Goal: Task Accomplishment & Management: Manage account settings

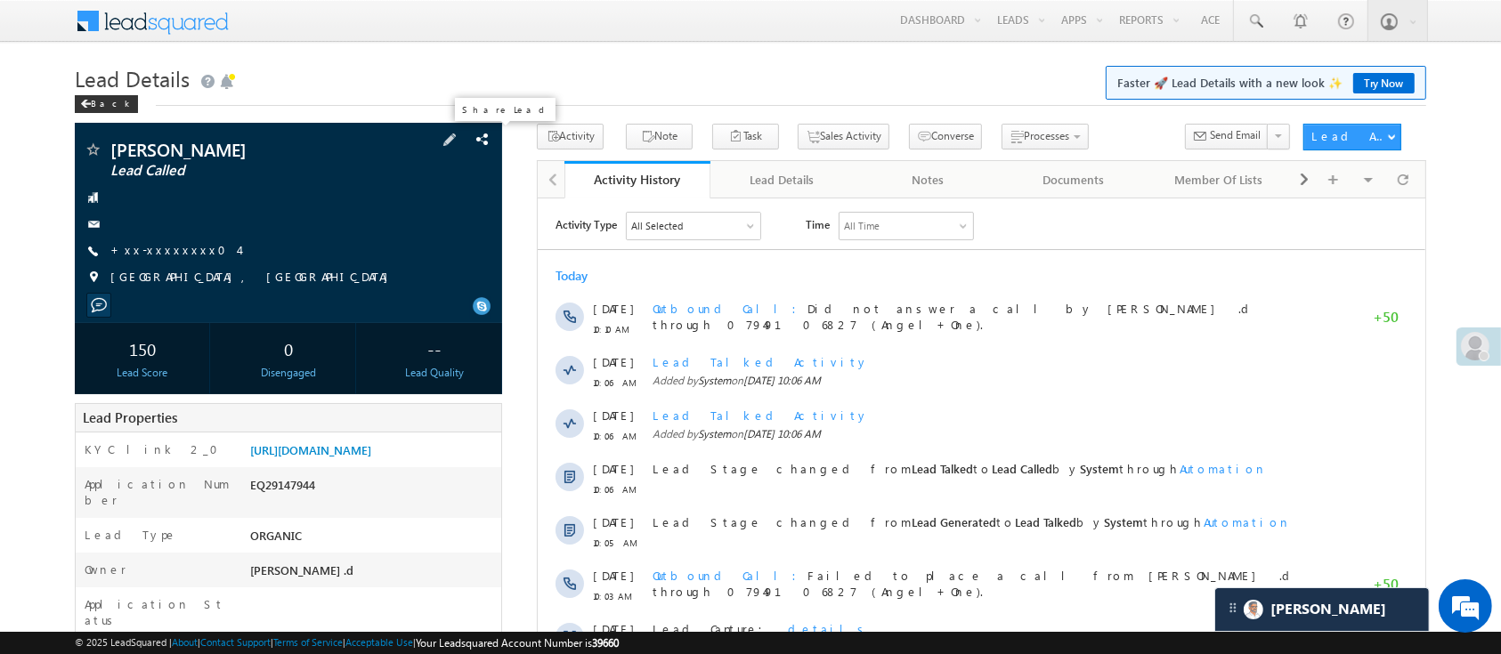
click at [479, 143] on span at bounding box center [483, 140] width 20 height 20
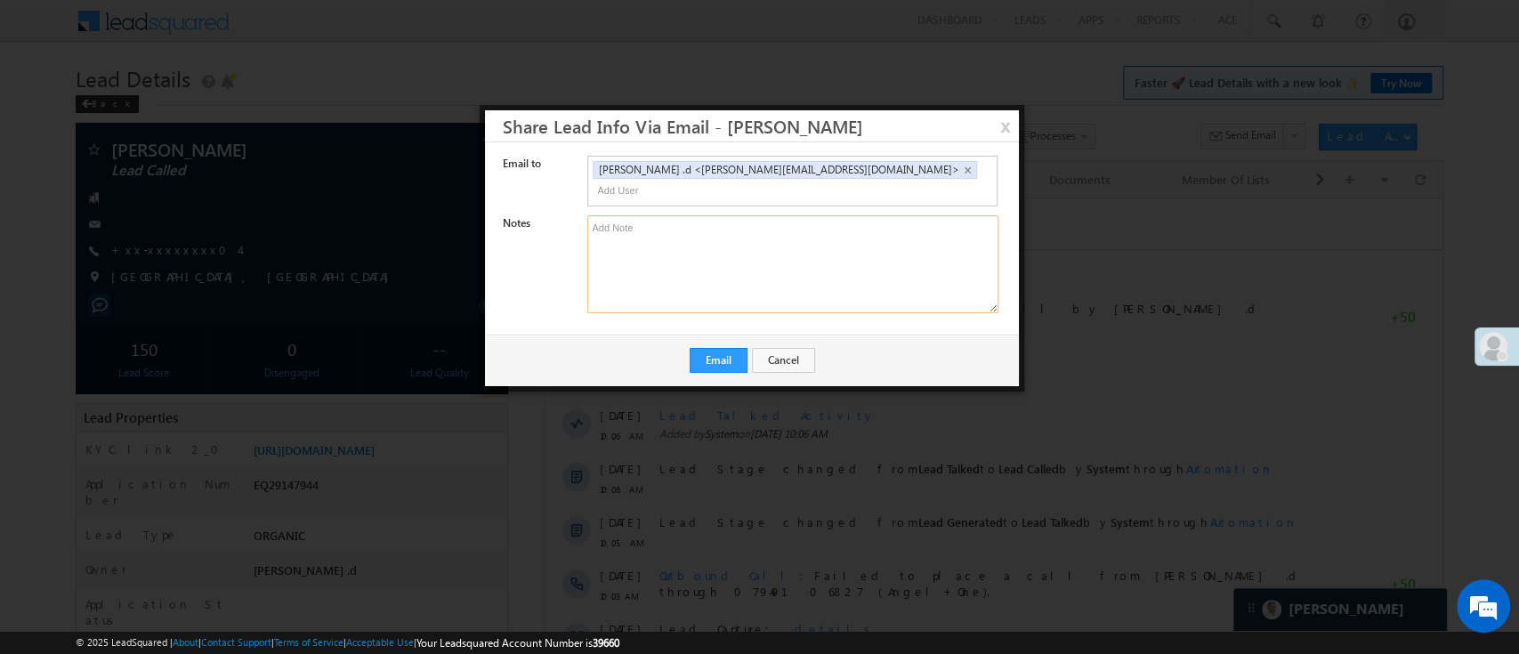
click at [838, 220] on textarea at bounding box center [792, 264] width 411 height 98
click at [1008, 123] on button "x" at bounding box center [1005, 125] width 28 height 31
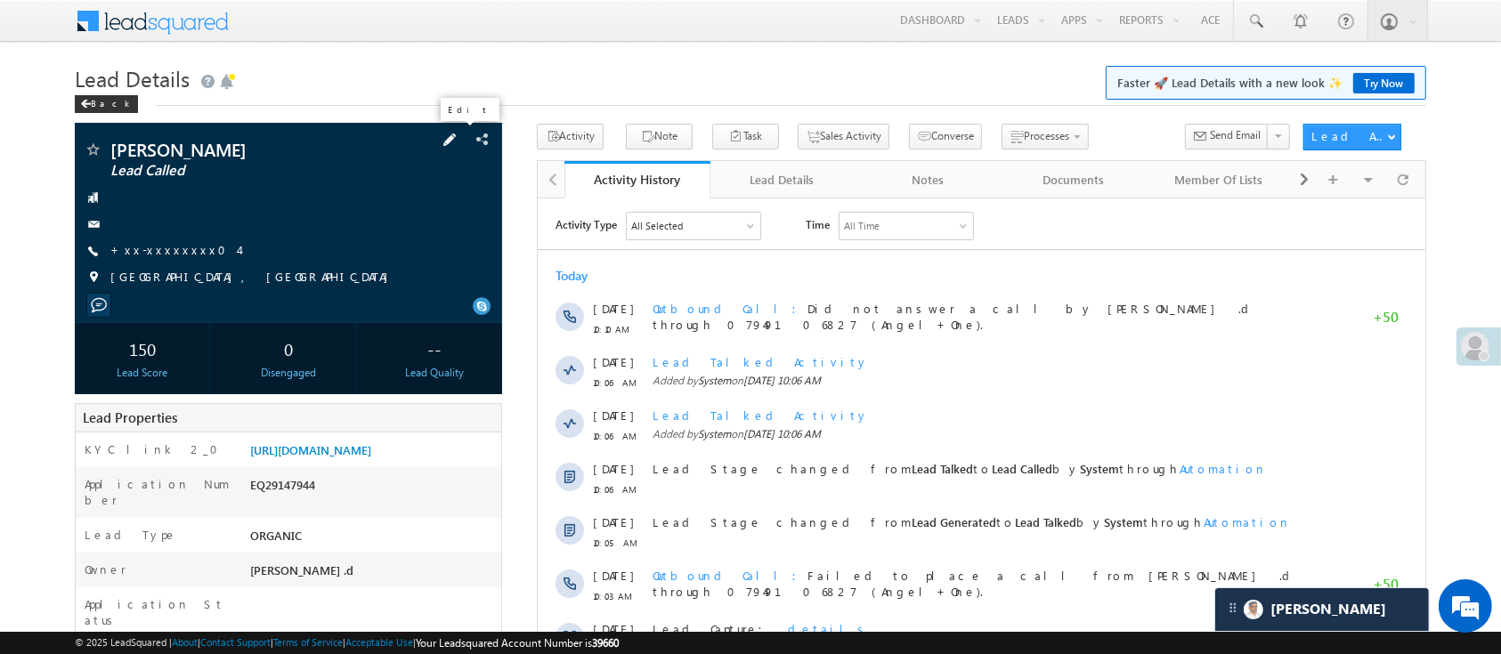
click at [456, 142] on span at bounding box center [450, 140] width 20 height 20
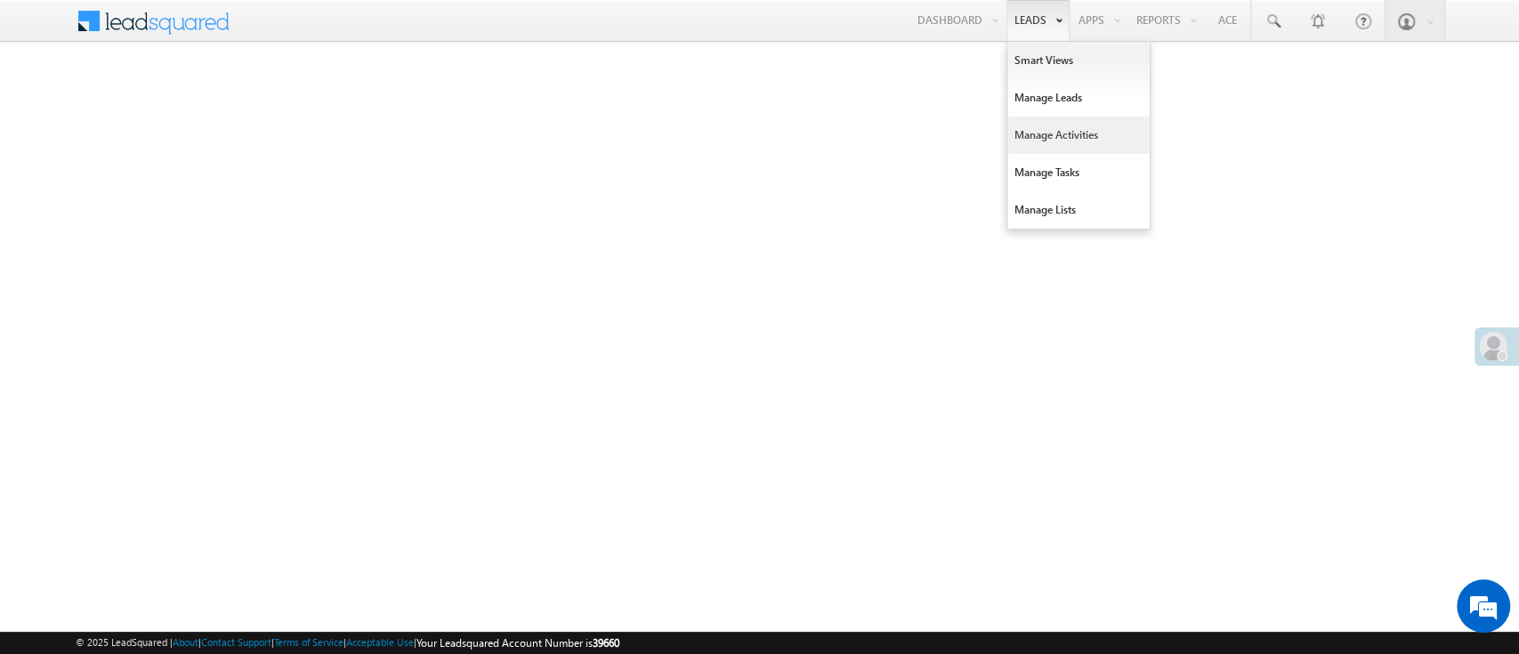
click at [1077, 125] on link "Manage Activities" at bounding box center [1079, 135] width 142 height 37
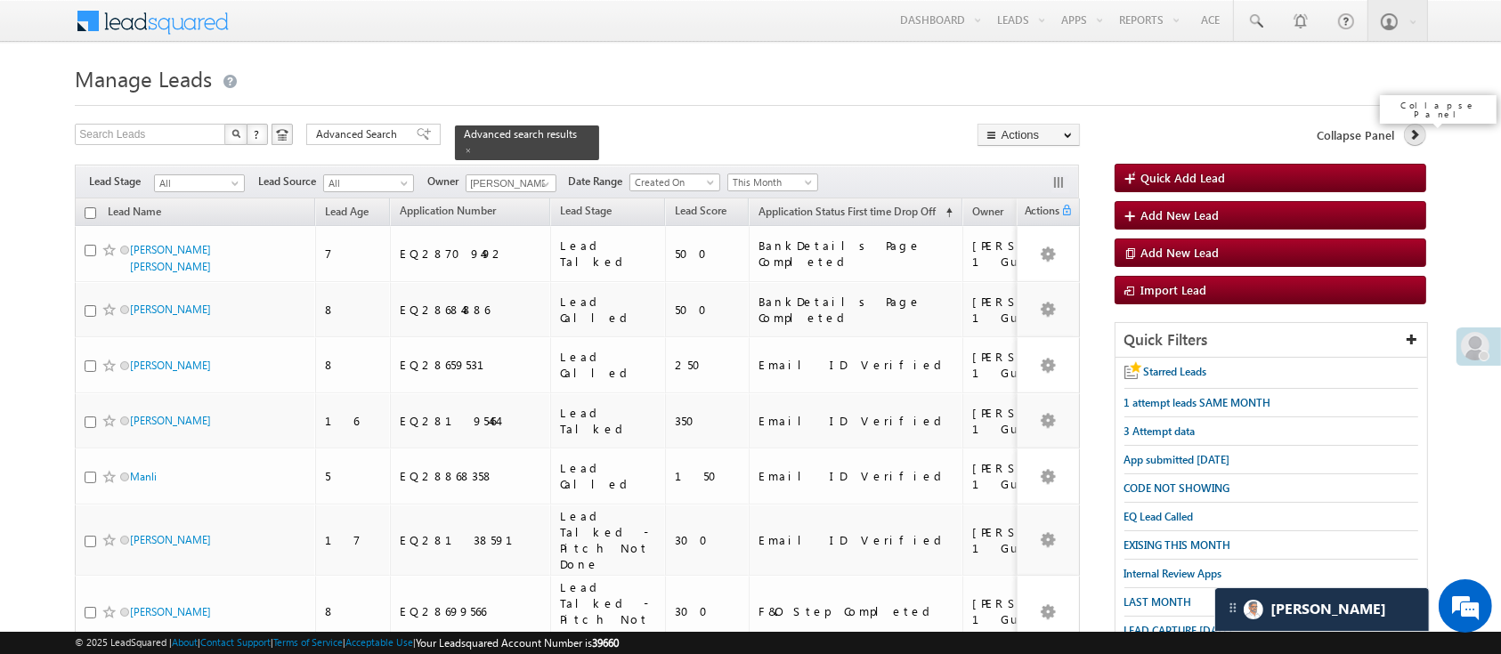
click at [1420, 134] on icon at bounding box center [1414, 134] width 12 height 12
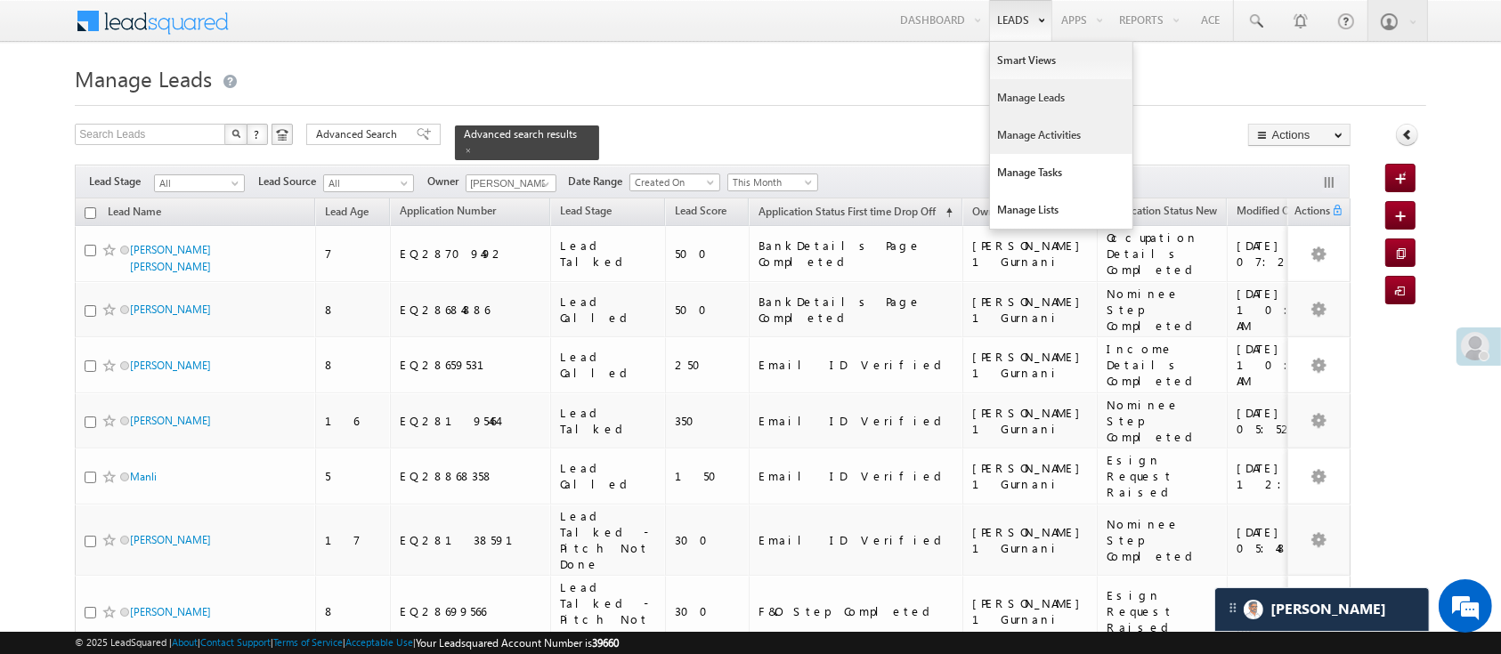
click at [1052, 132] on link "Manage Activities" at bounding box center [1061, 135] width 142 height 37
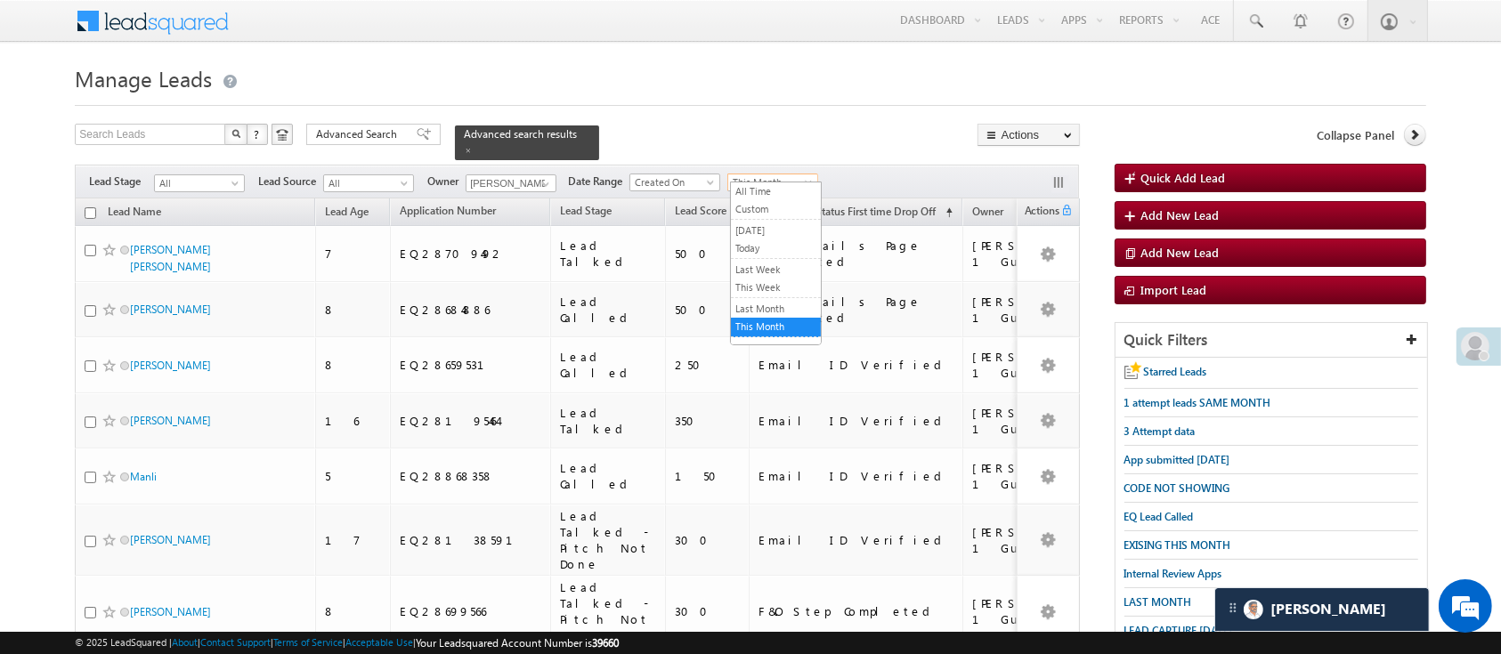
click at [804, 174] on link "This Month" at bounding box center [772, 183] width 91 height 18
click at [785, 302] on link "Last Month" at bounding box center [776, 309] width 90 height 16
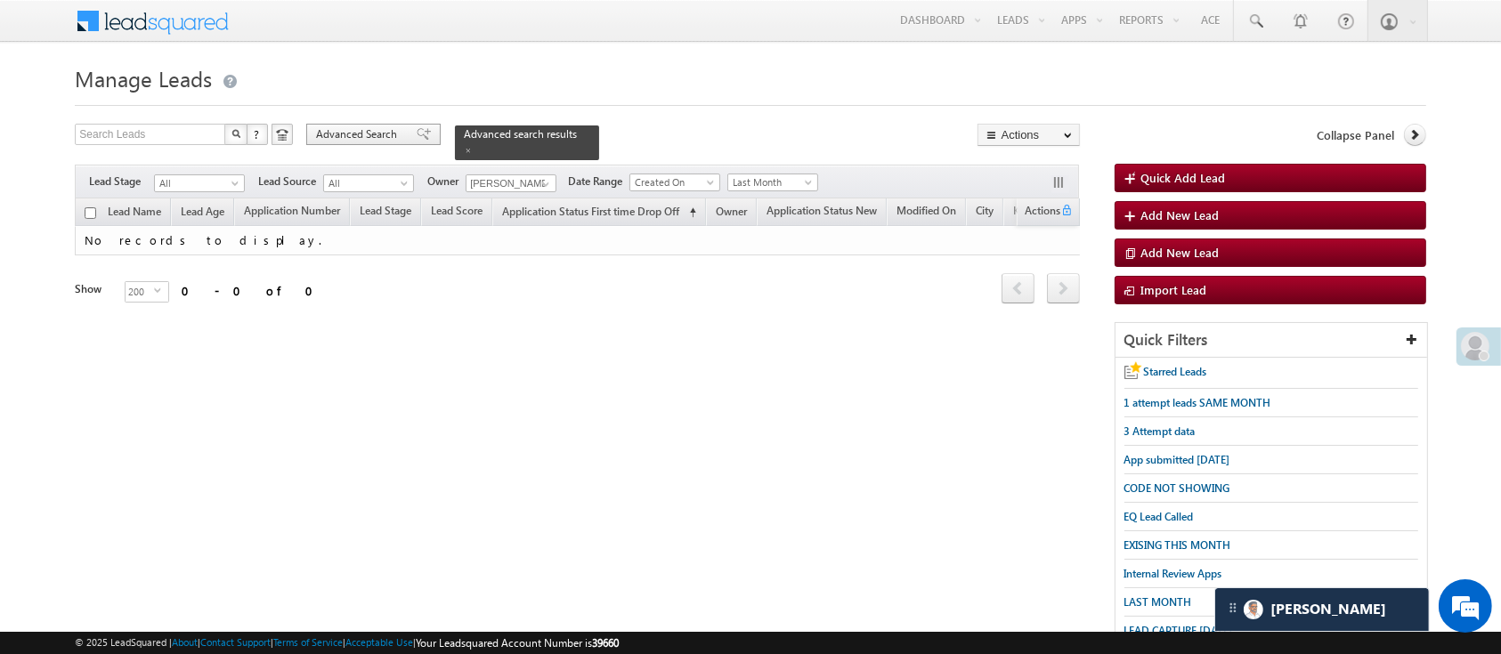
click at [377, 135] on span "Advanced Search" at bounding box center [359, 134] width 86 height 16
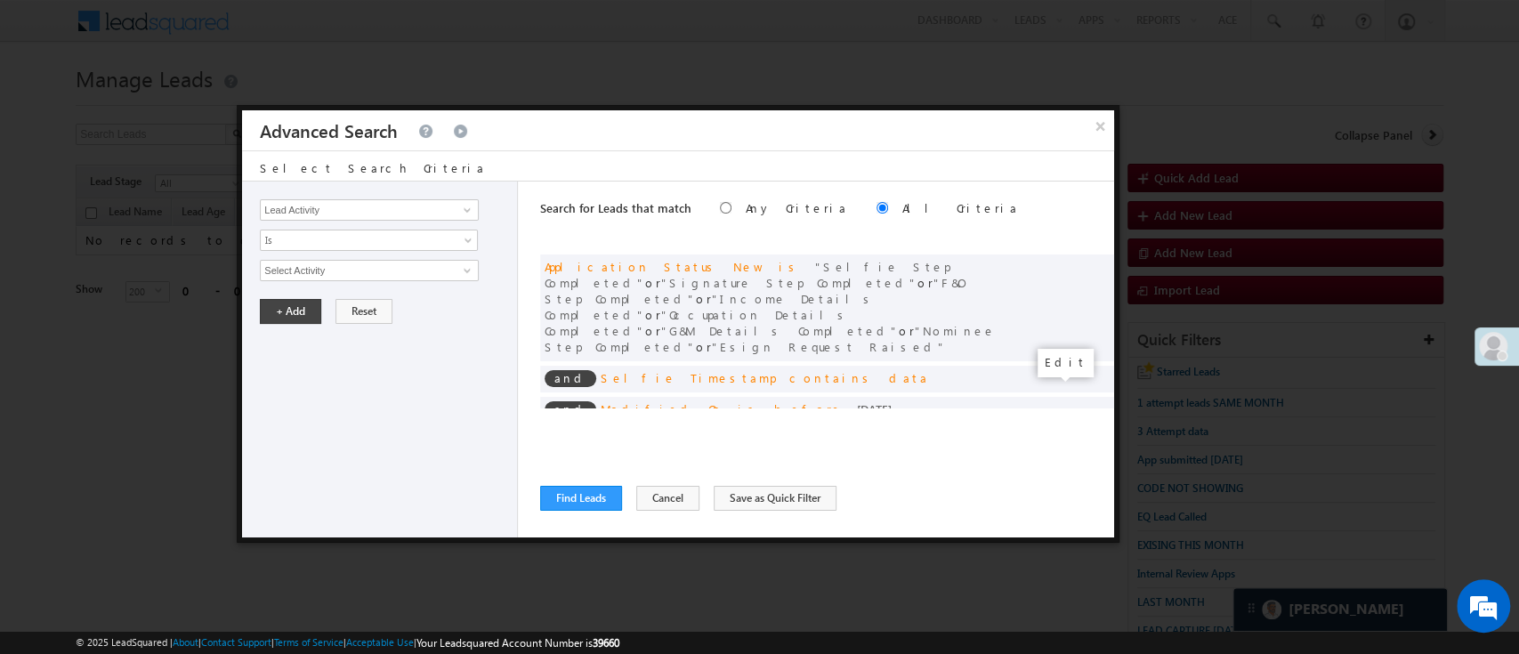
click at [1067, 433] on span at bounding box center [1073, 439] width 12 height 12
click at [314, 303] on input "09/01/25" at bounding box center [312, 301] width 104 height 23
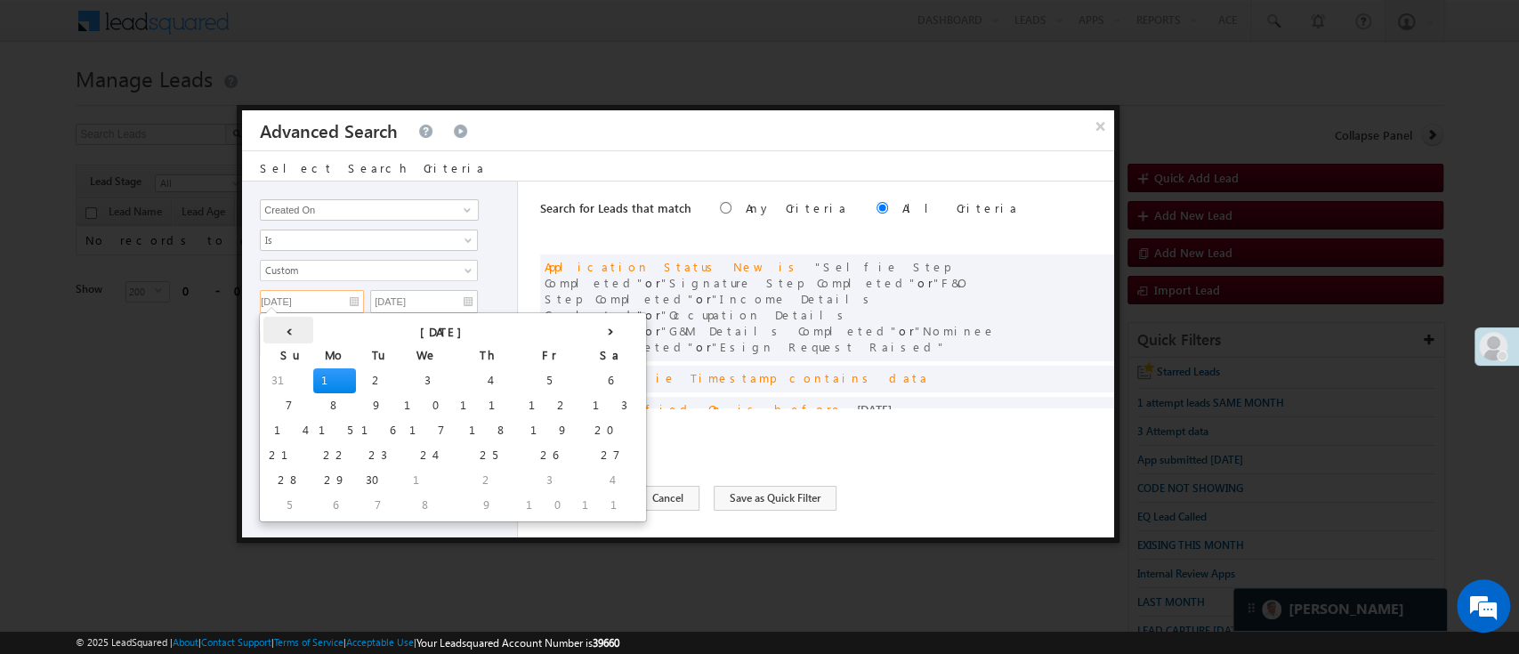
click at [278, 335] on th "‹" at bounding box center [288, 330] width 50 height 27
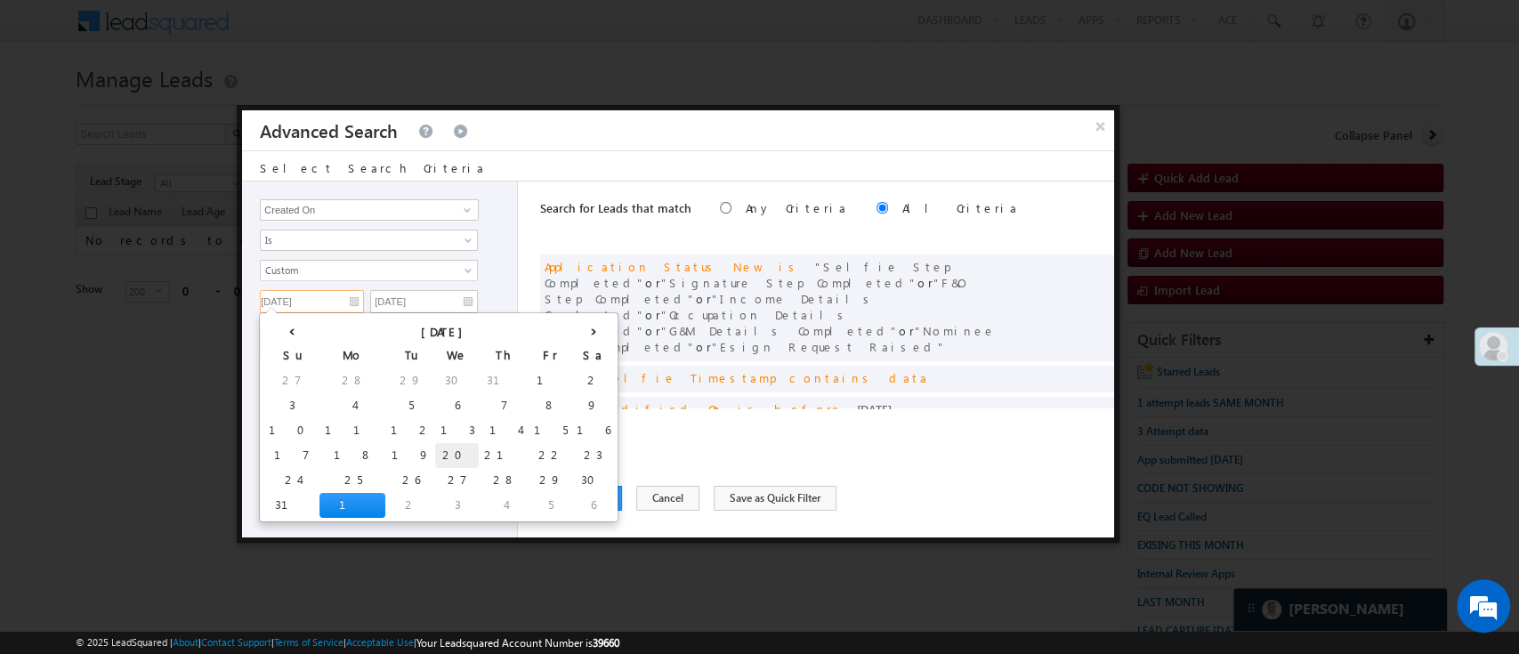
click at [435, 452] on td "20" at bounding box center [457, 455] width 44 height 25
type input "08/20/25"
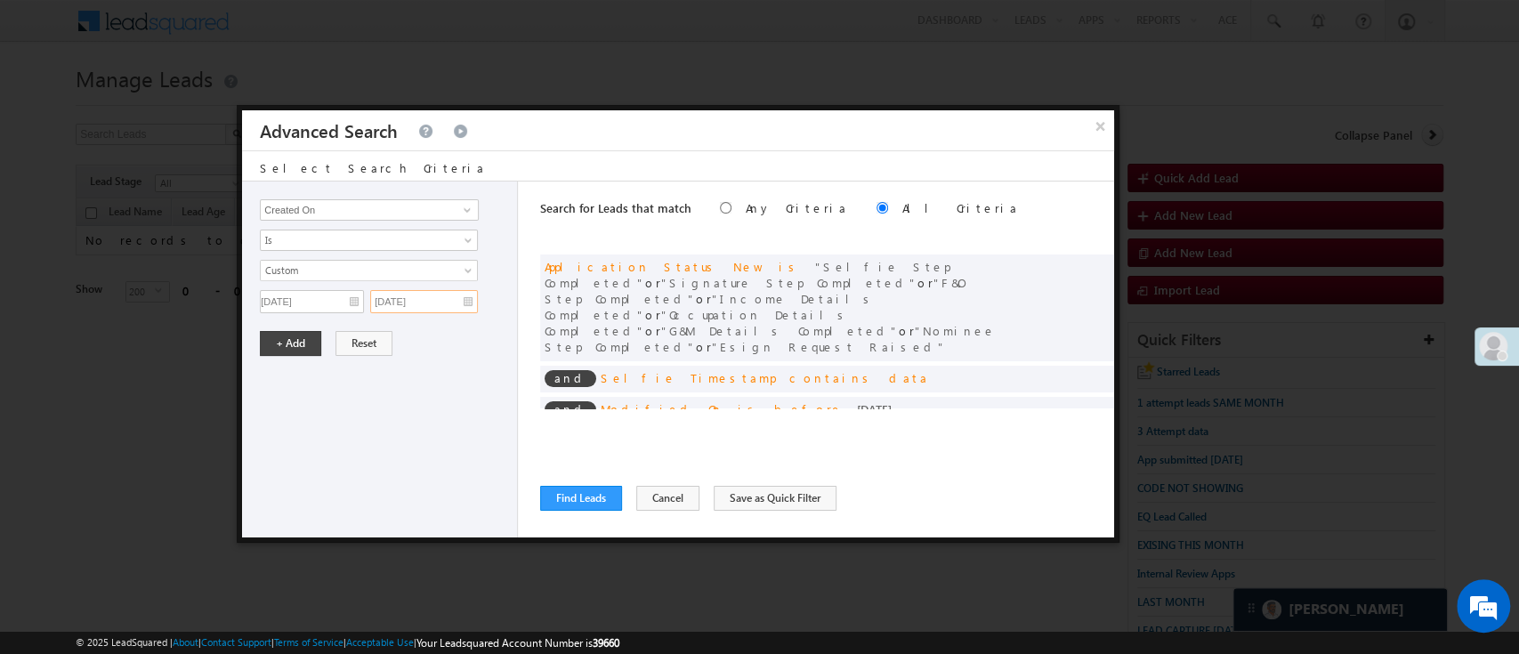
click at [413, 300] on input "09/13/25" at bounding box center [424, 301] width 108 height 23
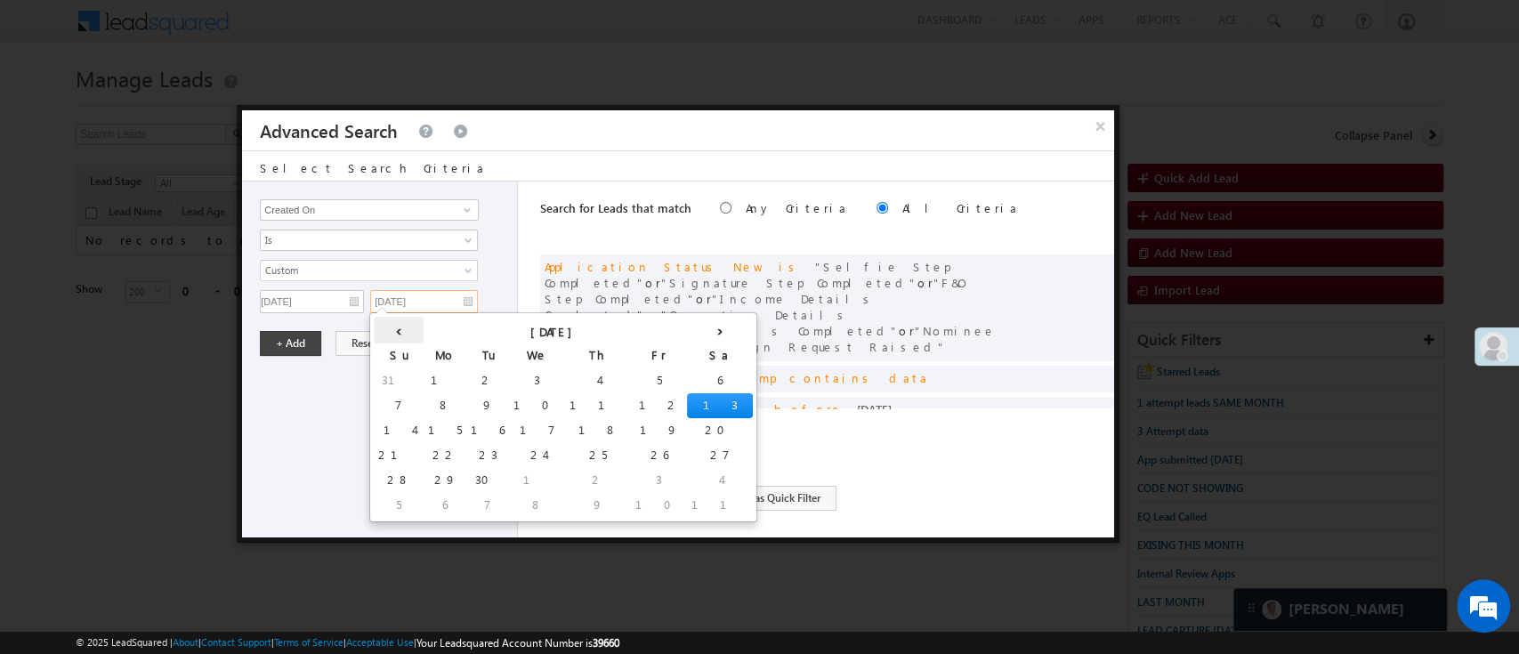
click at [381, 329] on th "‹" at bounding box center [399, 330] width 50 height 27
click at [381, 498] on td "31" at bounding box center [402, 505] width 56 height 25
type input "08/31/25"
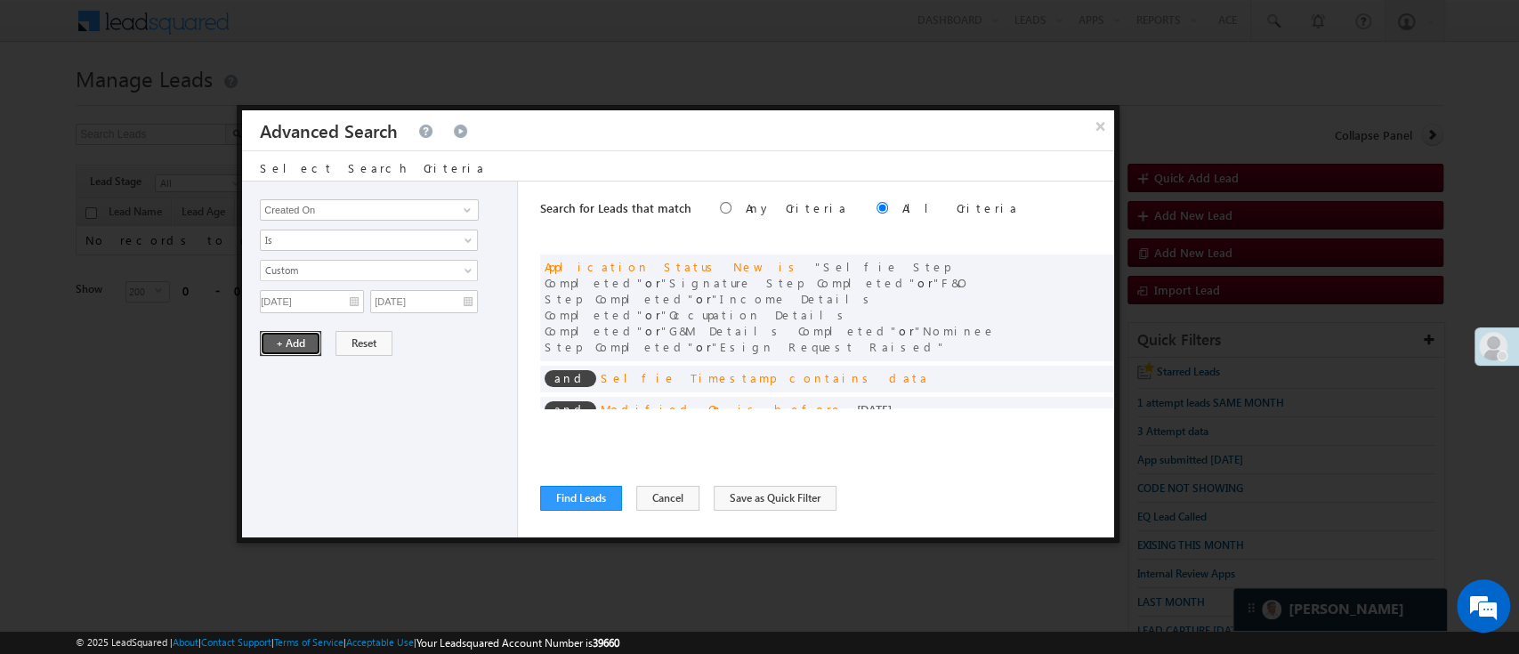
click at [302, 343] on button "+ Add" at bounding box center [290, 343] width 61 height 25
click at [552, 498] on button "Find Leads" at bounding box center [581, 498] width 82 height 25
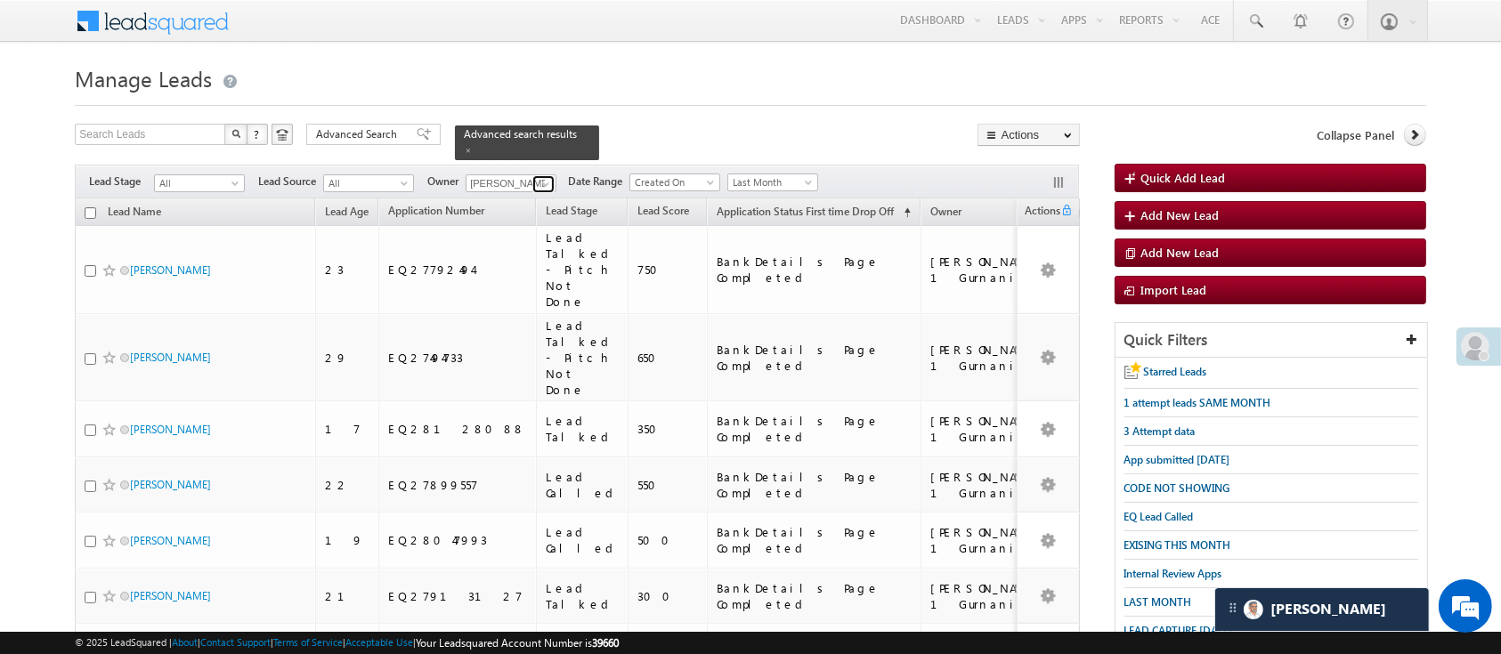
click at [545, 177] on span at bounding box center [545, 184] width 14 height 14
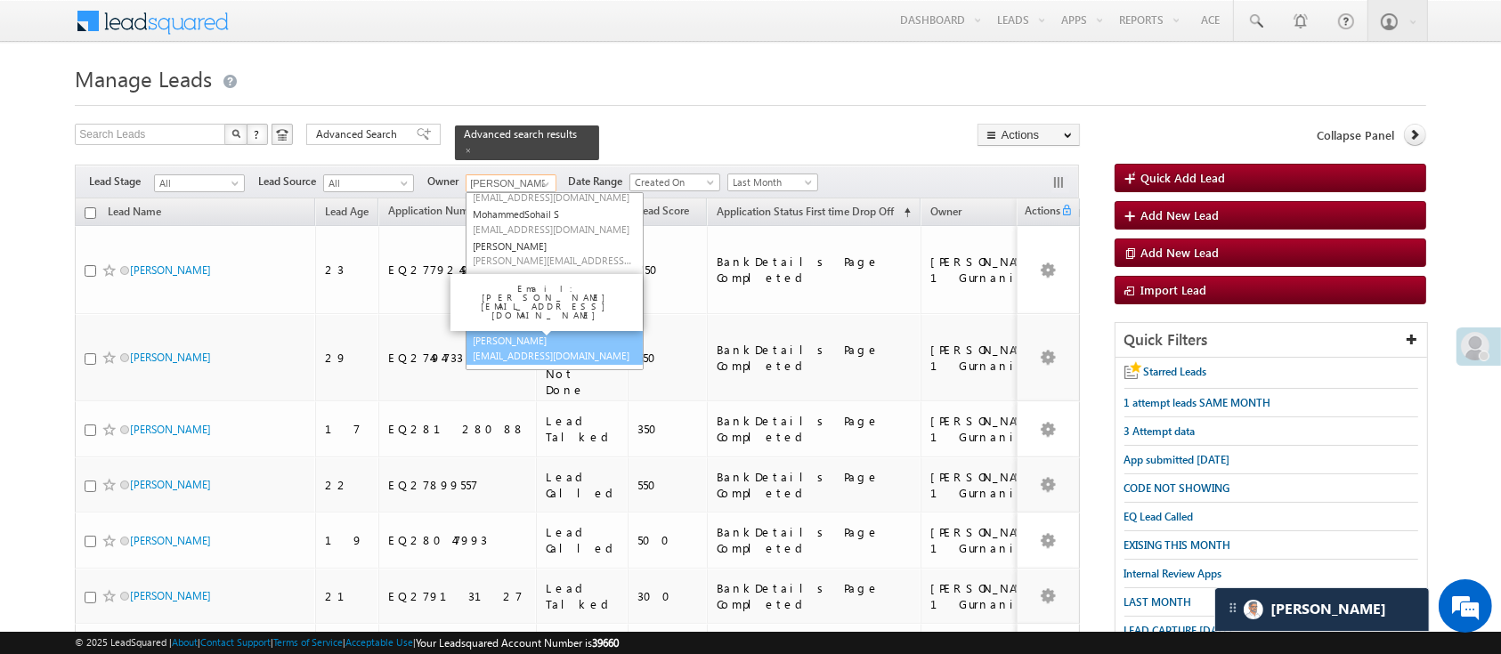
scroll to position [214, 0]
click at [588, 330] on link "Sandeep Kashyap Sandeep.Kashyap@angelbroking.com" at bounding box center [554, 347] width 178 height 34
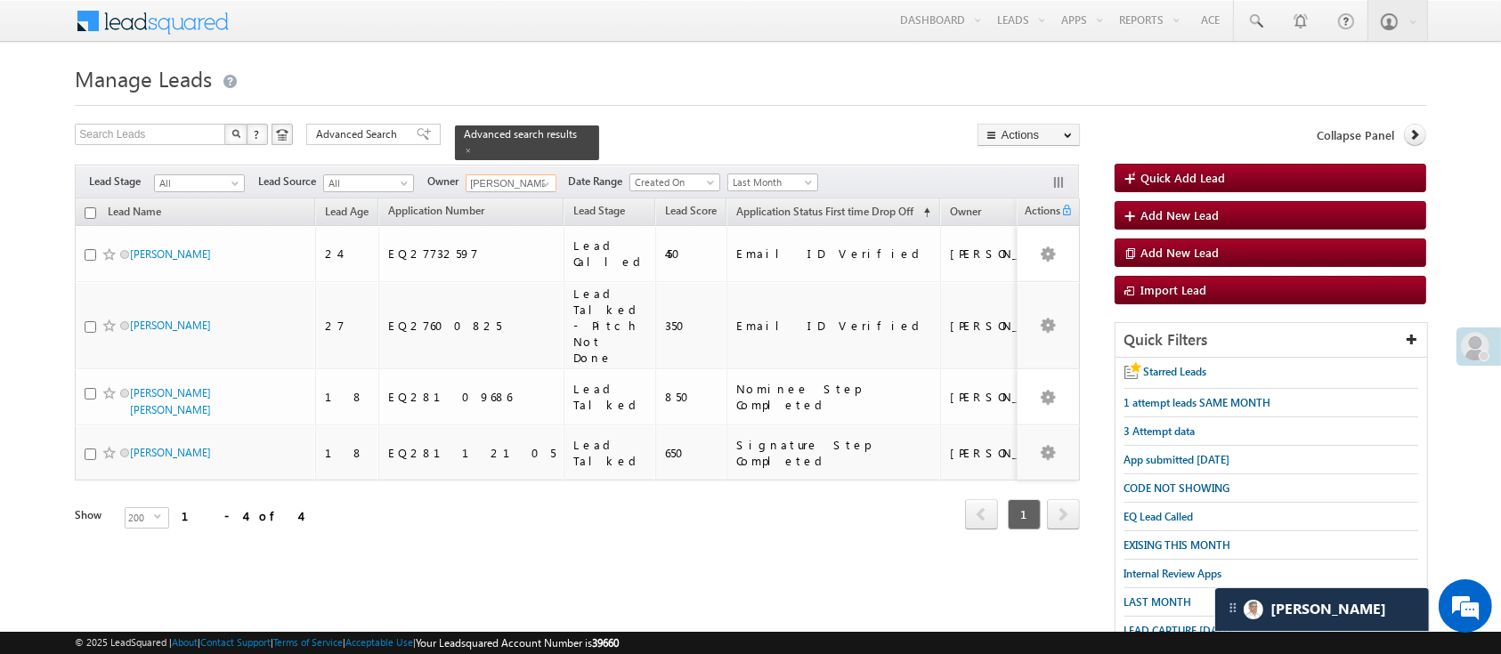
scroll to position [41, 0]
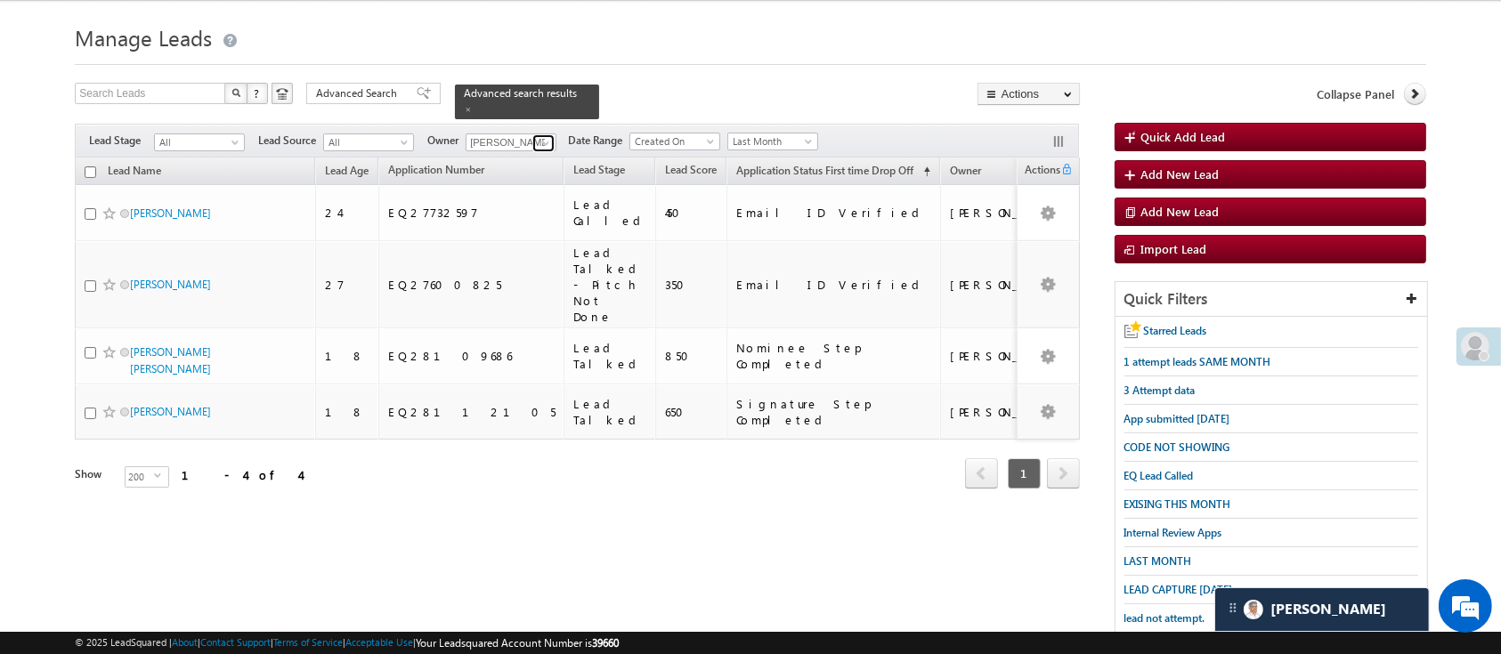
click at [549, 136] on span at bounding box center [545, 143] width 14 height 14
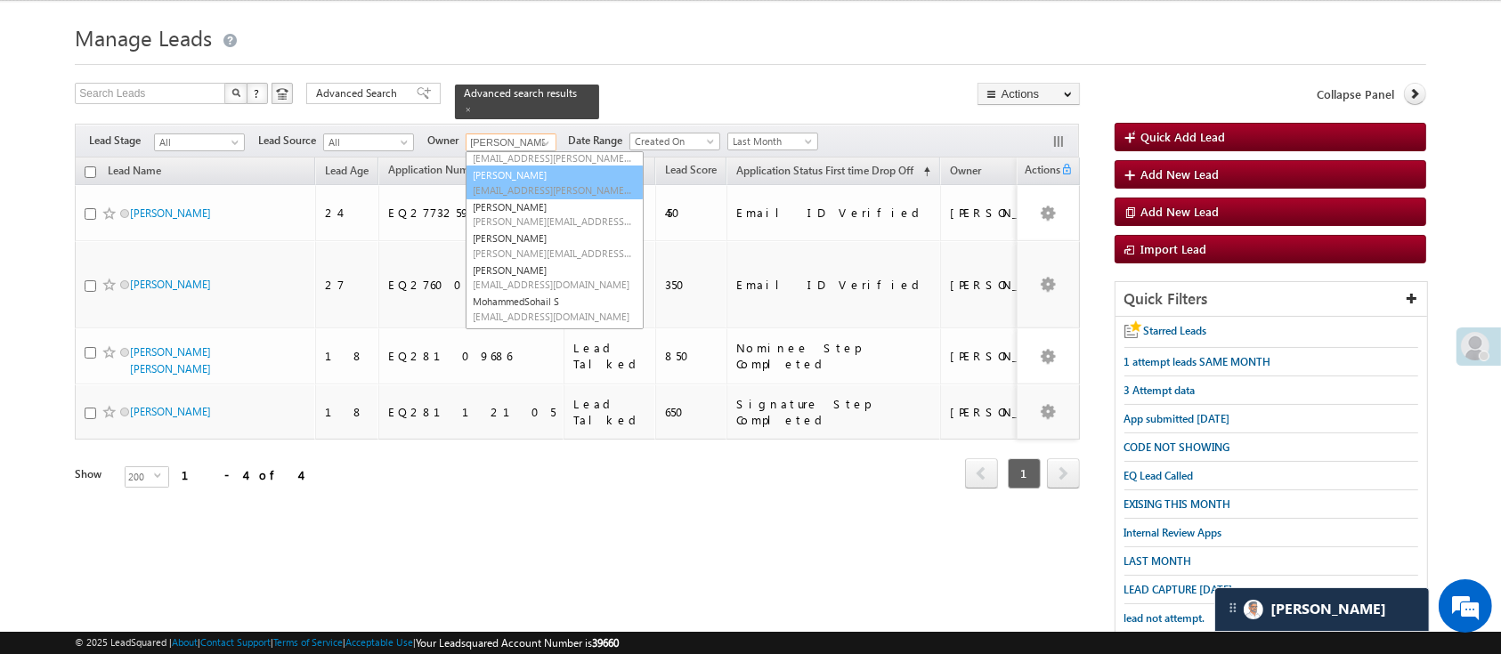
scroll to position [0, 0]
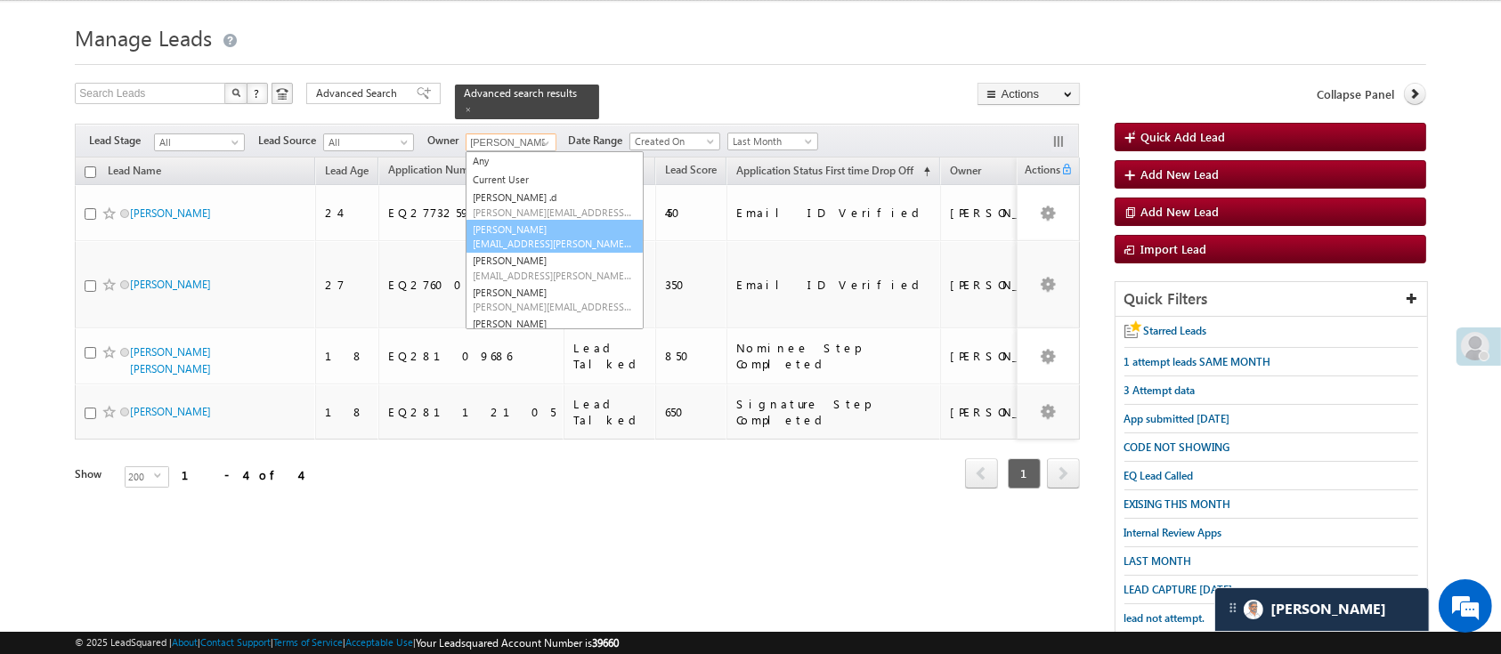
click at [590, 220] on link "Anuj Rajak Anuj.Rajak@angelbroking.com" at bounding box center [554, 237] width 178 height 34
type input "Anuj Rajak"
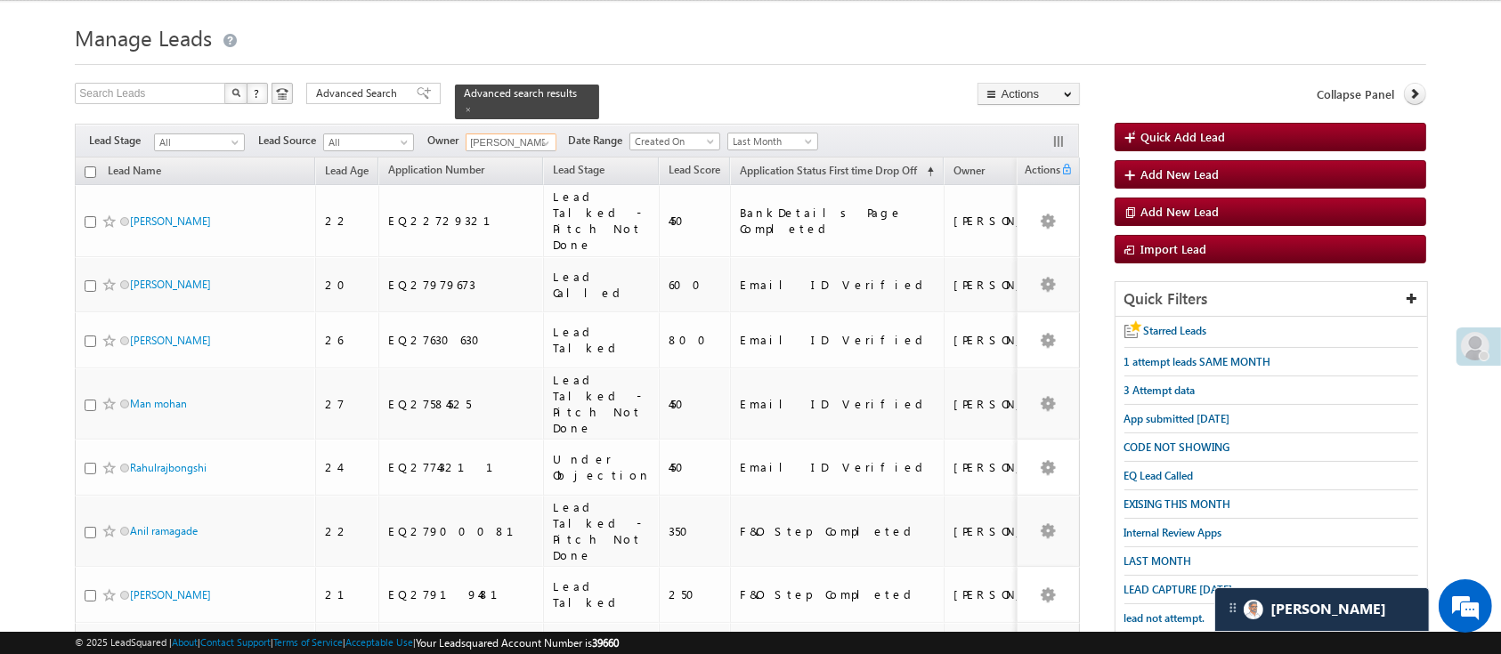
click at [88, 166] on input "checkbox" at bounding box center [91, 172] width 12 height 12
checkbox input "true"
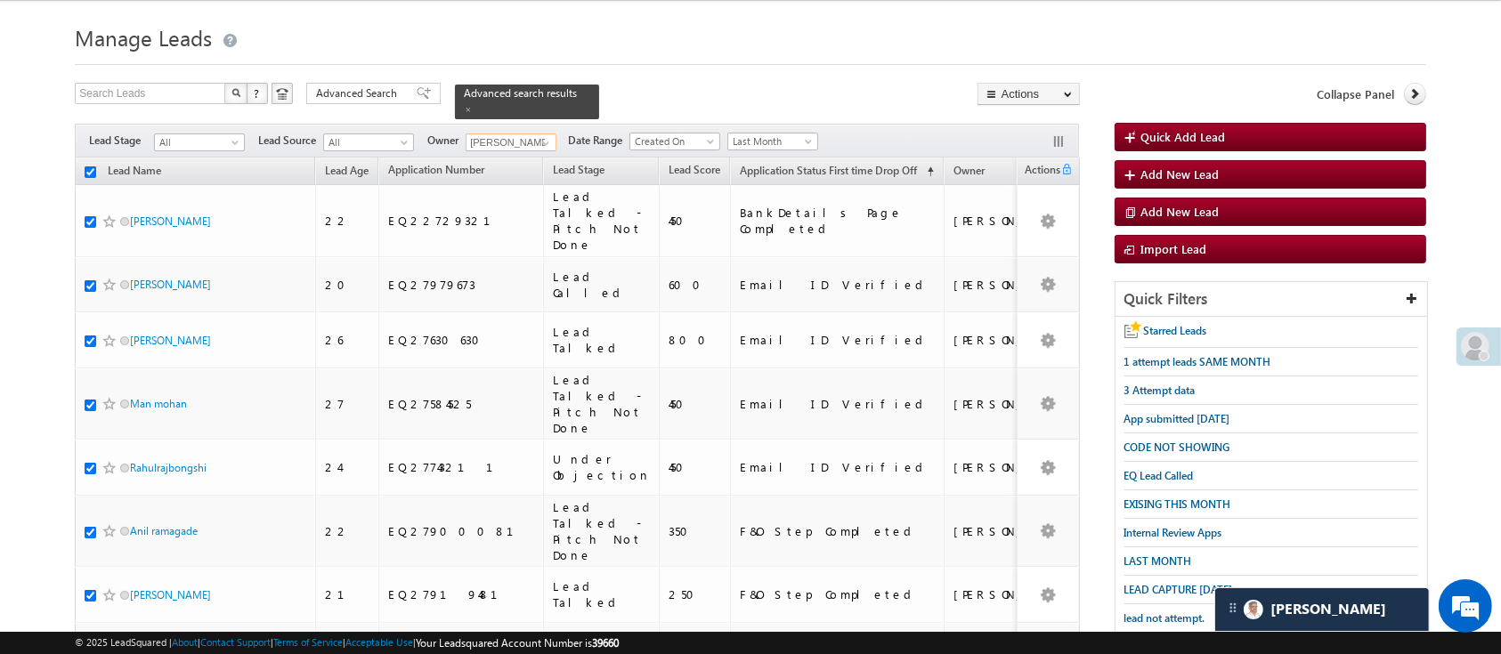
checkbox input "true"
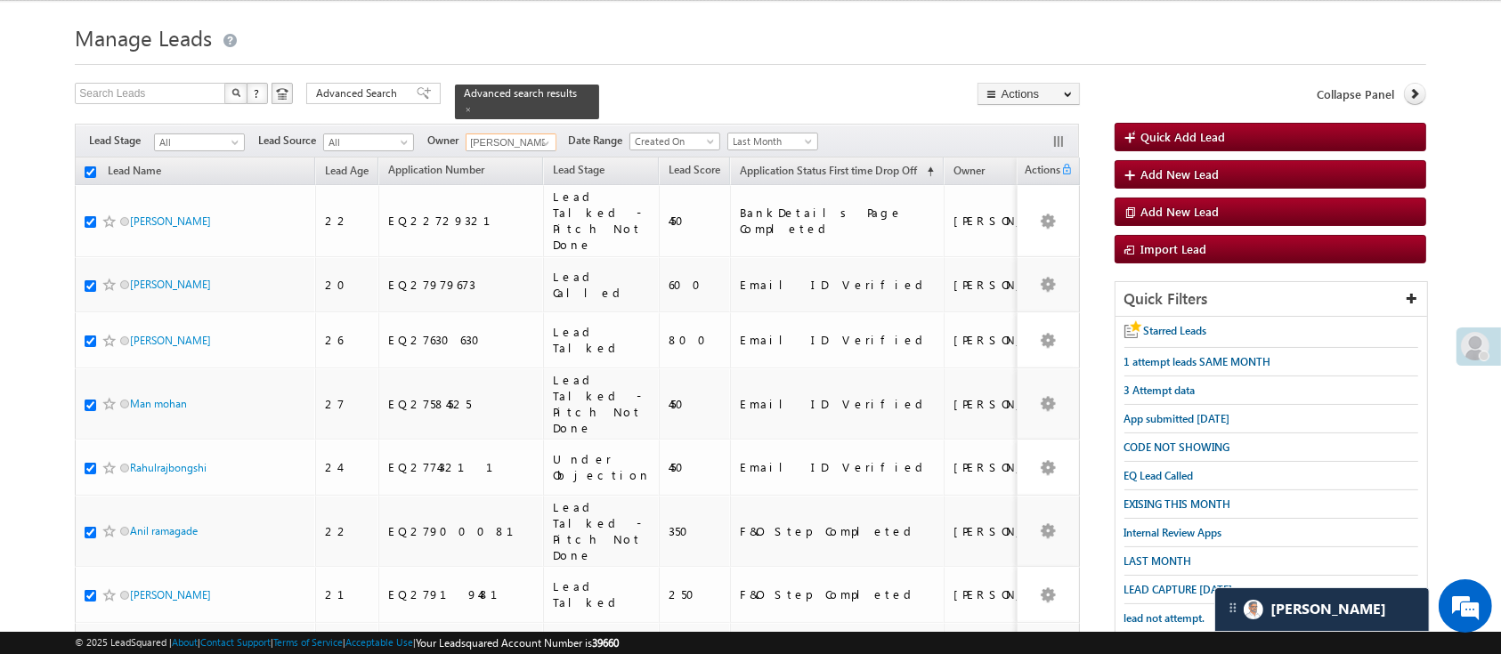
checkbox input "true"
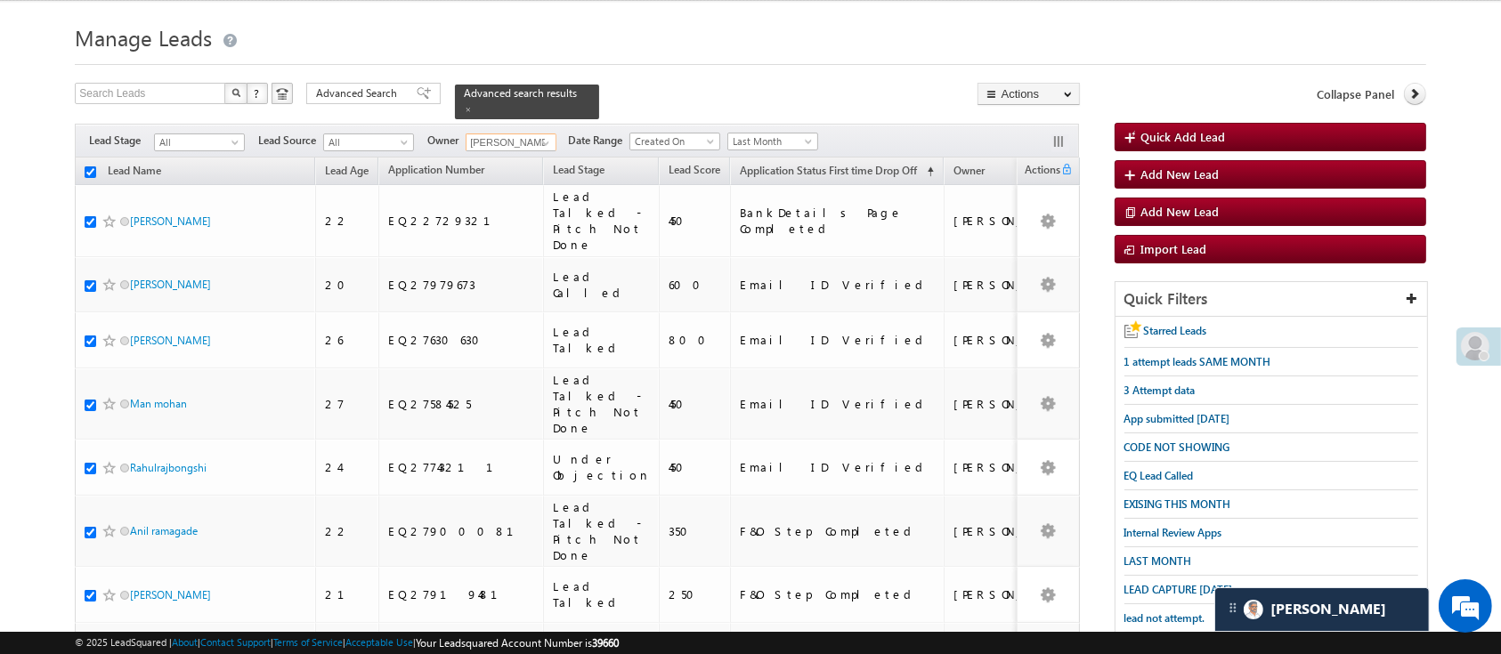
checkbox input "true"
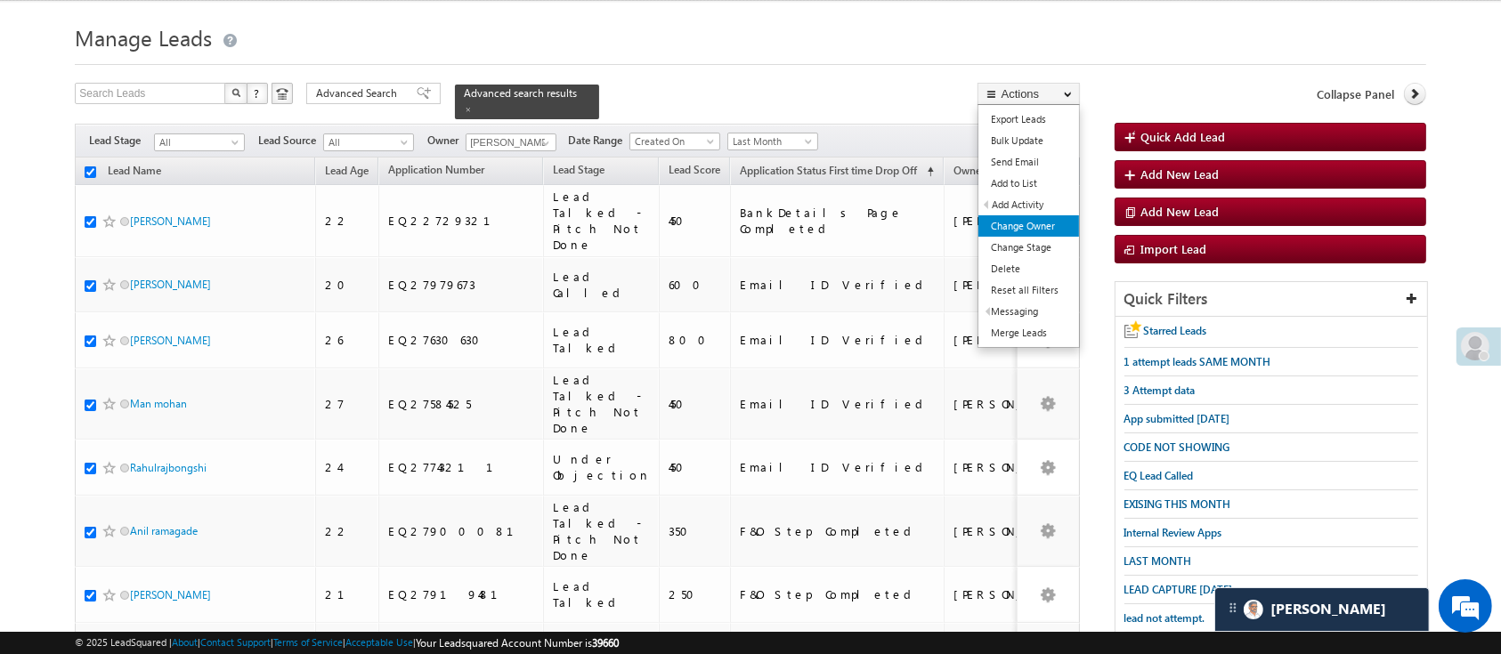
click at [1042, 230] on link "Change Owner" at bounding box center [1028, 225] width 101 height 21
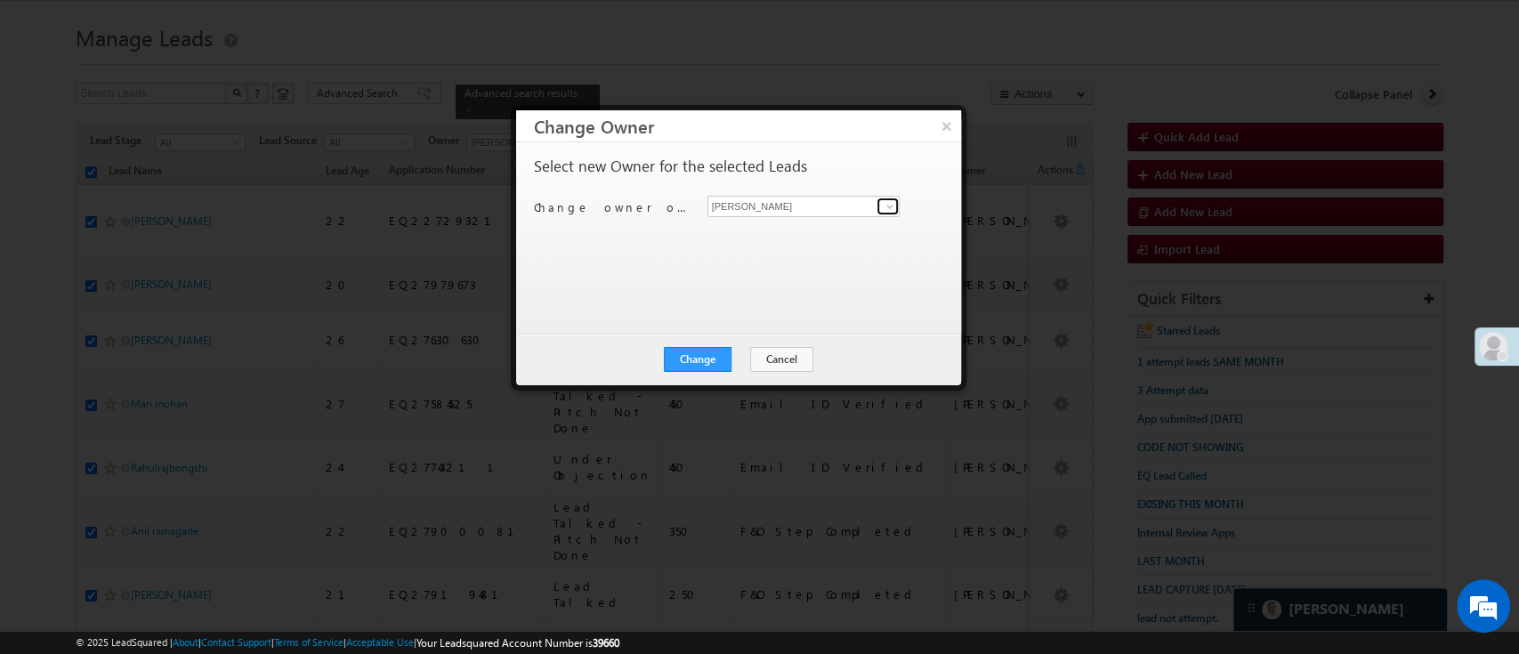
click at [886, 202] on span at bounding box center [890, 206] width 14 height 14
click at [813, 227] on link "Aakansha .d Aakansha.D@angelbroking.com" at bounding box center [804, 234] width 193 height 34
type input "Aakansha .d"
click at [709, 354] on button "Change" at bounding box center [698, 359] width 68 height 25
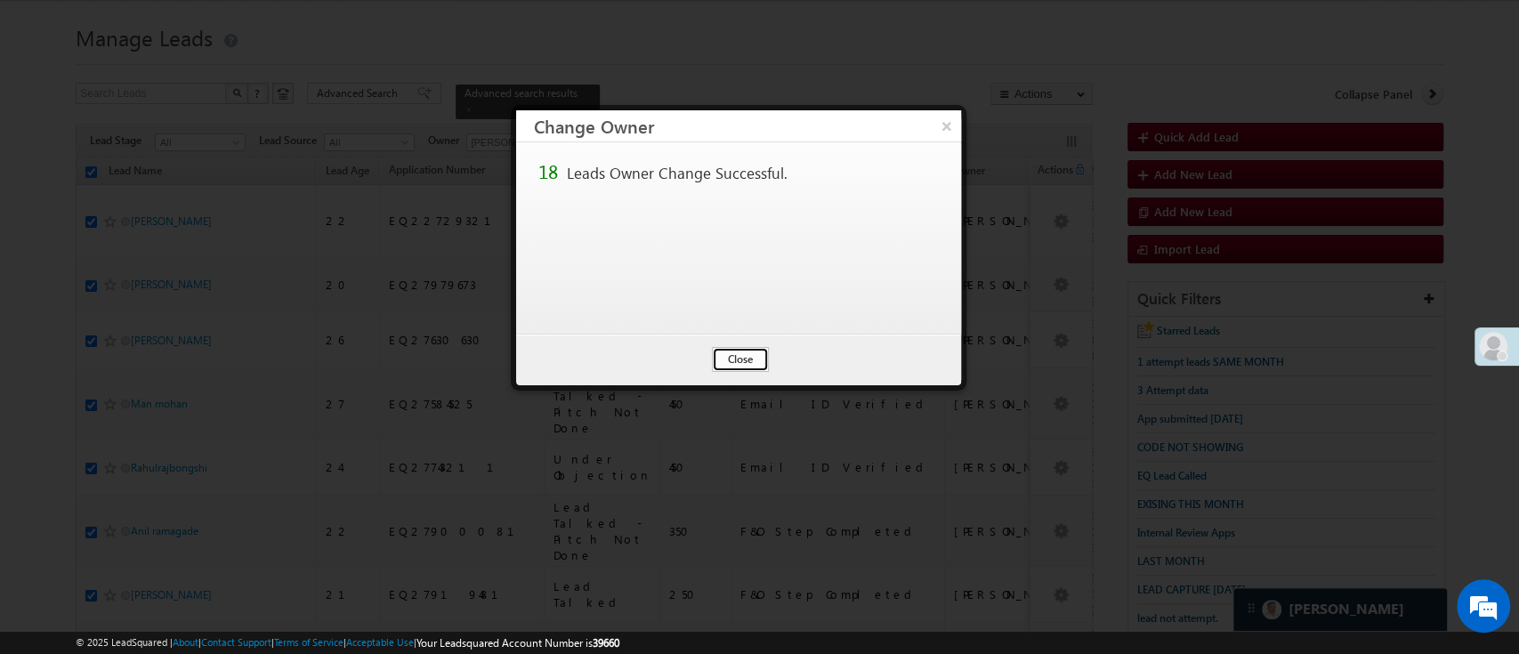
click at [734, 357] on button "Close" at bounding box center [740, 359] width 57 height 25
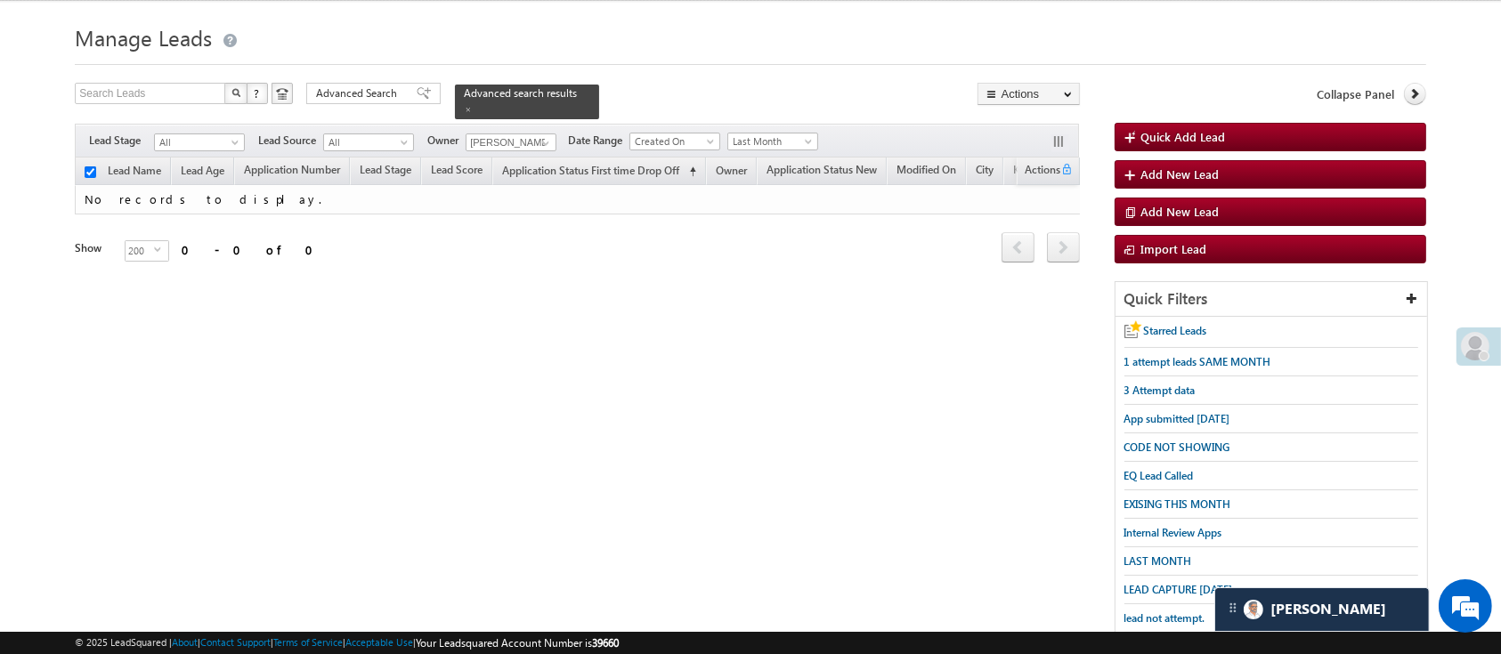
checkbox input "false"
click at [552, 136] on span at bounding box center [545, 143] width 14 height 14
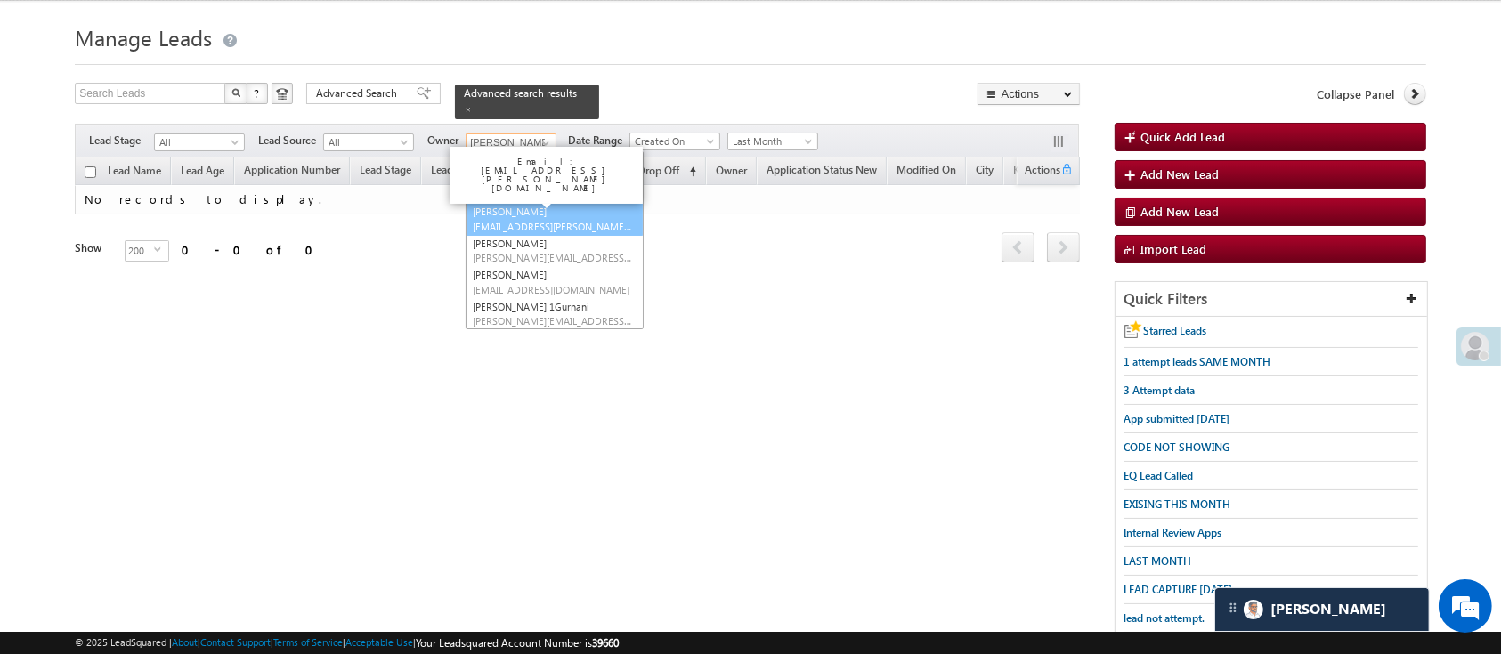
scroll to position [239, 0]
click at [610, 202] on link "Naseeba Khatoon Naseeba.Khatoon@angelbroking.com" at bounding box center [554, 219] width 178 height 34
type input "[PERSON_NAME]"
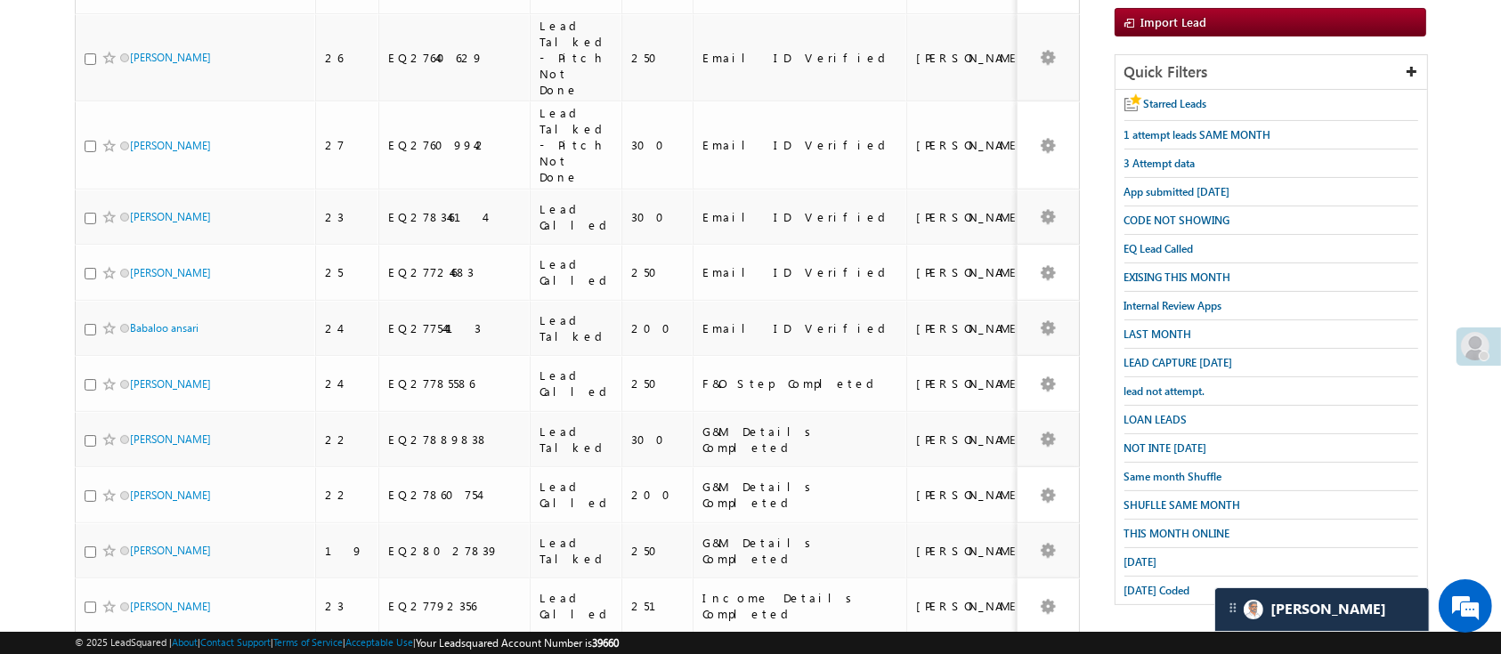
scroll to position [116, 0]
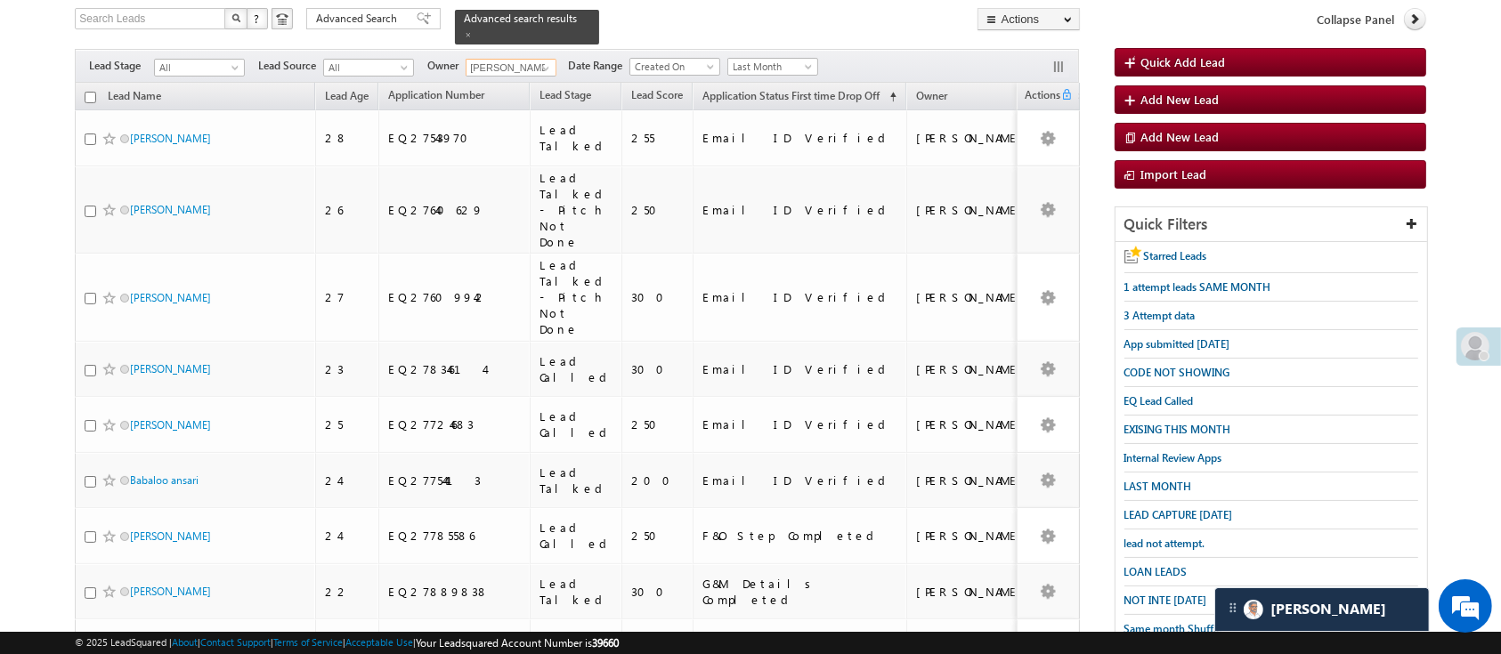
click at [86, 92] on input "checkbox" at bounding box center [91, 98] width 12 height 12
checkbox input "true"
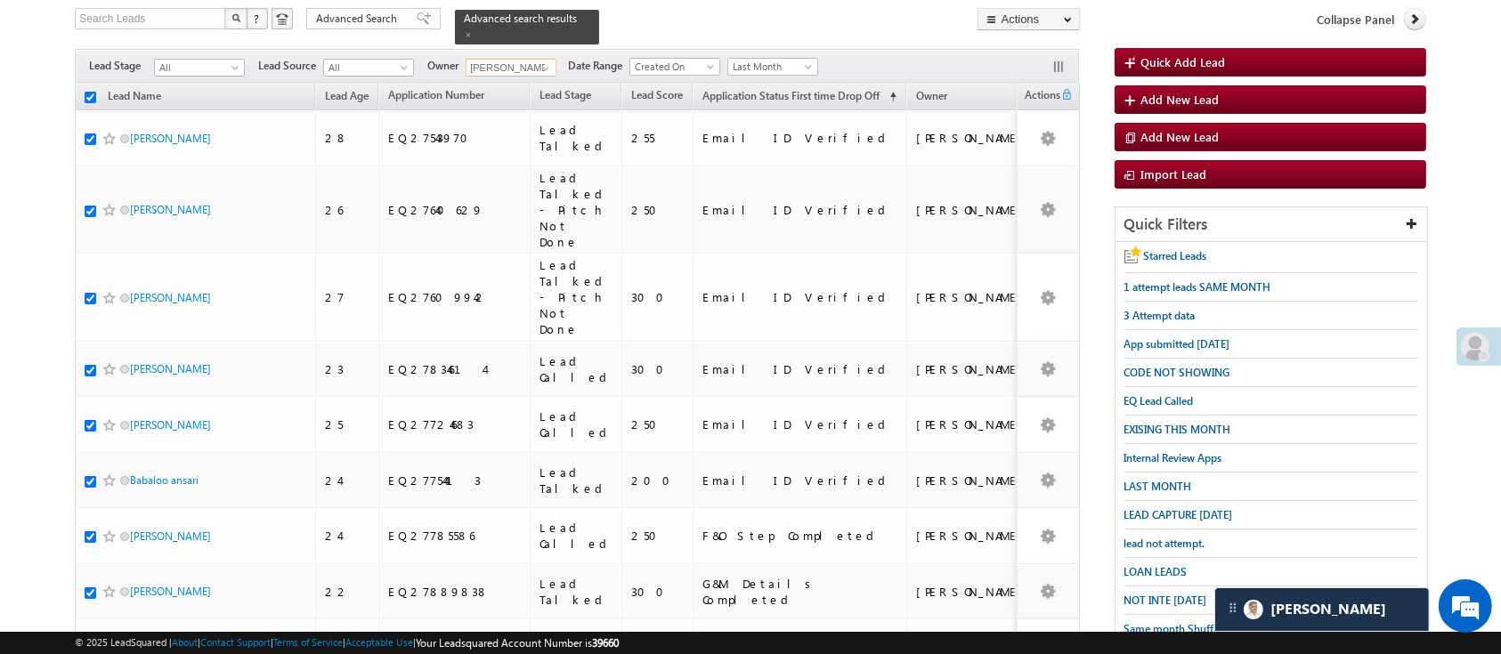
checkbox input "true"
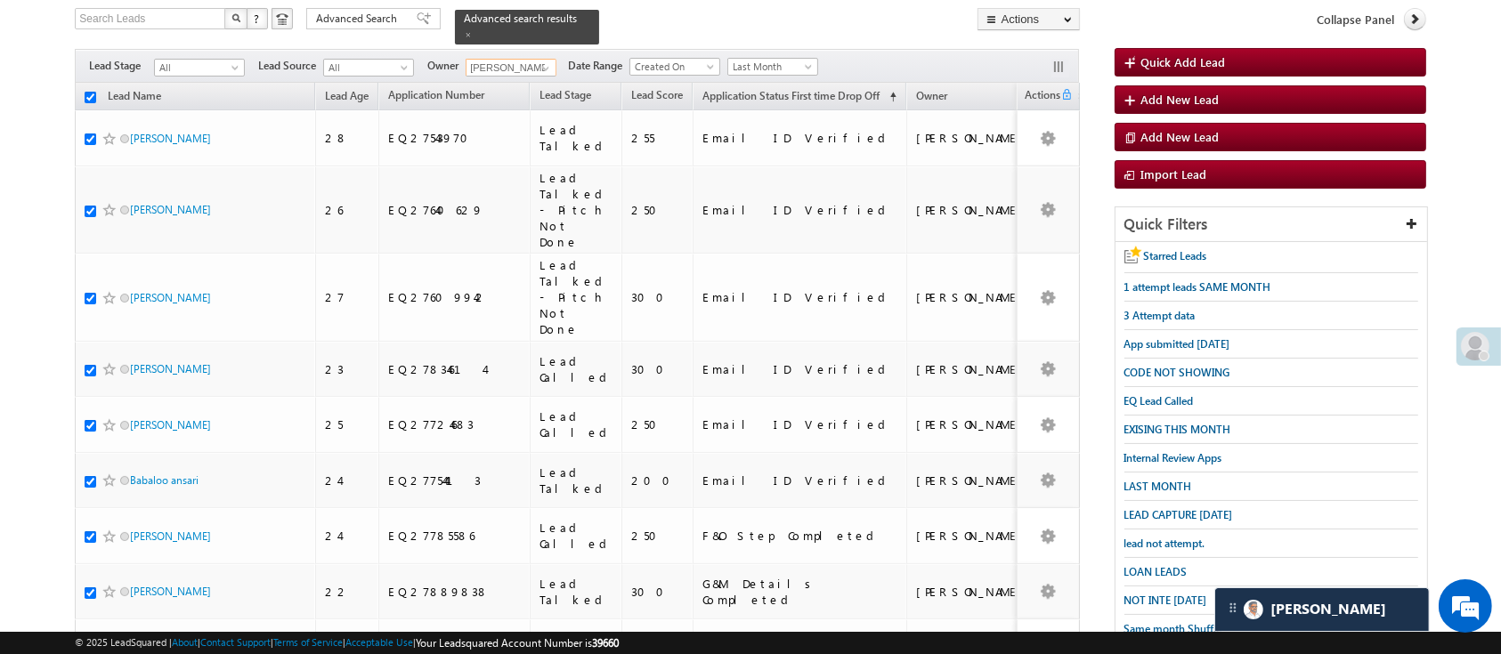
checkbox input "true"
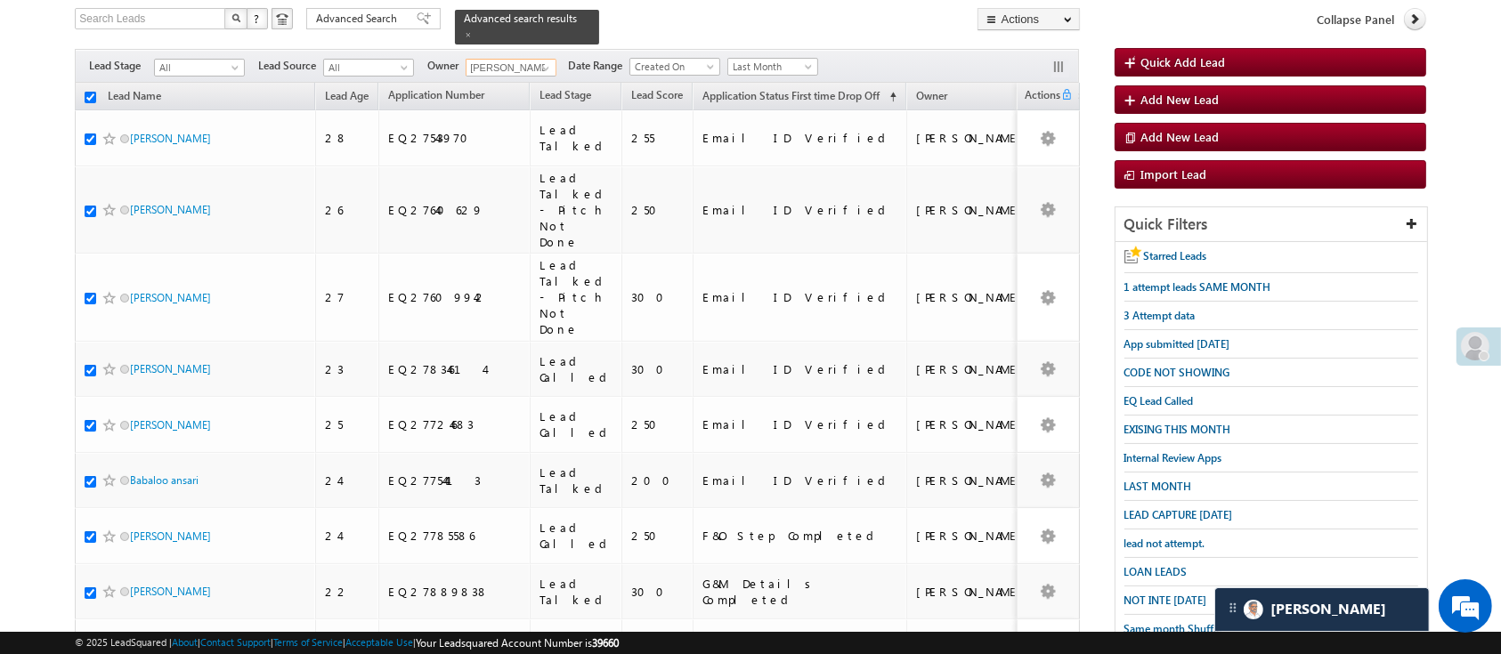
checkbox input "true"
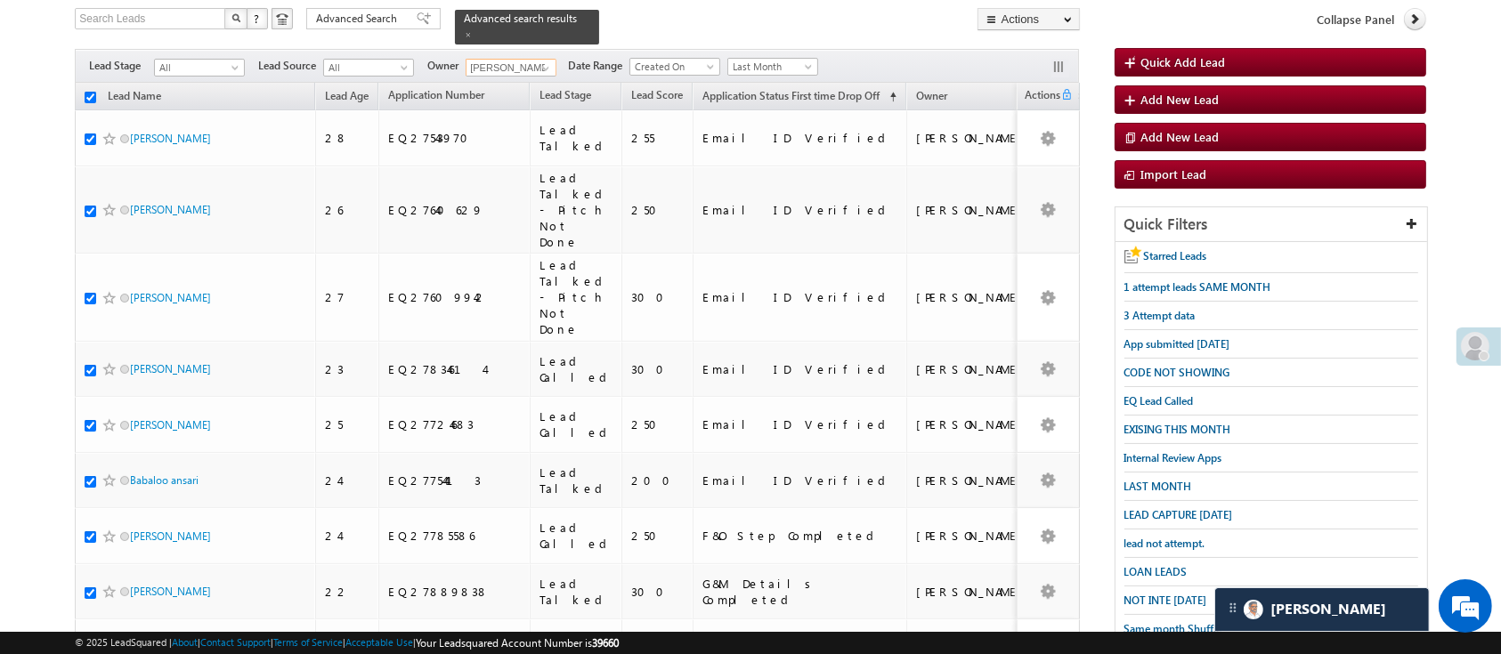
checkbox input "true"
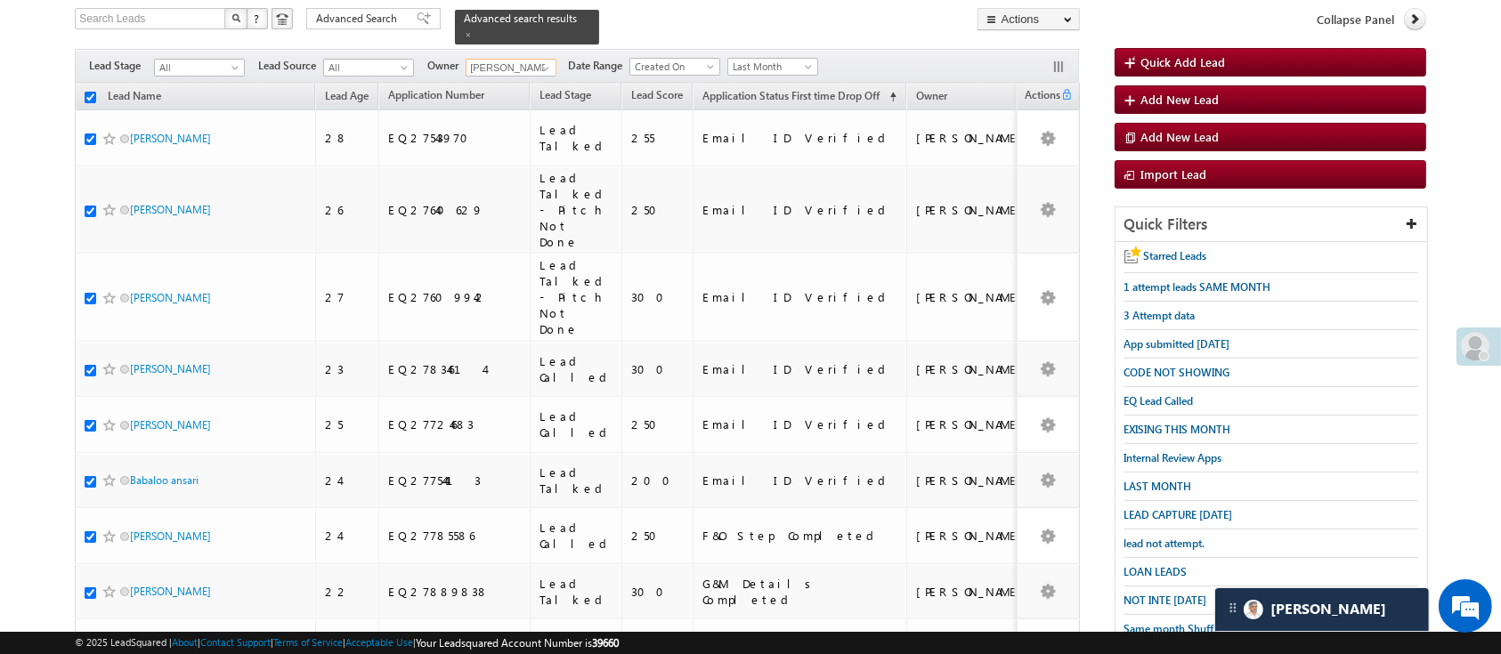
checkbox input "true"
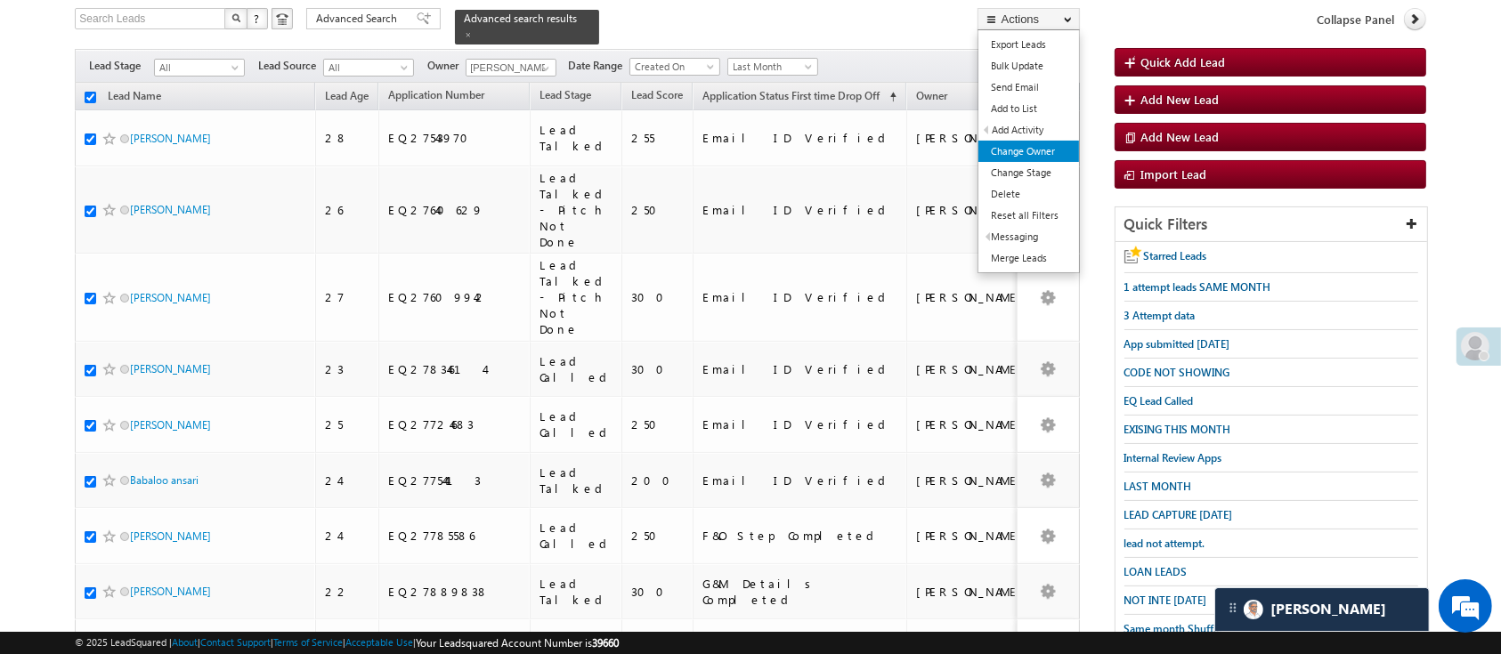
click at [1035, 148] on link "Change Owner" at bounding box center [1028, 151] width 101 height 21
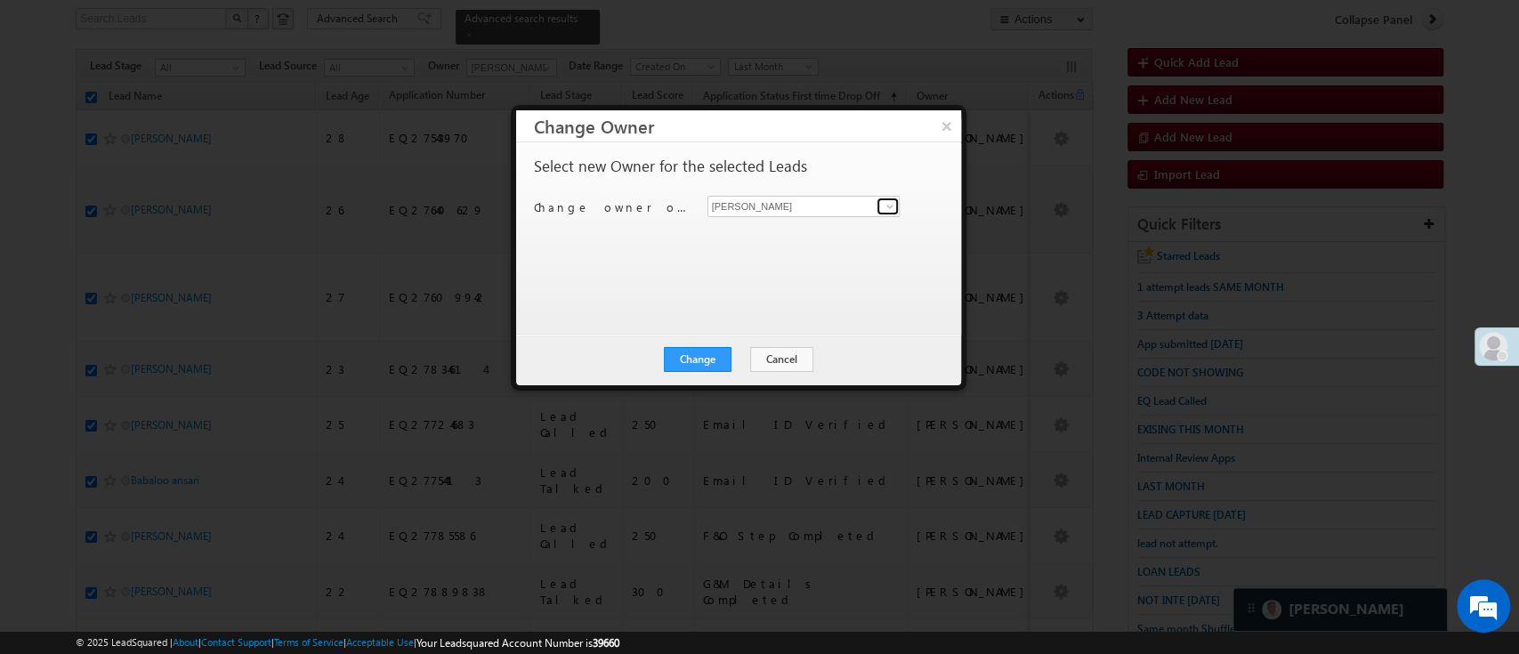
click at [893, 201] on span at bounding box center [890, 206] width 14 height 14
click at [820, 231] on link "Naseeba Khatoon Naseeba.Khatoon@angelbroking.com" at bounding box center [804, 234] width 193 height 34
click at [877, 203] on link at bounding box center [888, 207] width 22 height 18
click at [782, 260] on link "Monika Jain Monika.Jain@angelbroking.com" at bounding box center [804, 265] width 193 height 34
type input "[PERSON_NAME]"
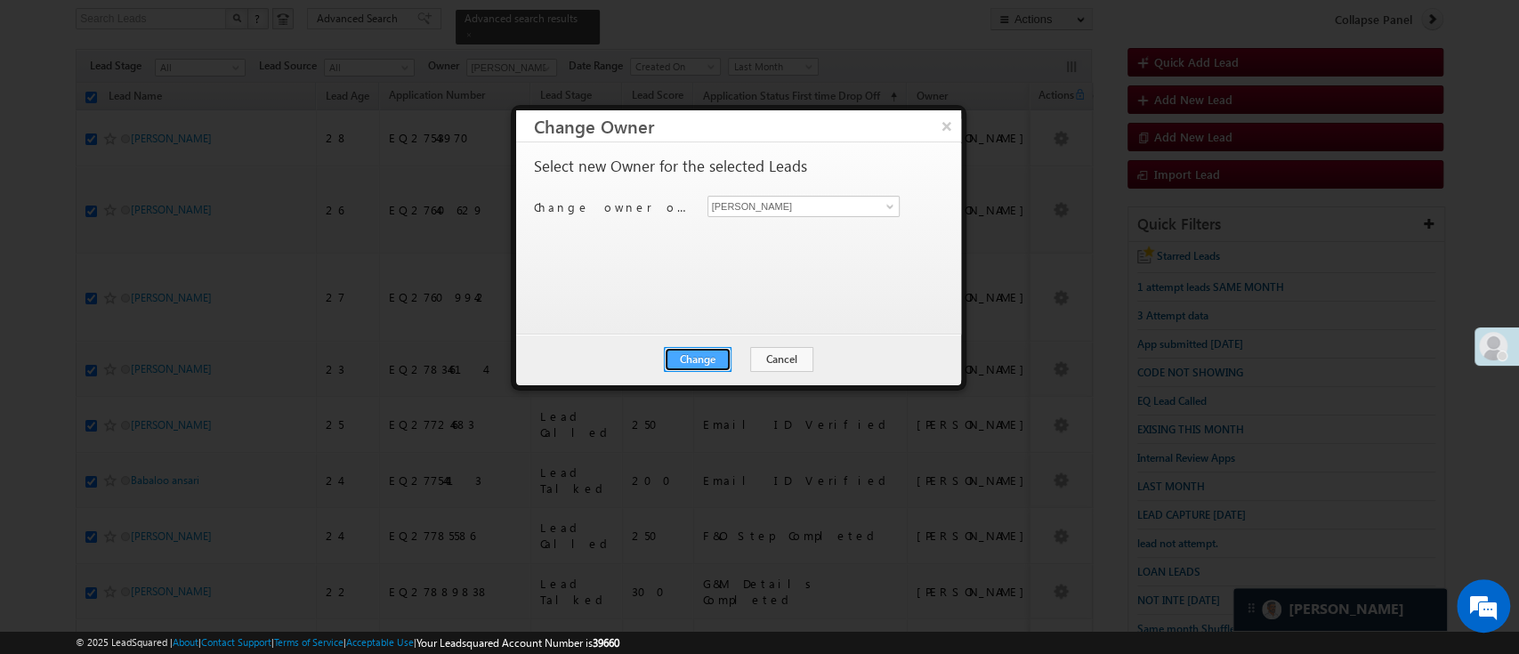
click at [722, 359] on button "Change" at bounding box center [698, 359] width 68 height 25
click at [741, 363] on button "Close" at bounding box center [740, 359] width 57 height 25
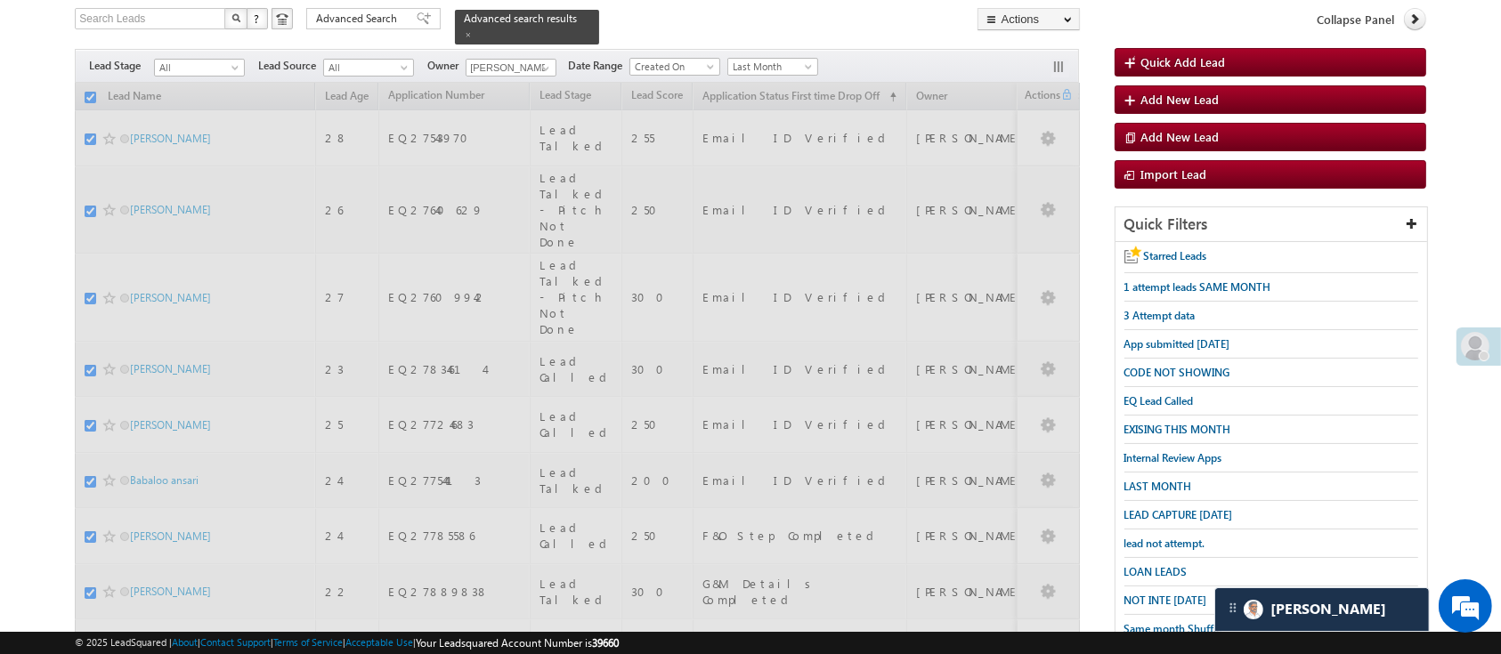
checkbox input "false"
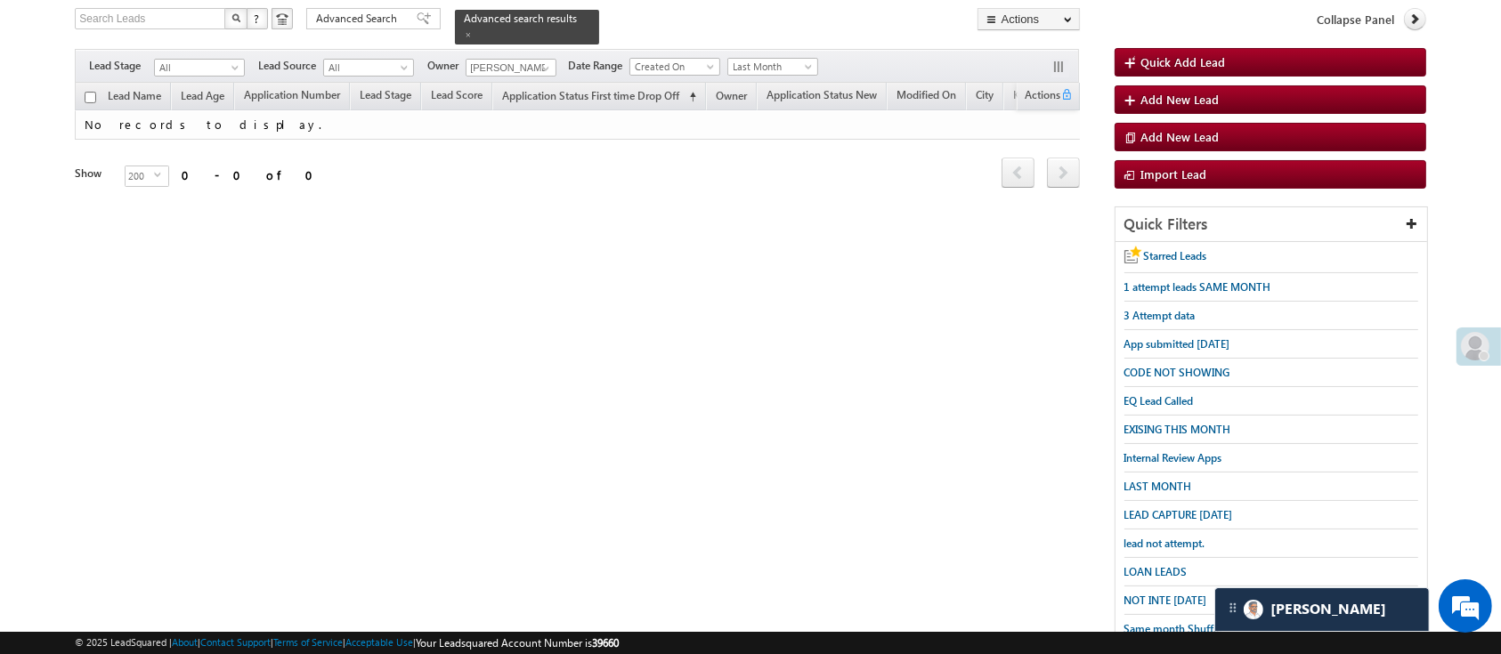
scroll to position [0, 0]
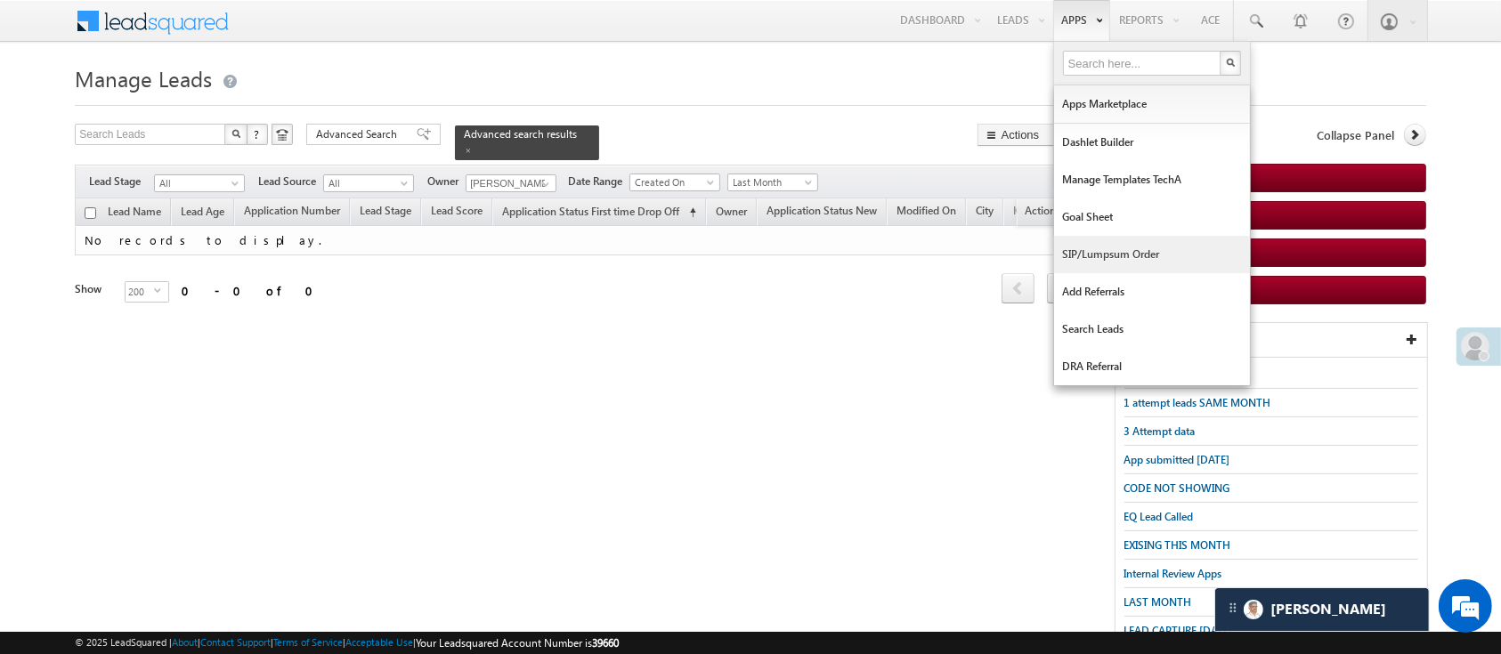
click at [1173, 251] on link "SIP/Lumpsum Order" at bounding box center [1152, 254] width 196 height 37
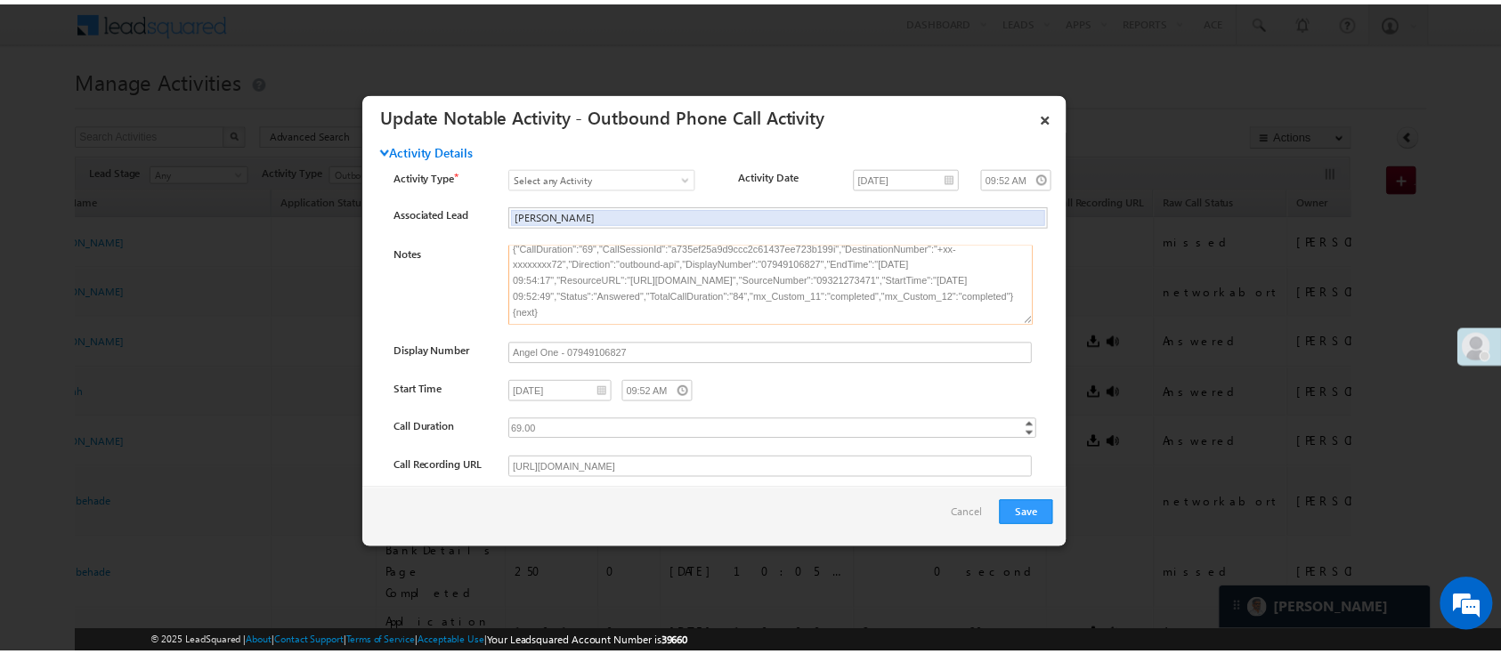
scroll to position [109, 0]
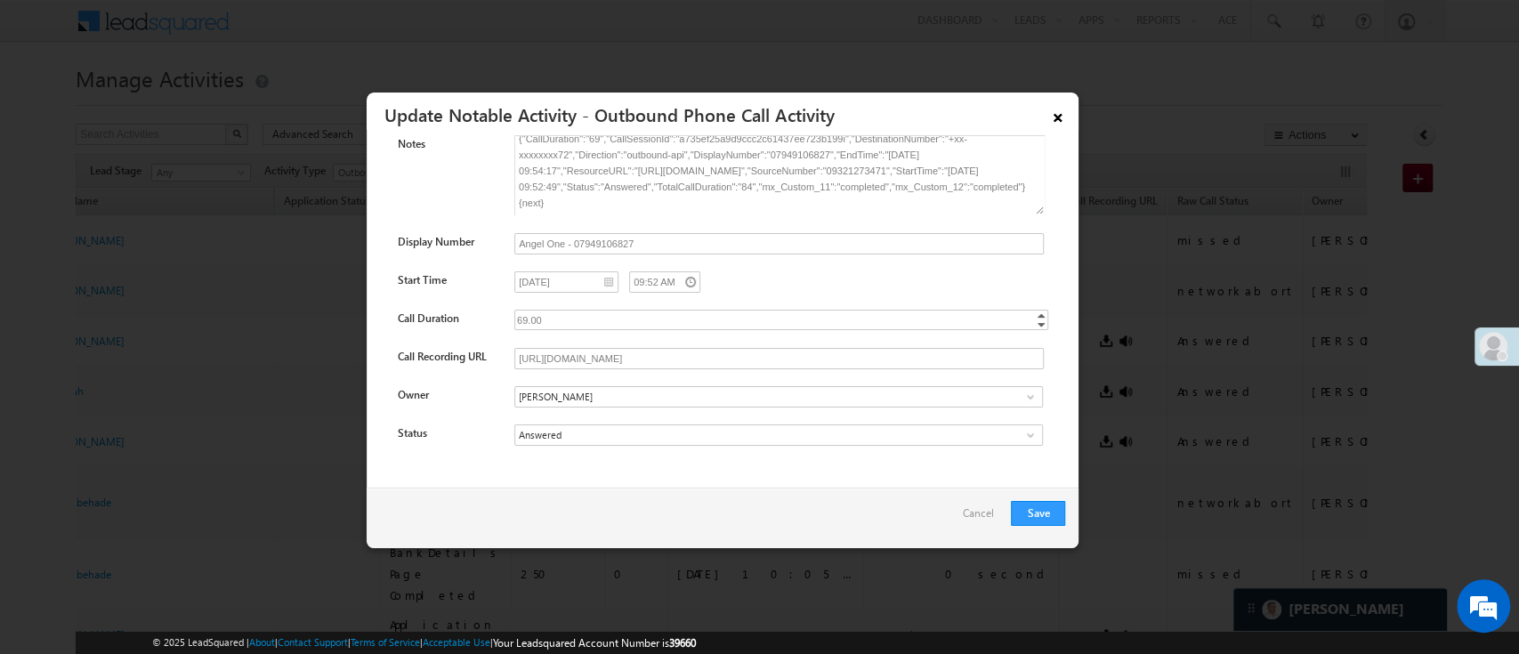
click at [1050, 110] on link "×" at bounding box center [1057, 114] width 30 height 31
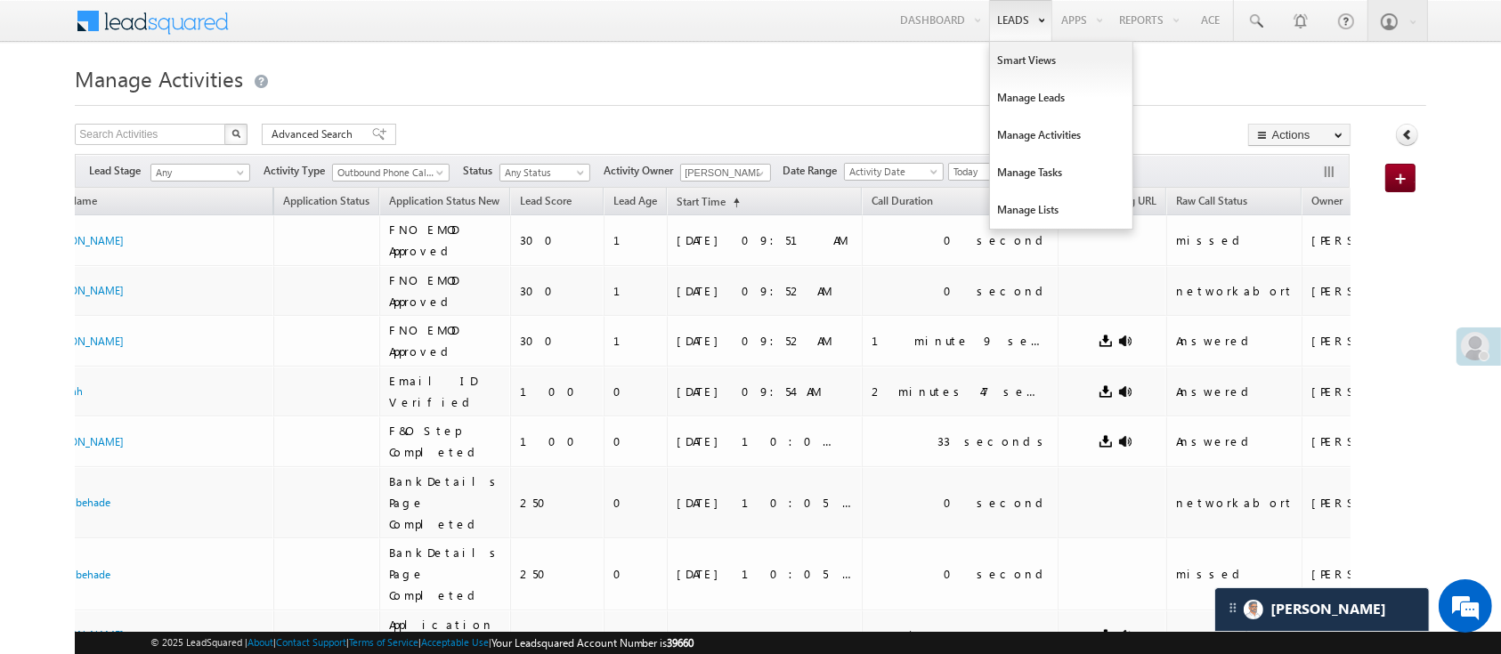
scroll to position [9166, 0]
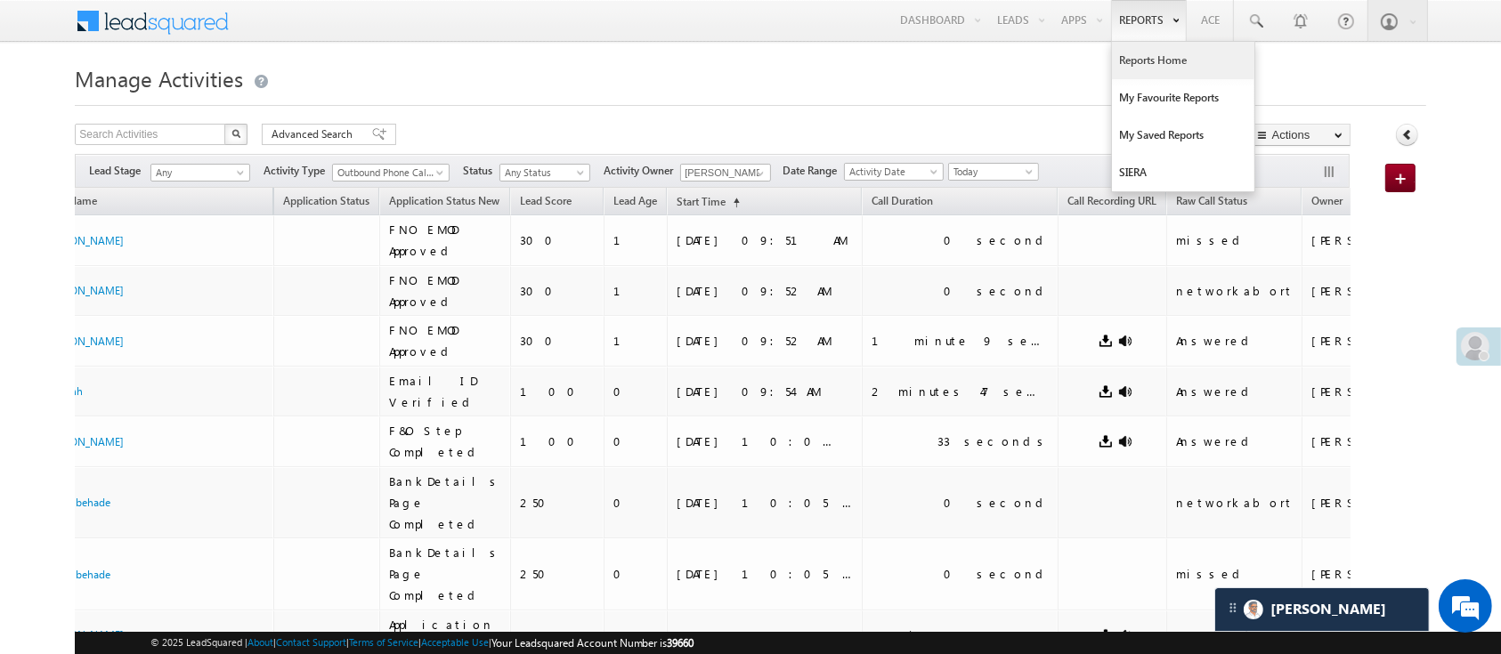
click at [1154, 53] on link "Reports Home" at bounding box center [1183, 60] width 142 height 37
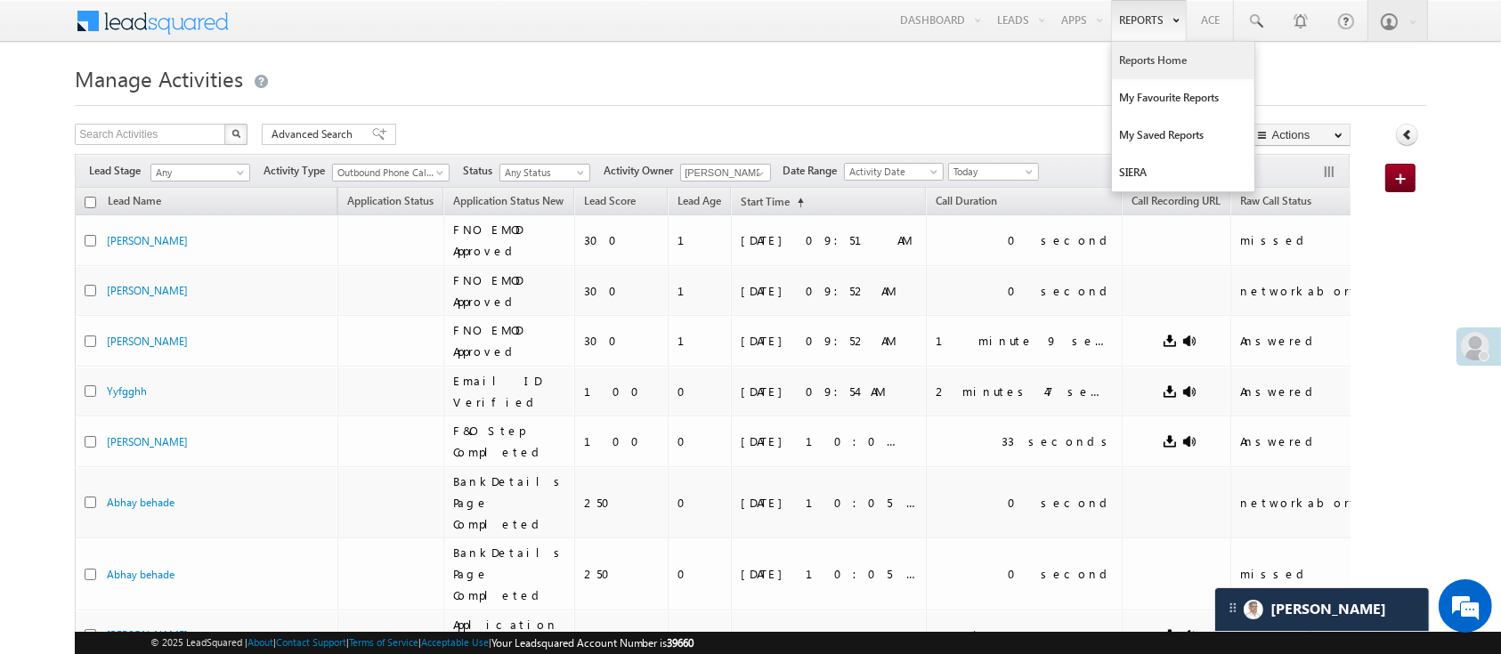
click at [1162, 57] on link "Reports Home" at bounding box center [1183, 60] width 142 height 37
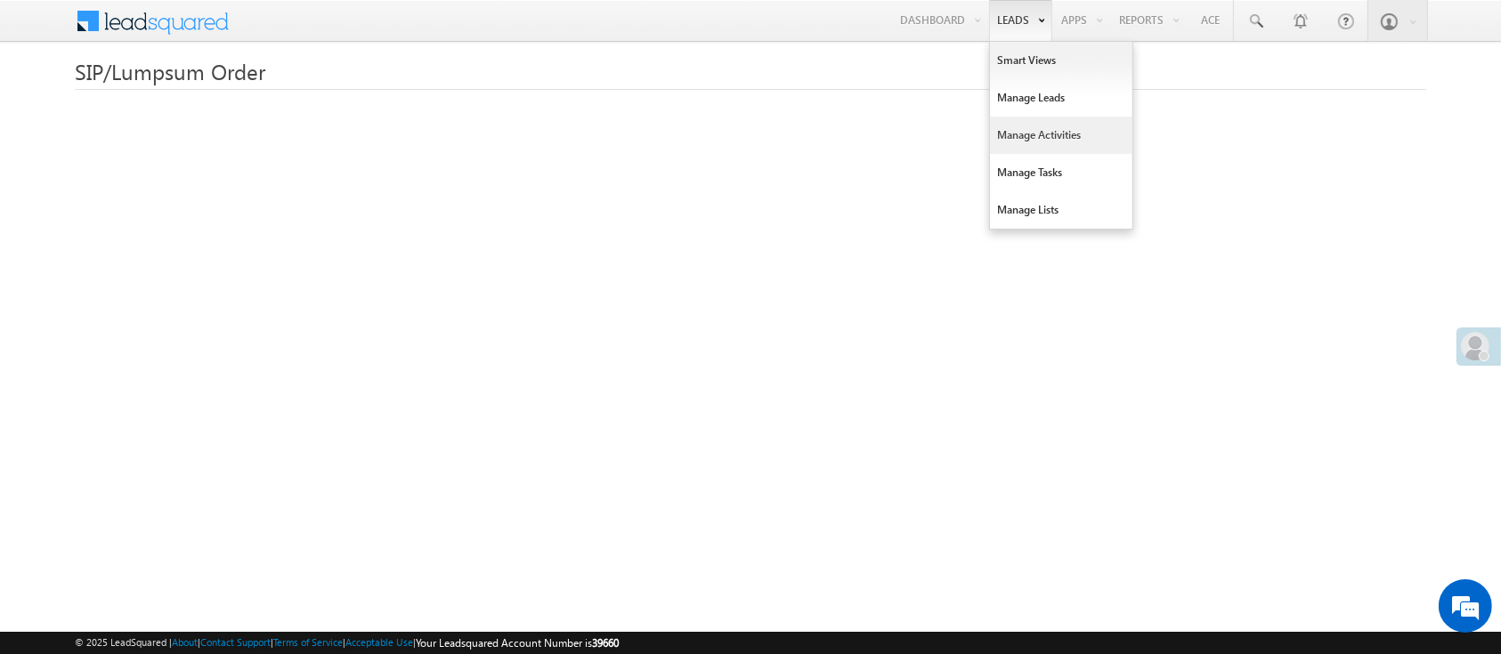
click at [1074, 125] on link "Manage Activities" at bounding box center [1061, 135] width 142 height 37
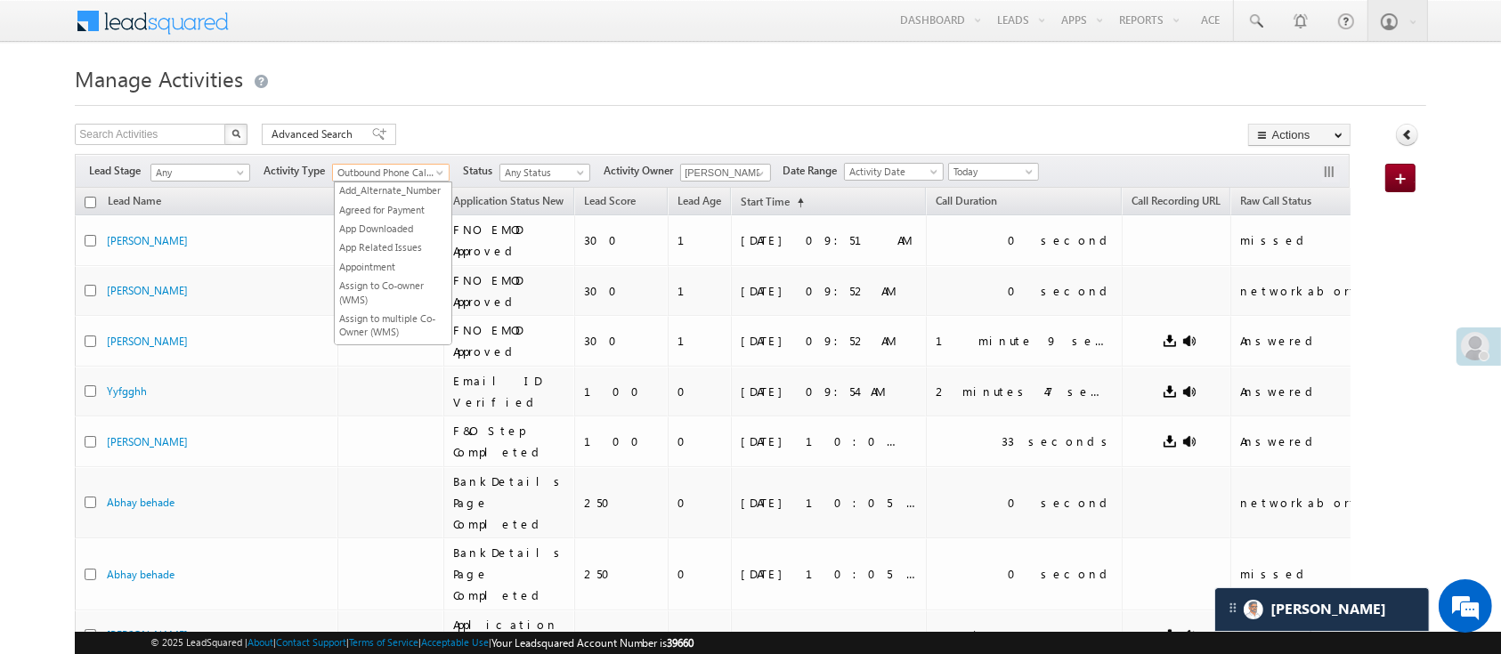
scroll to position [1787, 0]
click at [419, 176] on span "Outbound Phone Call Activity" at bounding box center [387, 173] width 108 height 16
click at [603, 89] on h1 "Manage Activities" at bounding box center [750, 77] width 1350 height 35
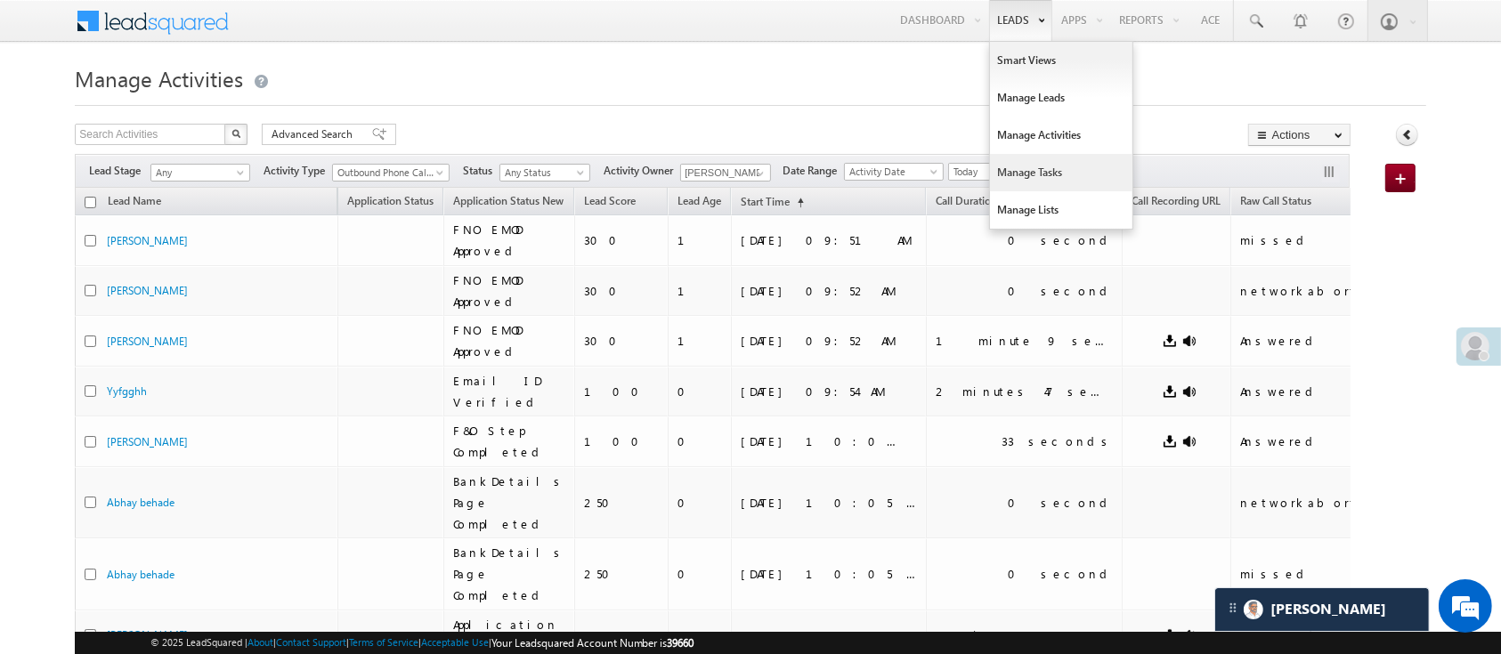
click at [1003, 167] on link "Manage Tasks" at bounding box center [1061, 172] width 142 height 37
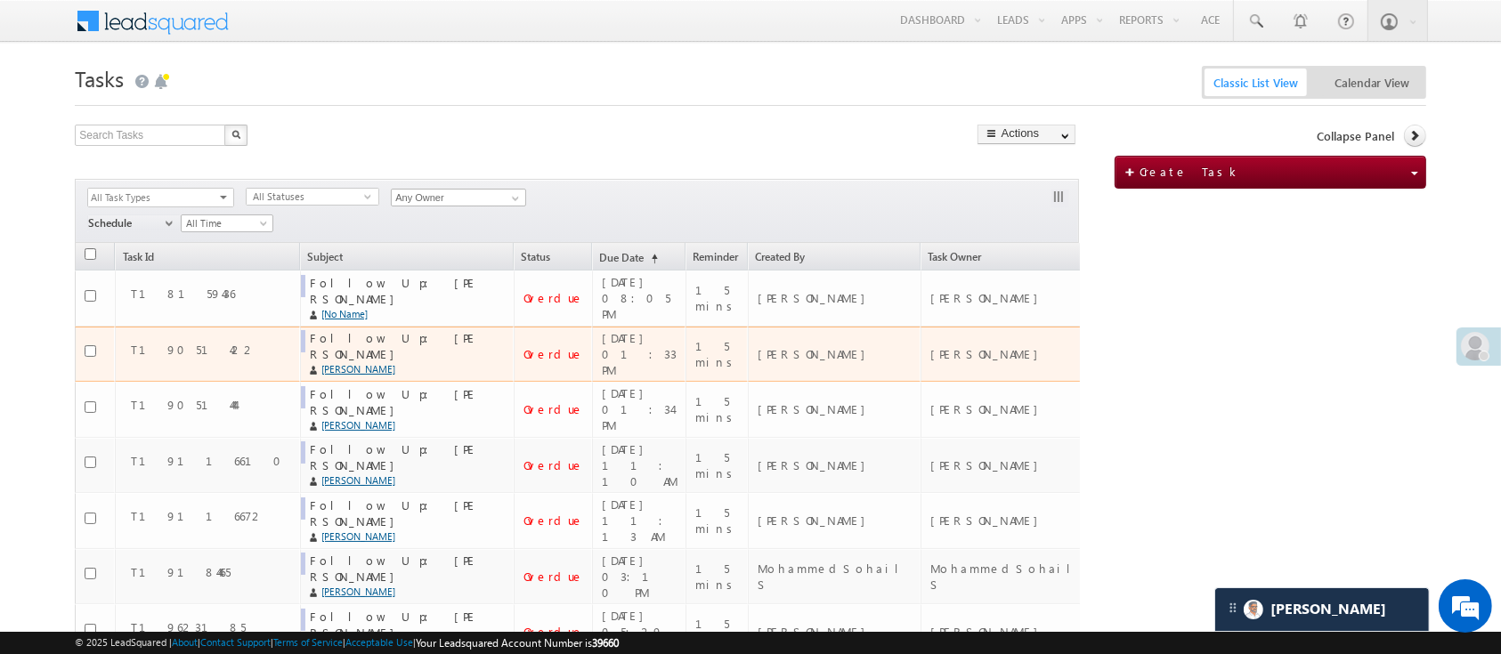
click at [321, 361] on link "RAHUL COUHAN" at bounding box center [404, 369] width 166 height 16
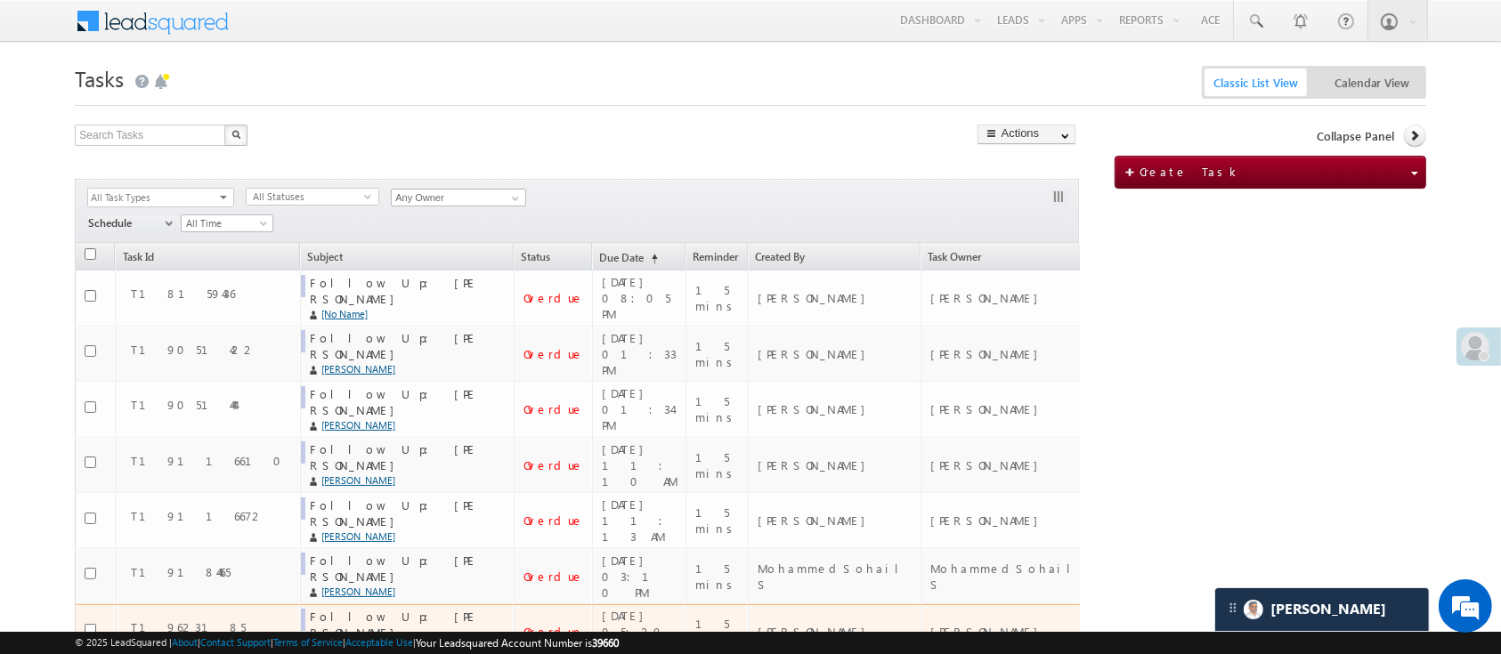
click at [321, 640] on link "Ashok Somani" at bounding box center [404, 648] width 166 height 16
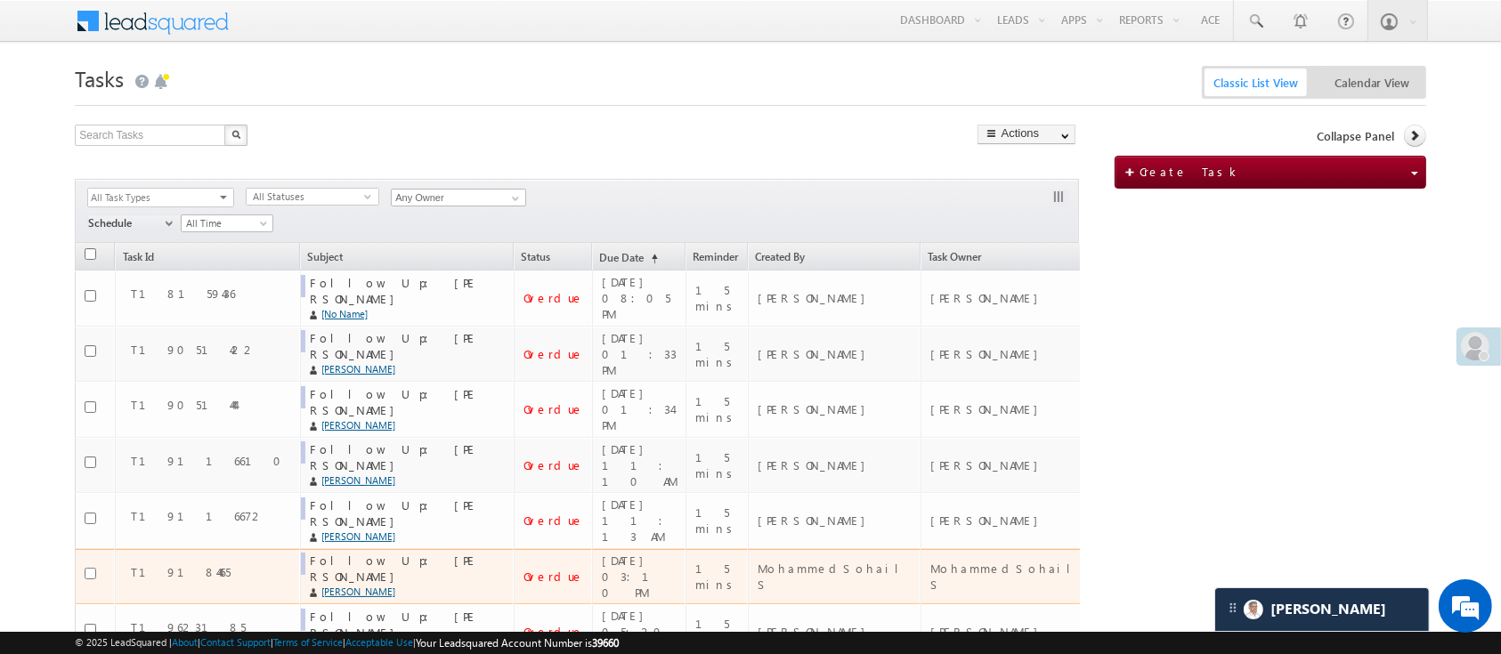
click at [88, 568] on input "checkbox" at bounding box center [91, 574] width 12 height 12
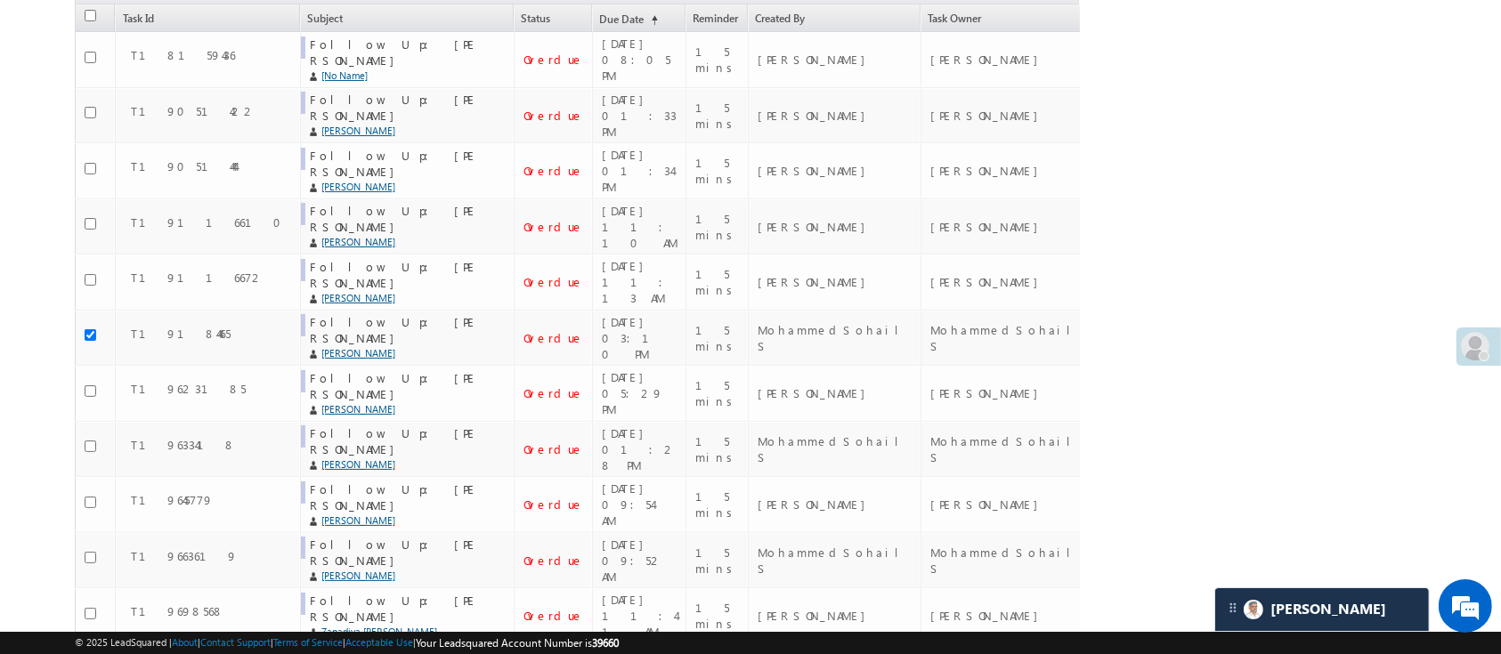
scroll to position [244, 0]
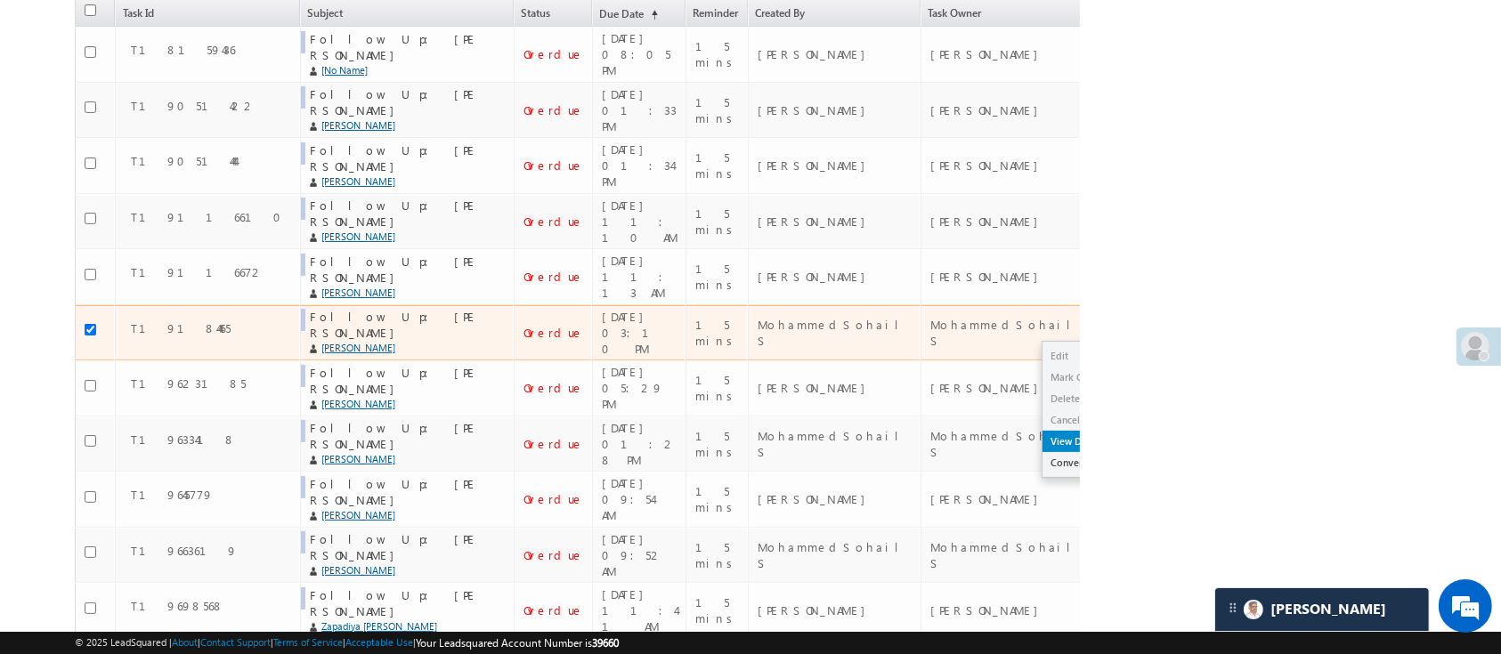
click at [1042, 431] on link "View Details" at bounding box center [1086, 441] width 89 height 21
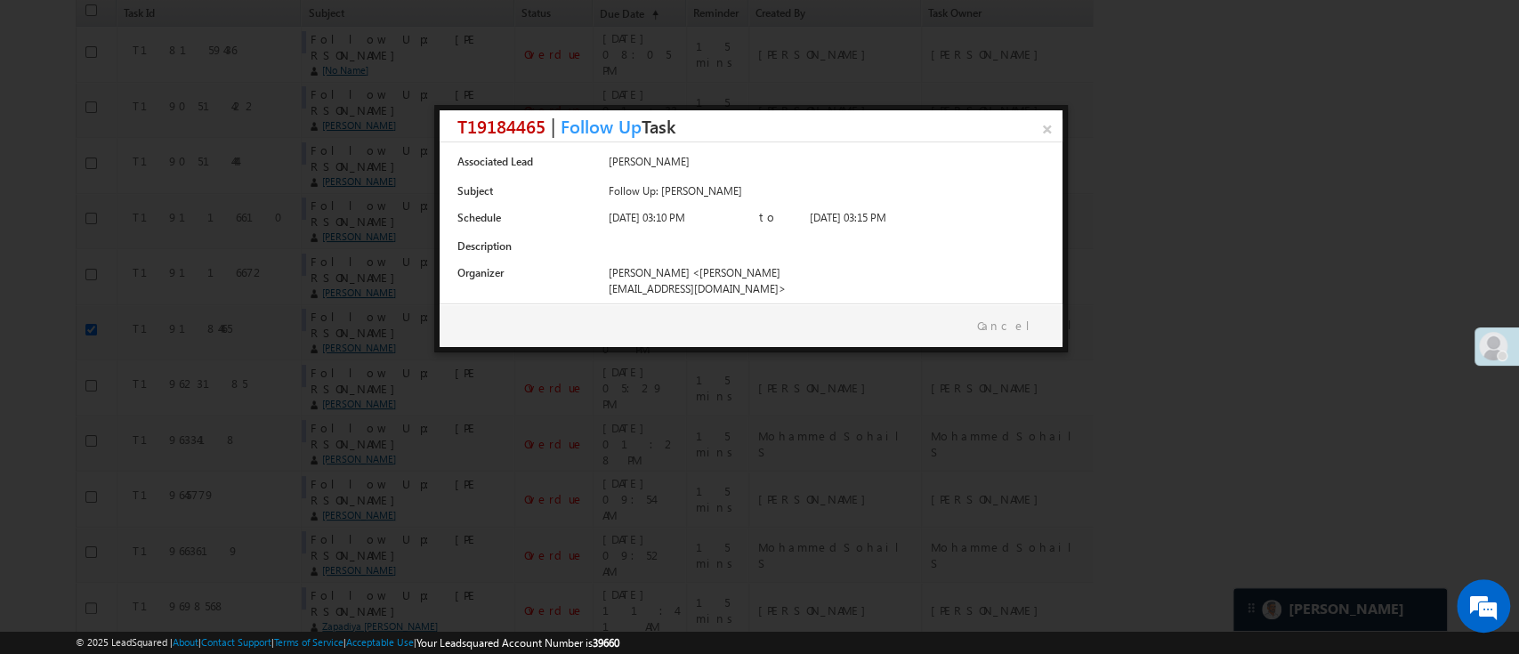
click at [1025, 336] on div "Cancel" at bounding box center [751, 326] width 623 height 45
click at [1025, 328] on link "Cancel" at bounding box center [1010, 325] width 67 height 15
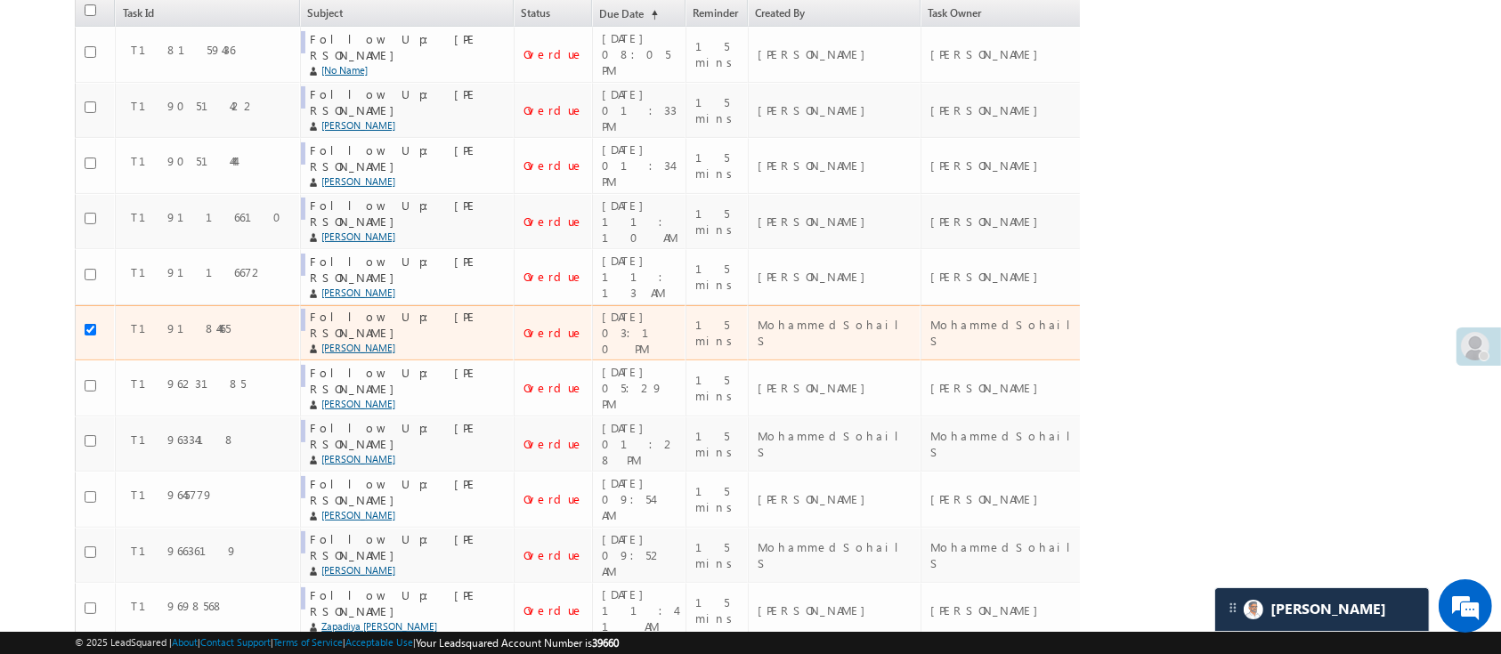
click at [93, 320] on div at bounding box center [96, 332] width 22 height 25
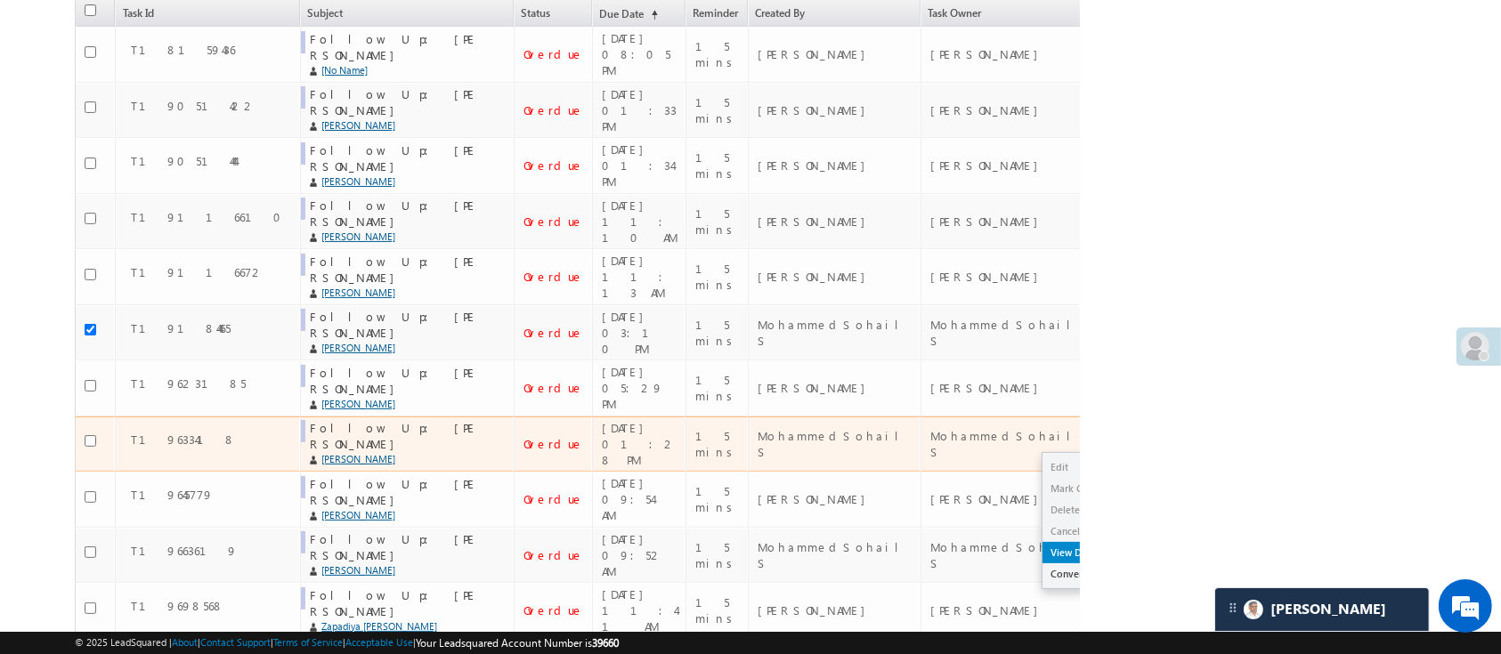
click at [1042, 542] on link "View Details" at bounding box center [1086, 552] width 89 height 21
checkbox input "false"
checkbox input "true"
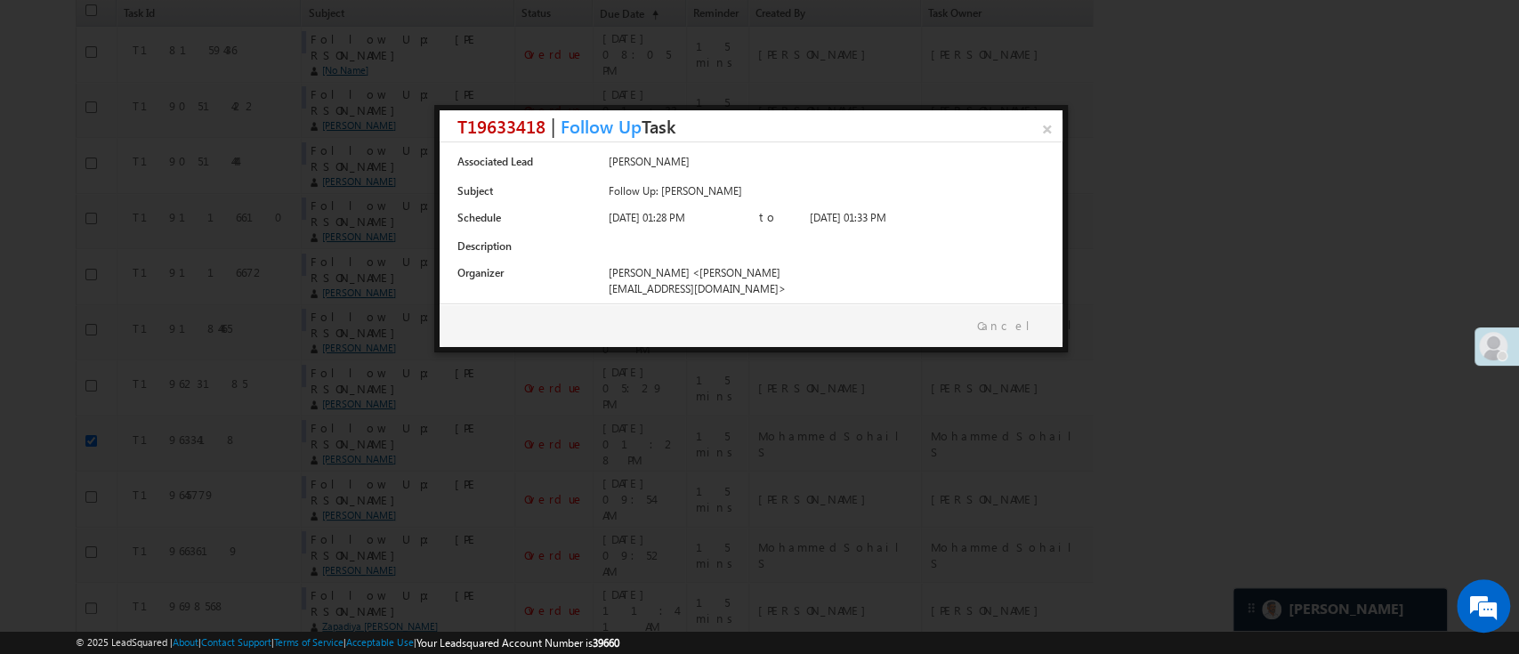
click at [1018, 324] on link "Cancel" at bounding box center [1010, 325] width 67 height 15
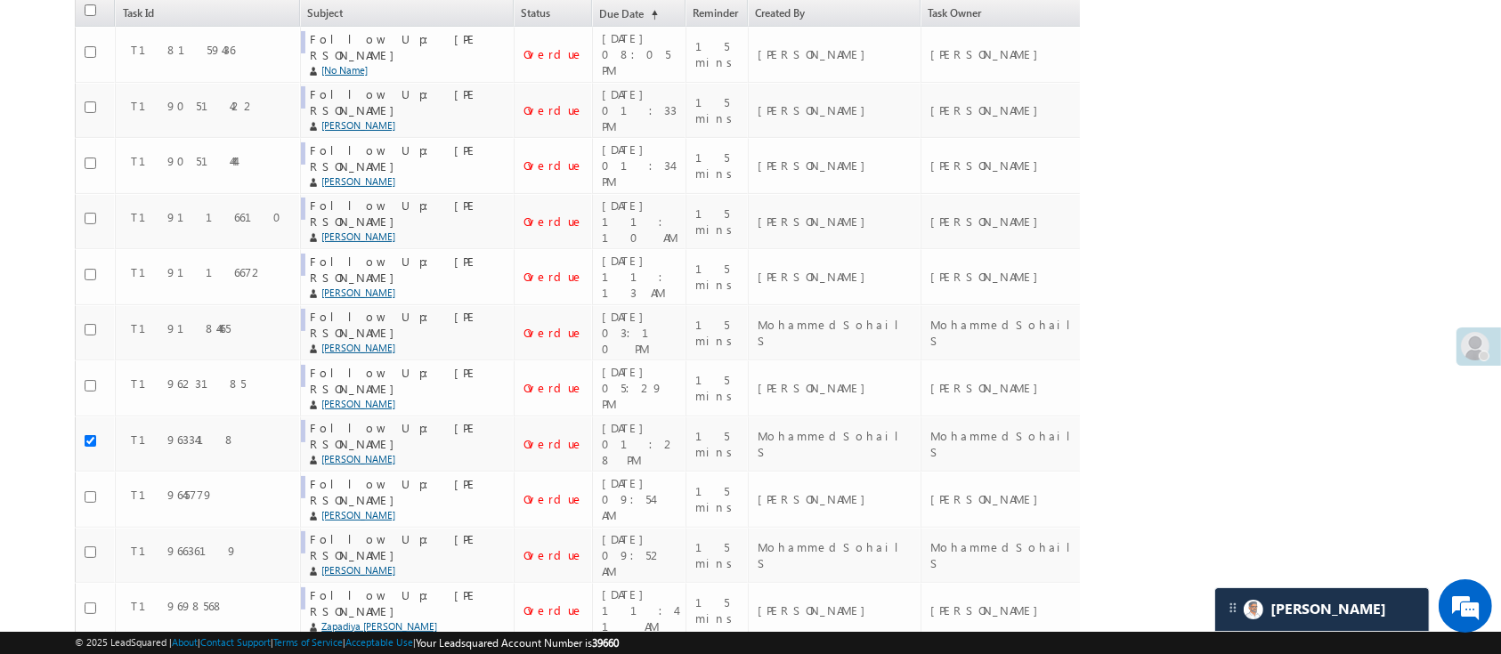
scroll to position [9166, 0]
click at [88, 7] on input "checkbox" at bounding box center [91, 10] width 12 height 12
checkbox input "true"
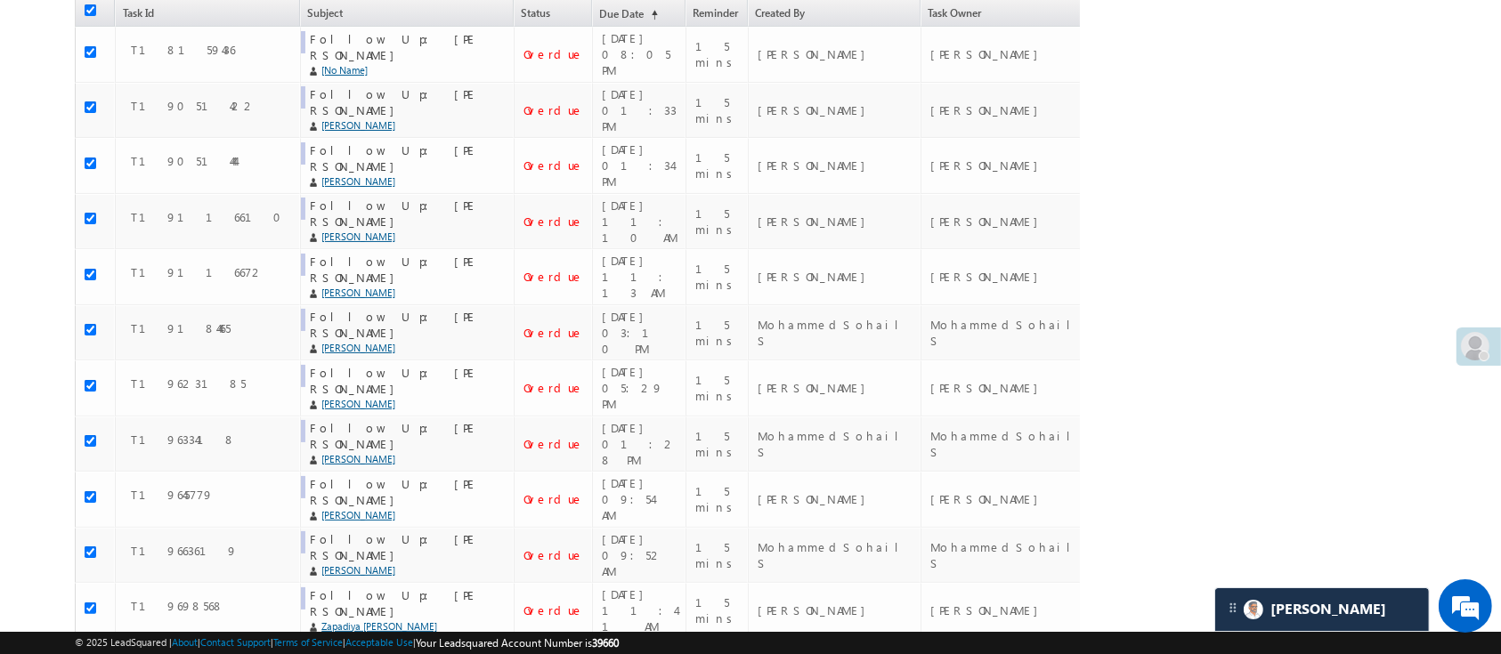
checkbox input "true"
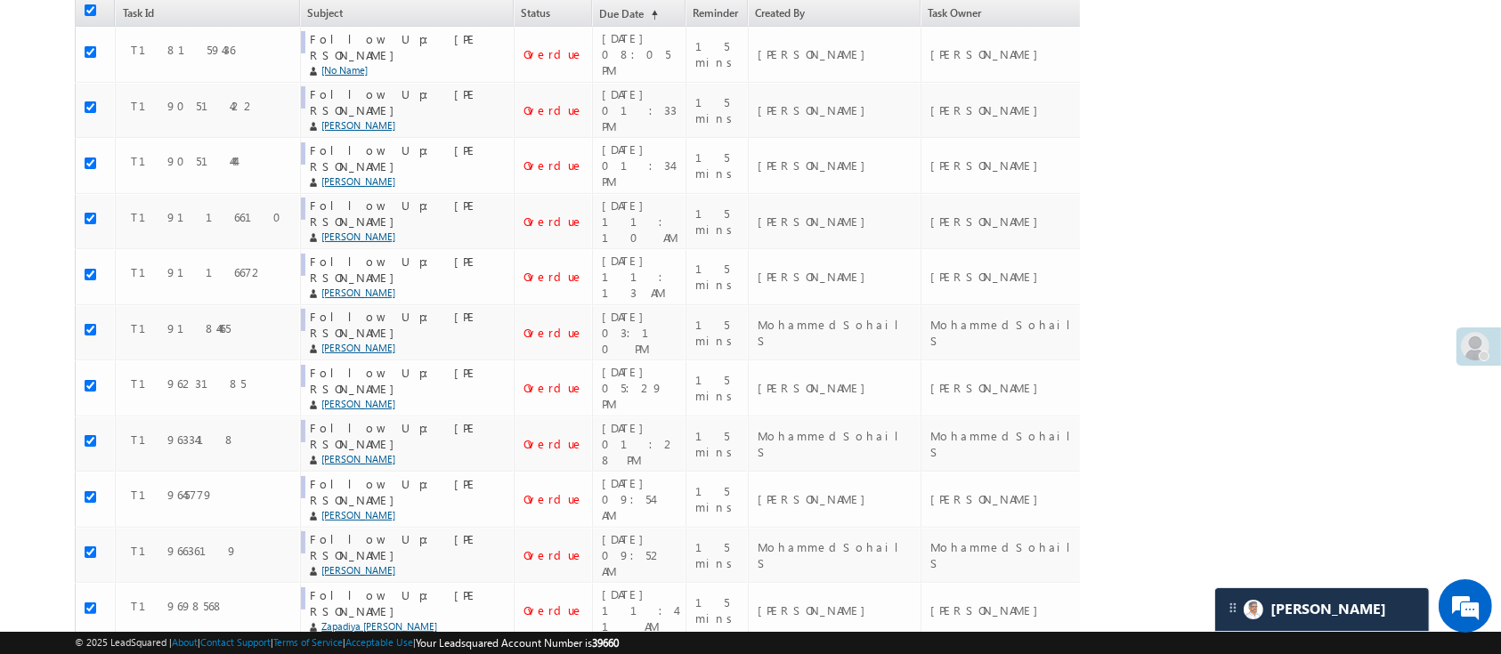
checkbox input "true"
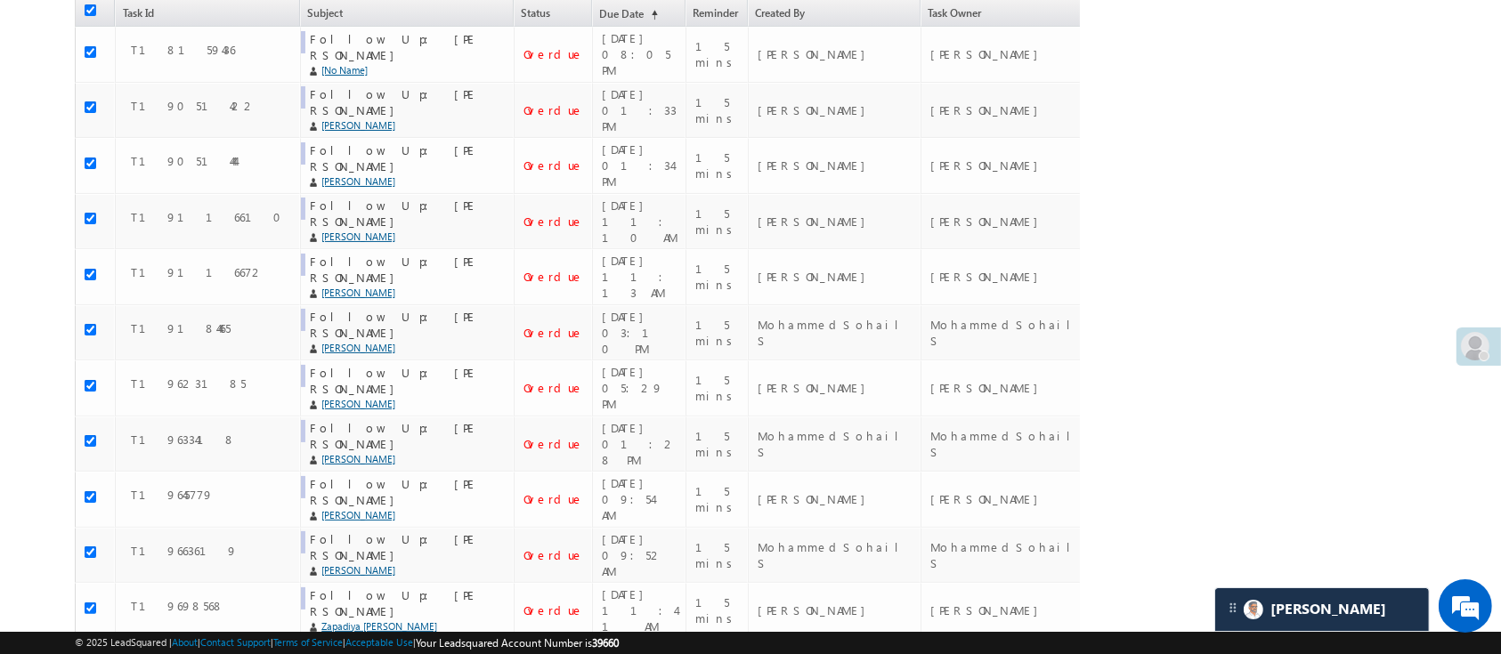
checkbox input "true"
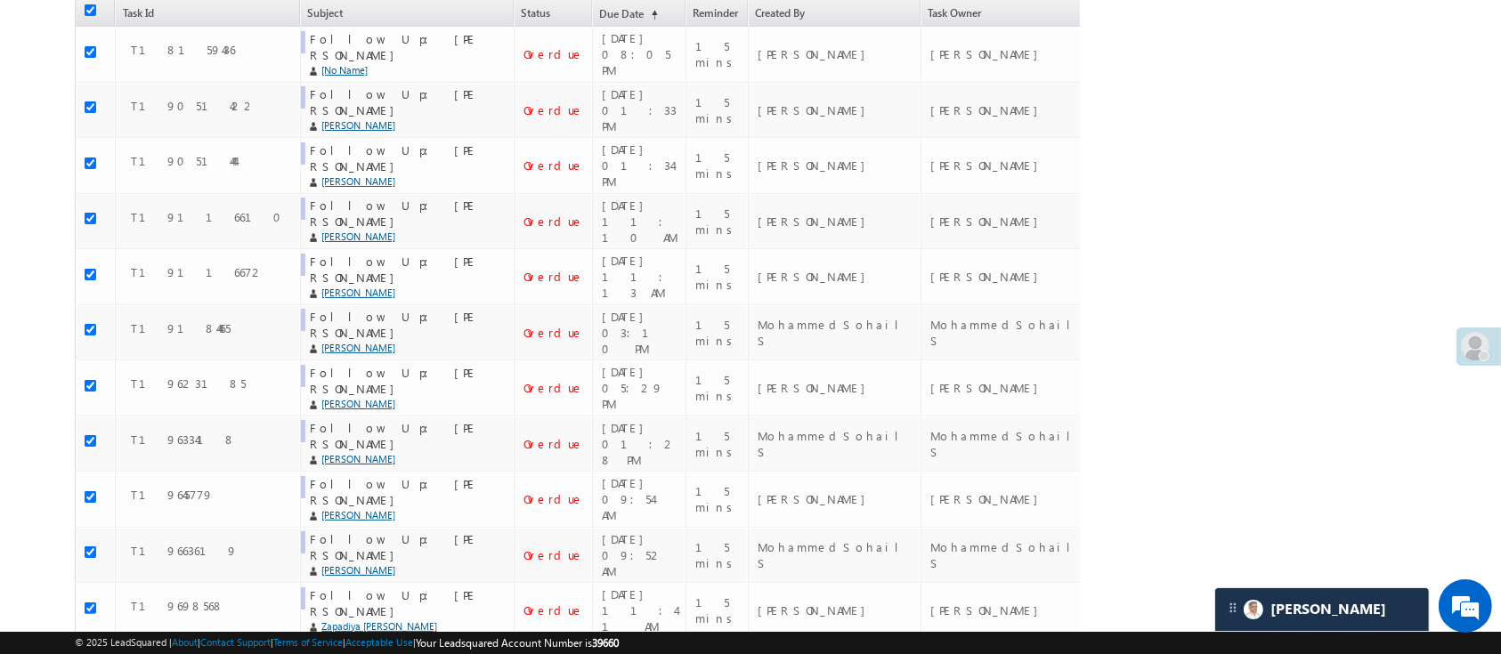
checkbox input "true"
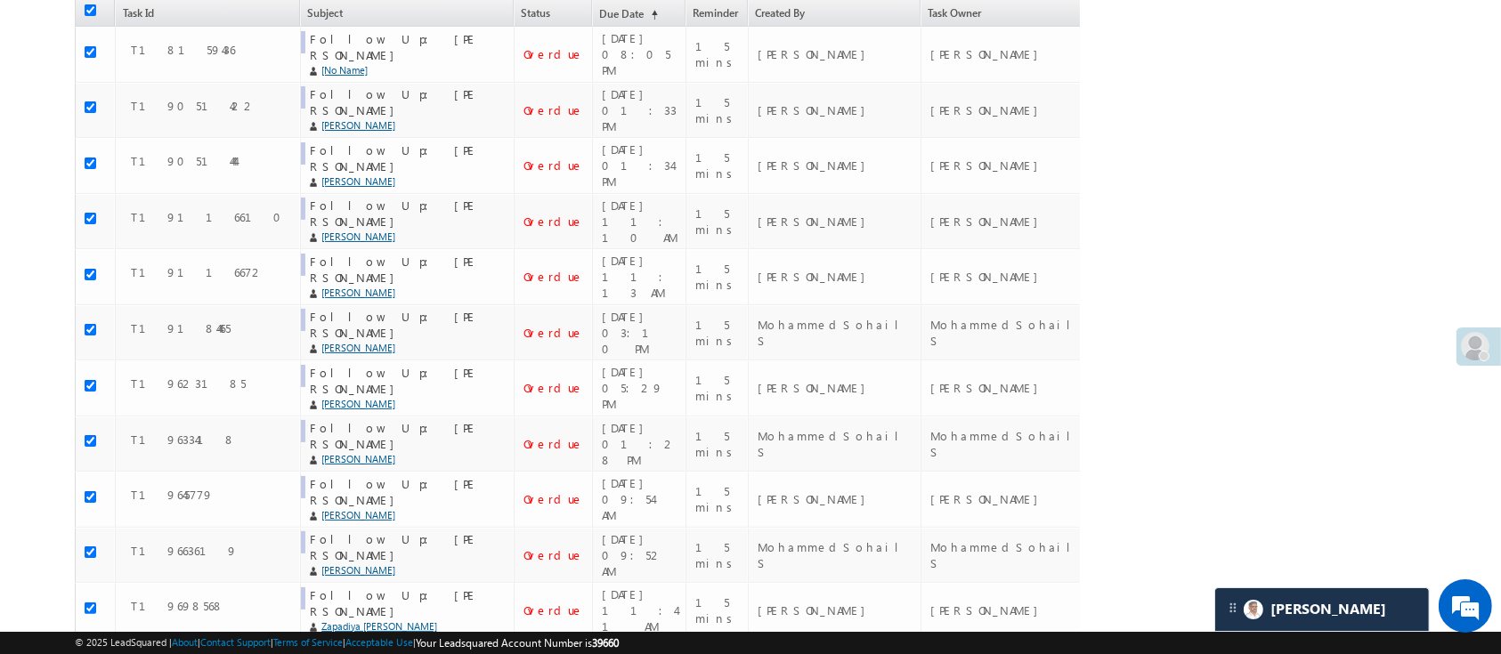
checkbox input "true"
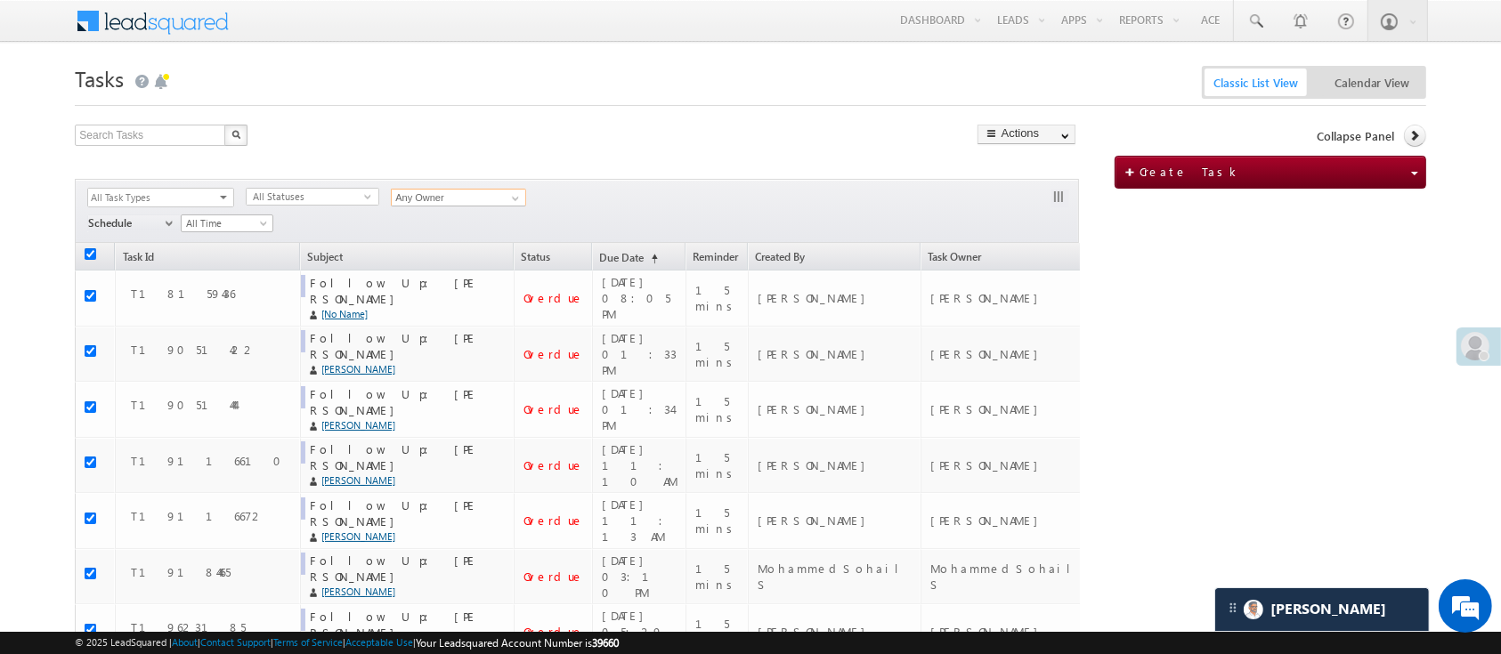
click at [482, 194] on input "Any Owner" at bounding box center [458, 198] width 135 height 18
click at [505, 193] on link at bounding box center [513, 199] width 22 height 18
click at [641, 205] on div "Filters All Task Types All Appointments Meeting Appointment Follow Up MF Campai…" at bounding box center [577, 211] width 1004 height 64
click at [370, 202] on span "select" at bounding box center [371, 203] width 14 height 29
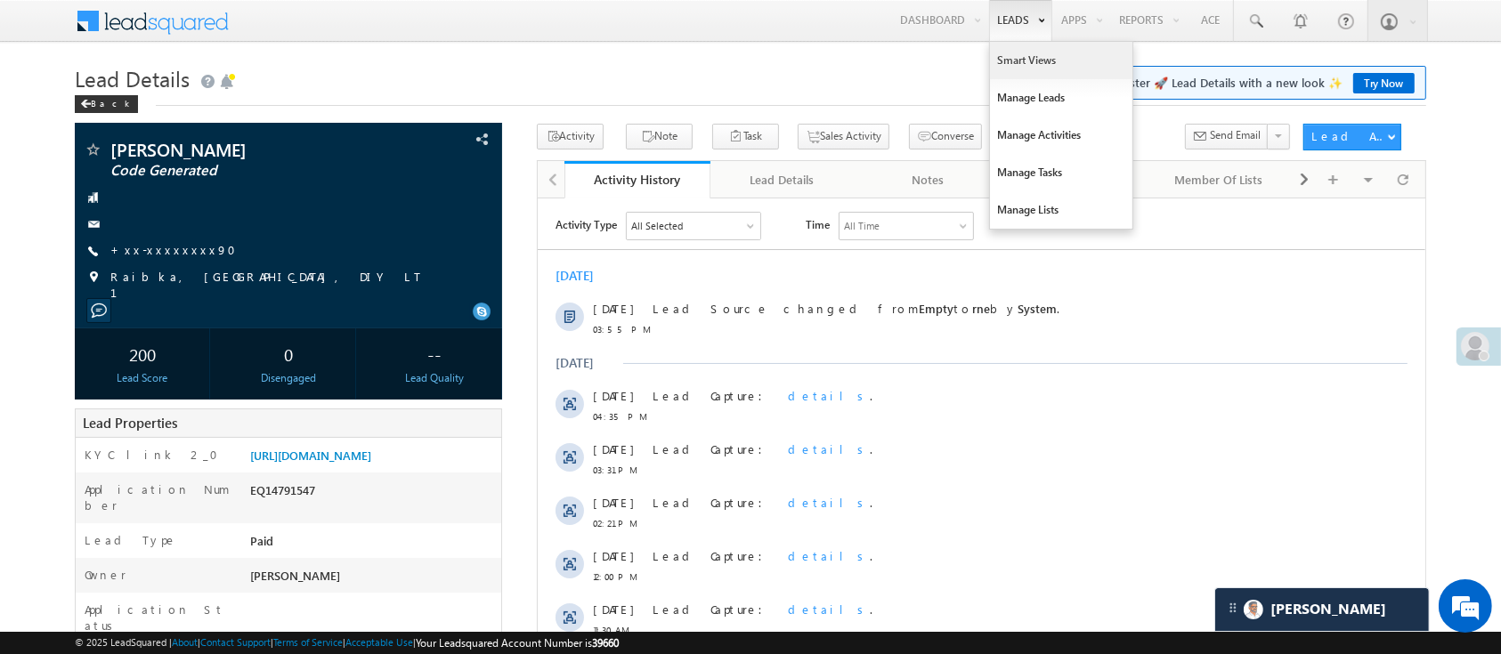
click at [1029, 57] on link "Smart Views" at bounding box center [1061, 60] width 142 height 37
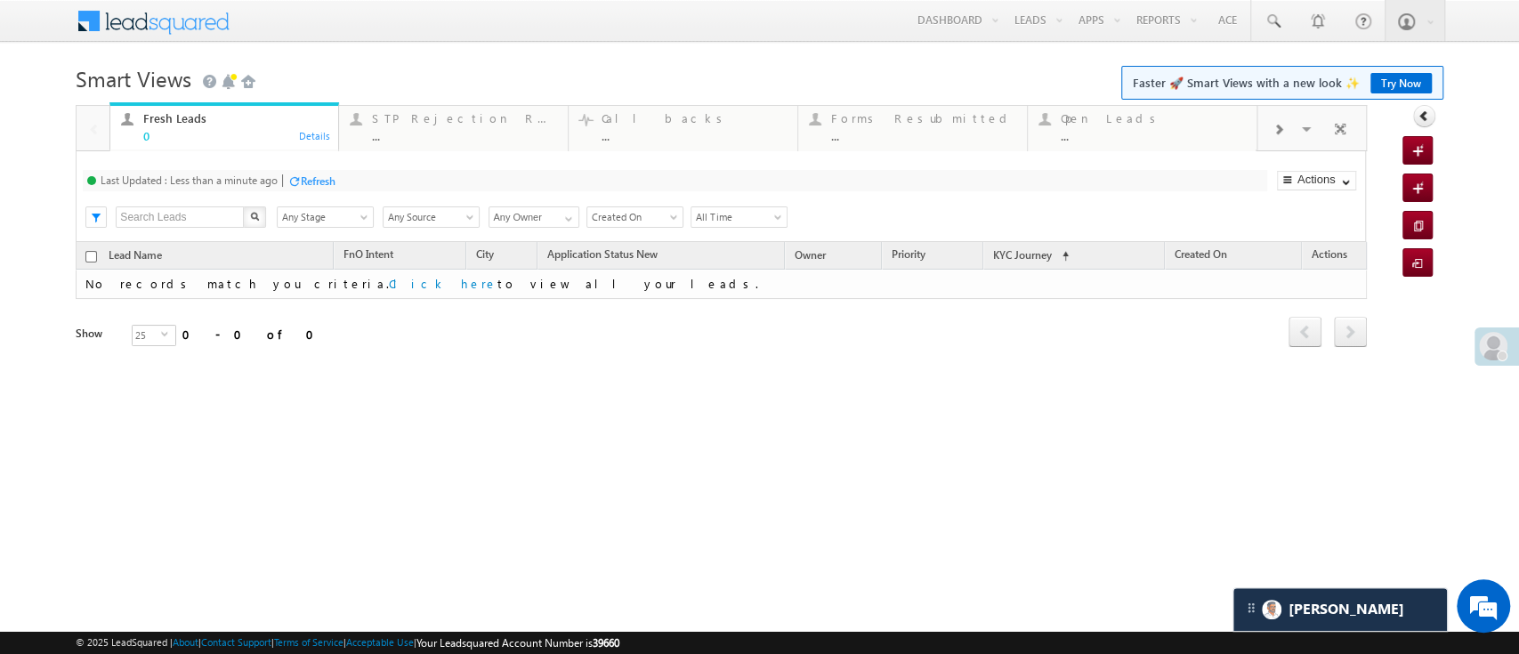
click at [303, 184] on div "Refresh" at bounding box center [318, 180] width 35 height 13
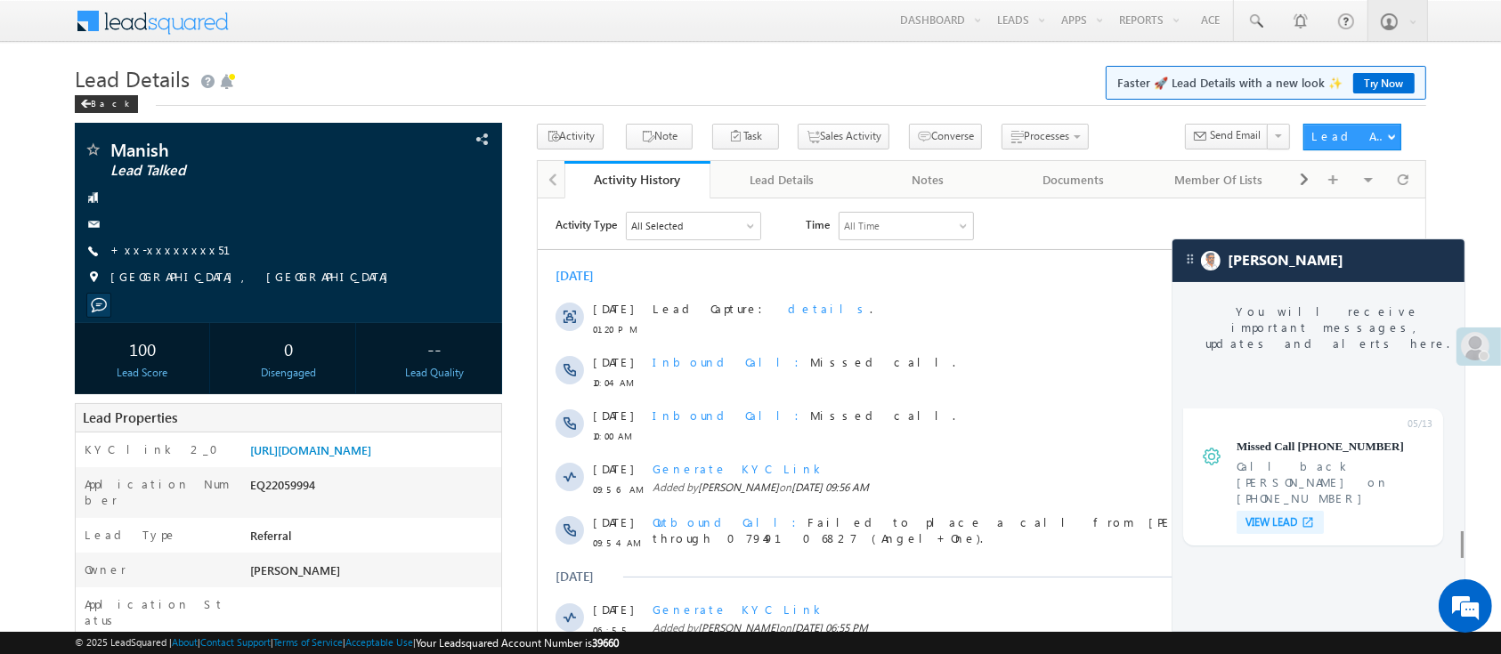
scroll to position [7416, 0]
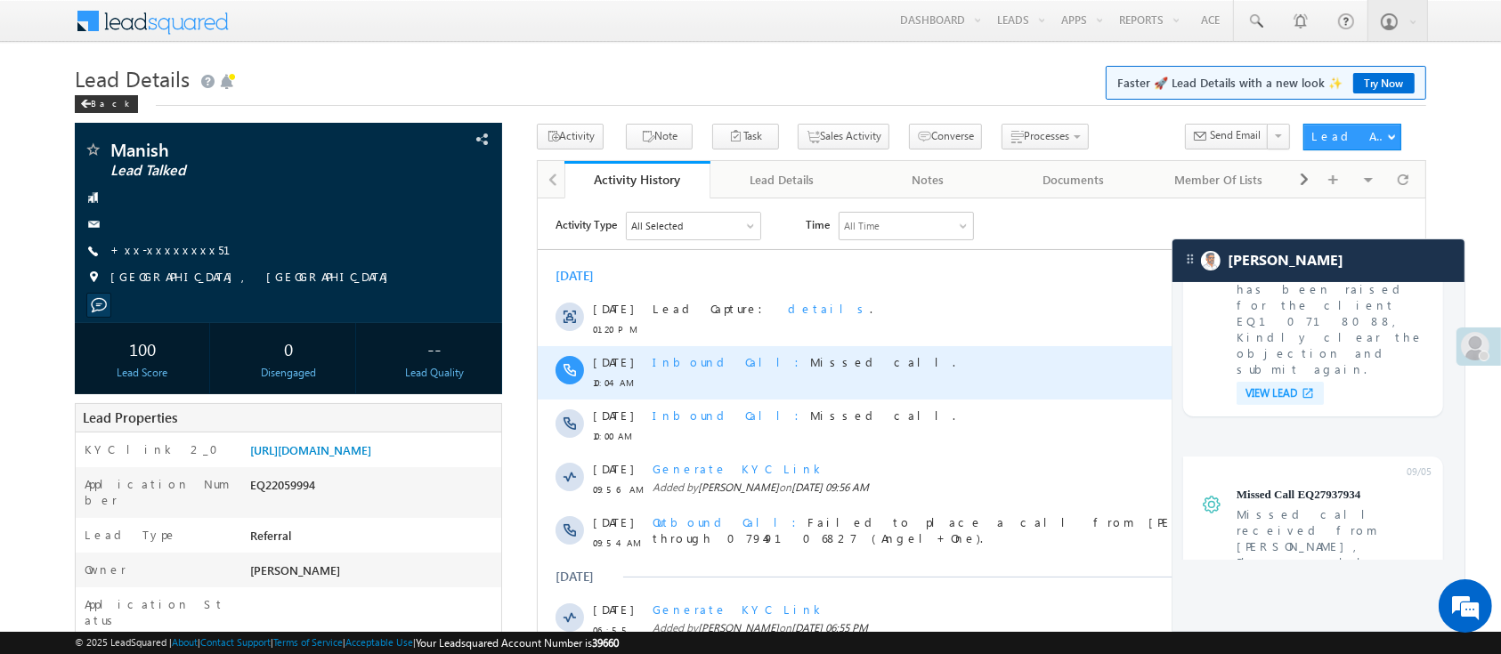
click at [678, 366] on span "Inbound Call" at bounding box center [731, 360] width 158 height 15
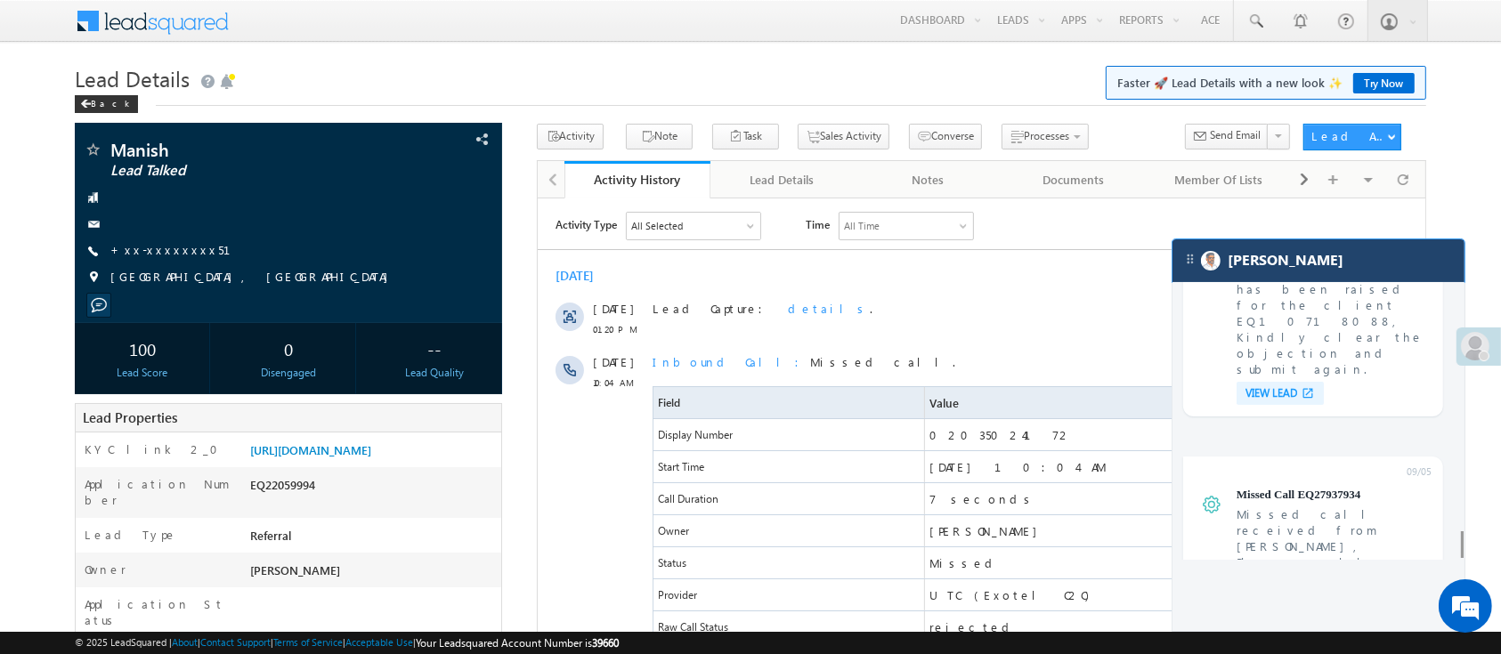
click at [1381, 274] on div "[PERSON_NAME]" at bounding box center [1318, 260] width 292 height 43
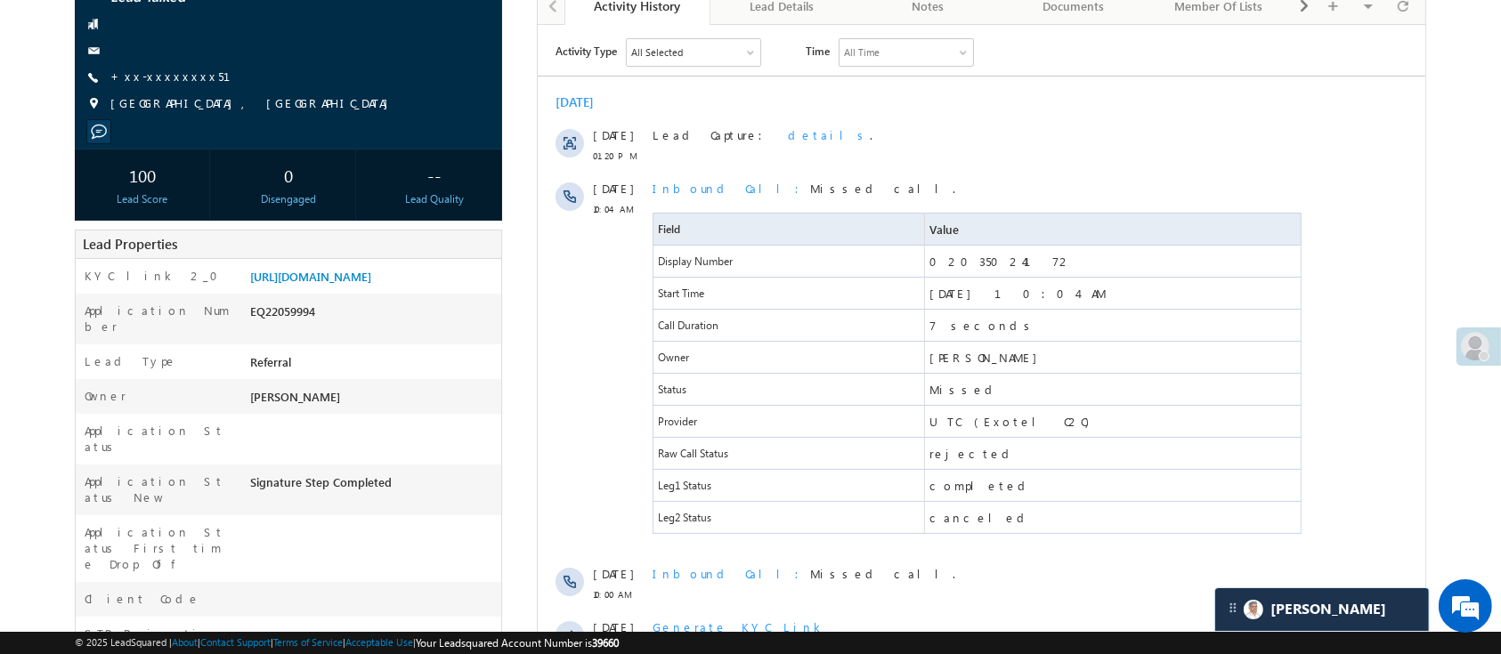
scroll to position [0, 0]
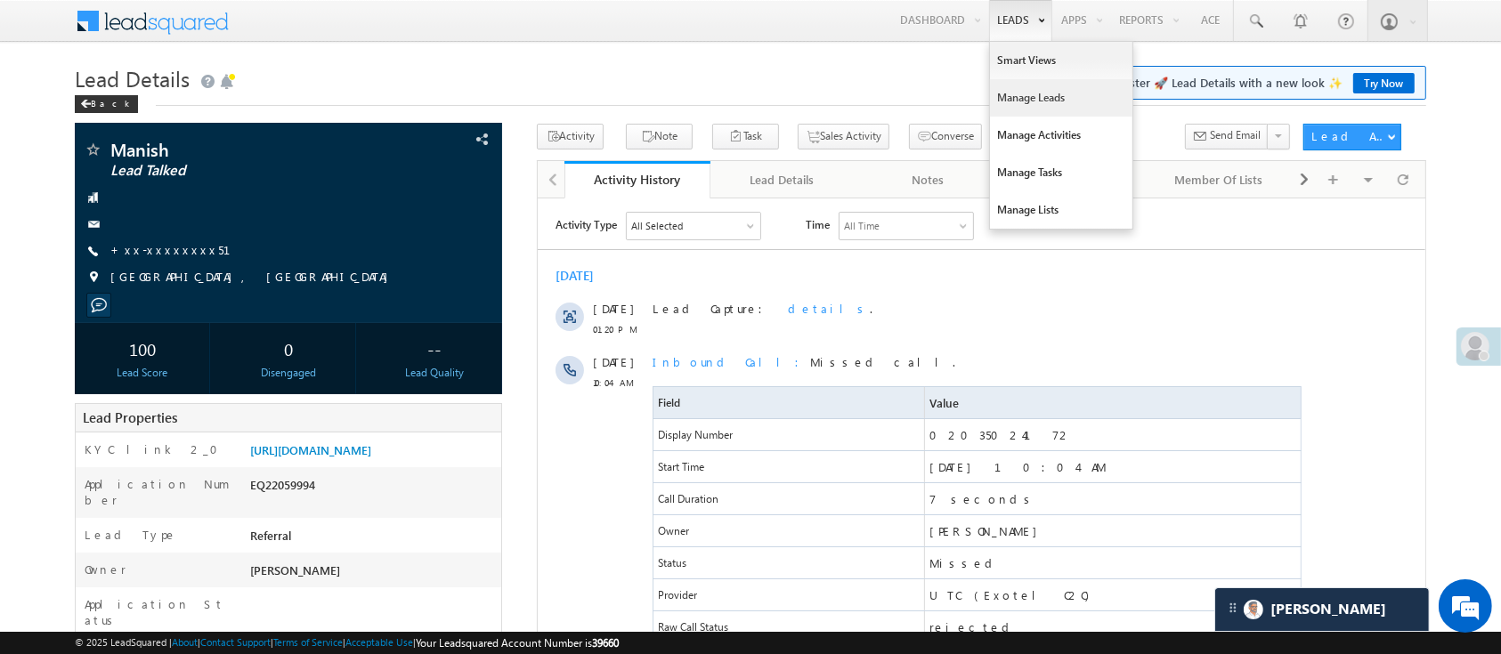
click at [1018, 102] on link "Manage Leads" at bounding box center [1061, 97] width 142 height 37
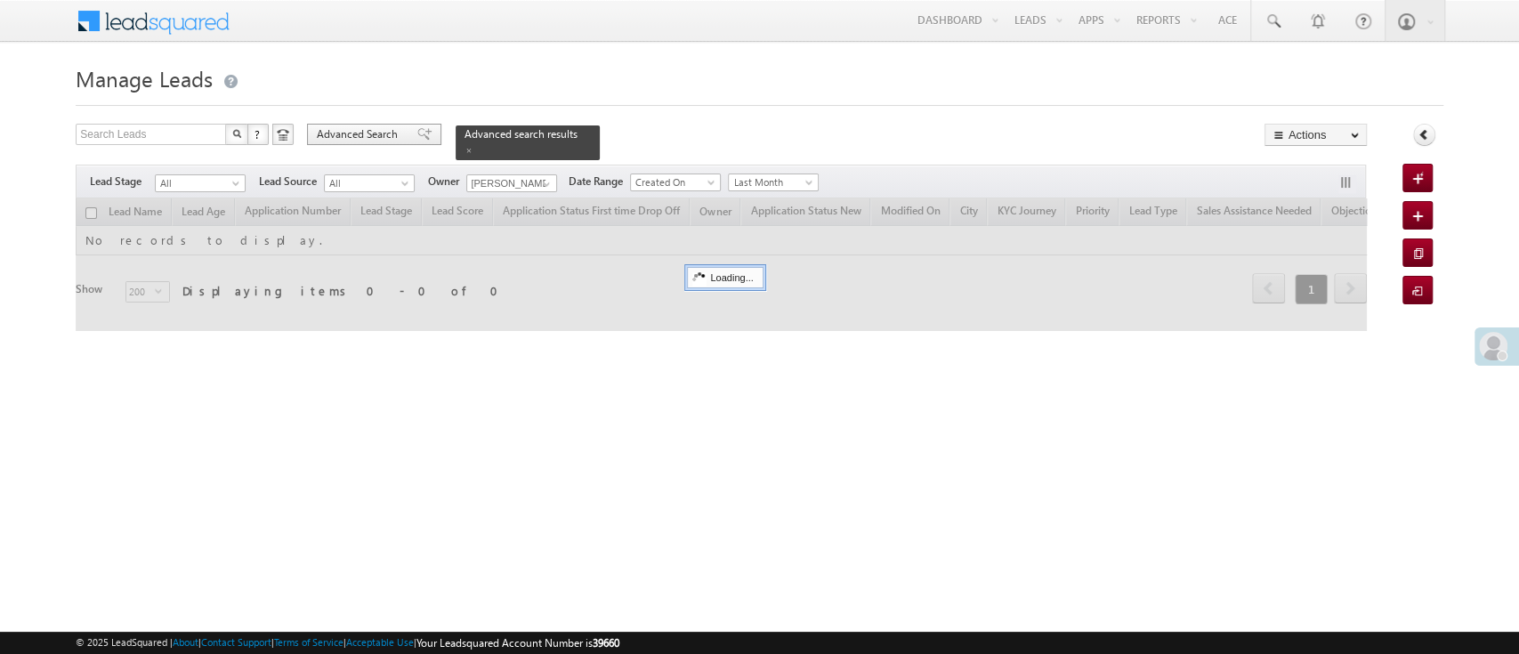
click at [384, 136] on span "Advanced Search" at bounding box center [360, 134] width 86 height 16
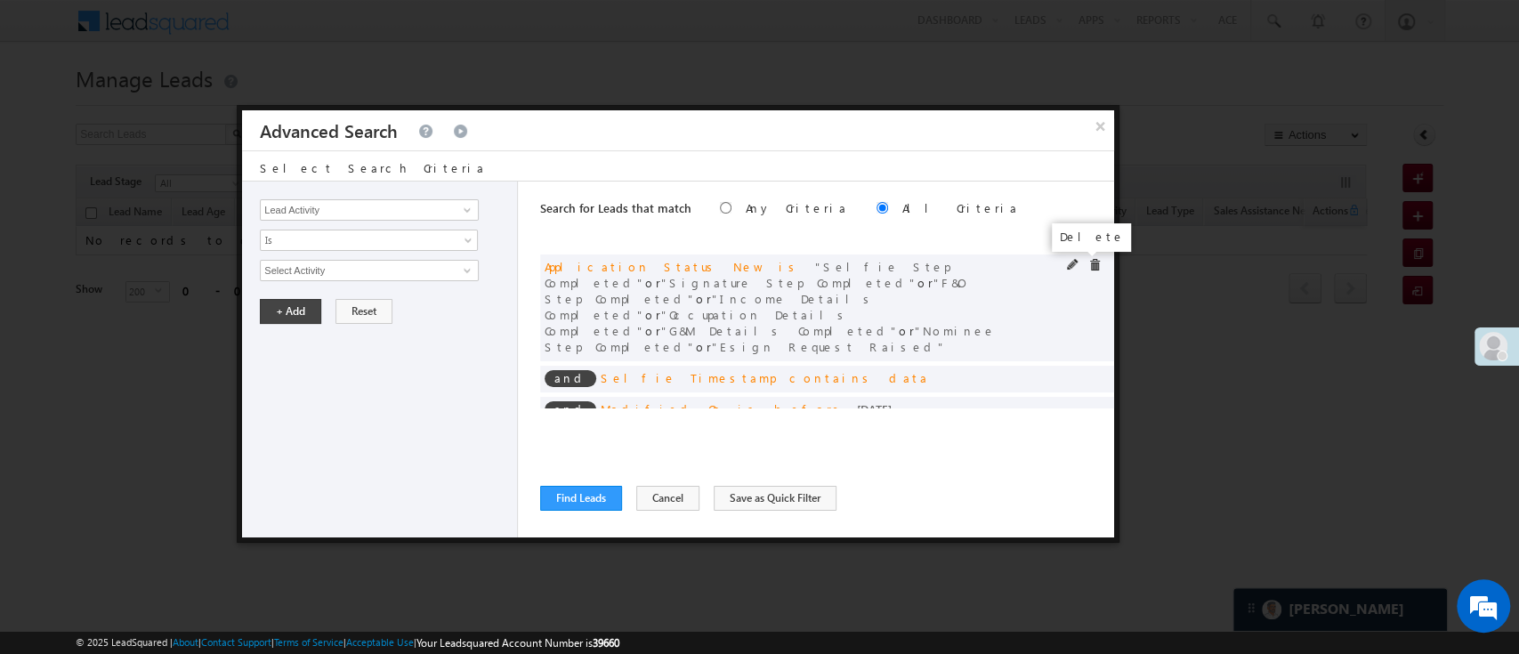
click at [1089, 262] on span at bounding box center [1095, 265] width 12 height 12
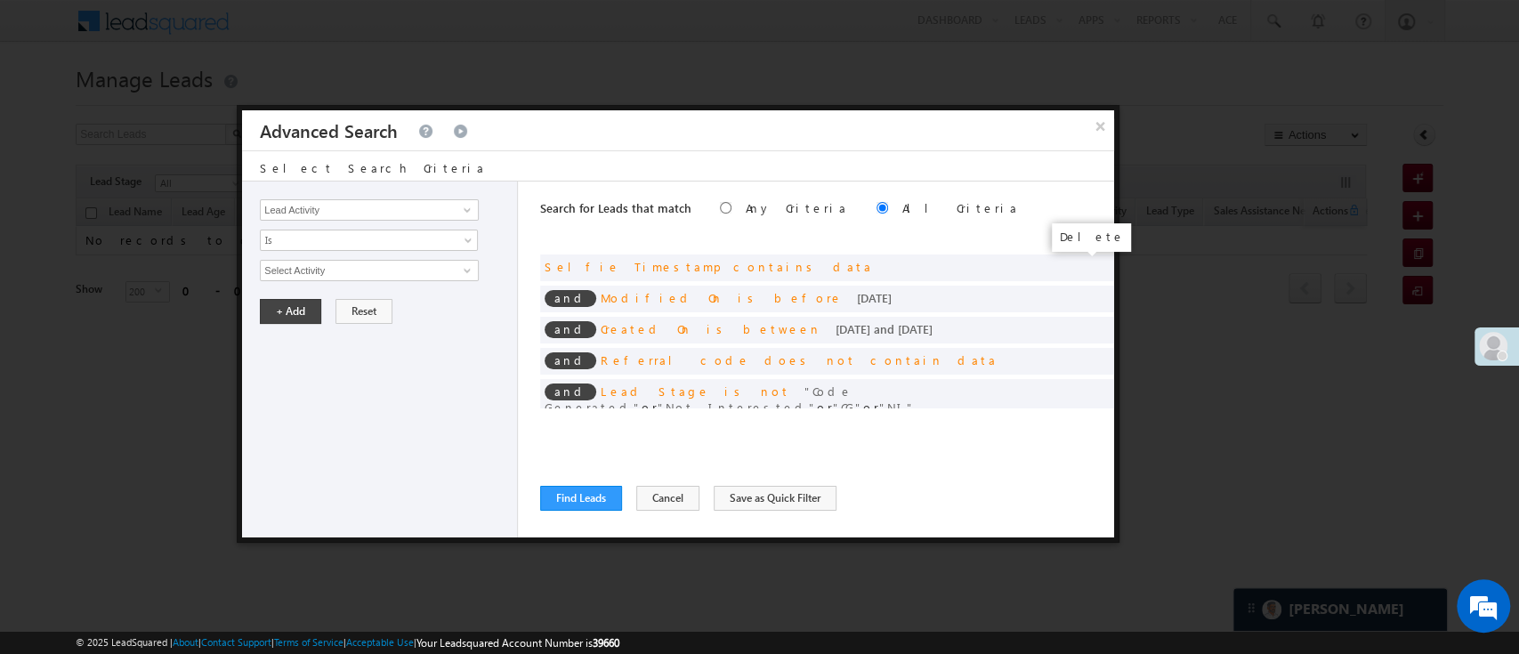
click at [0, 0] on span at bounding box center [0, 0] width 0 height 0
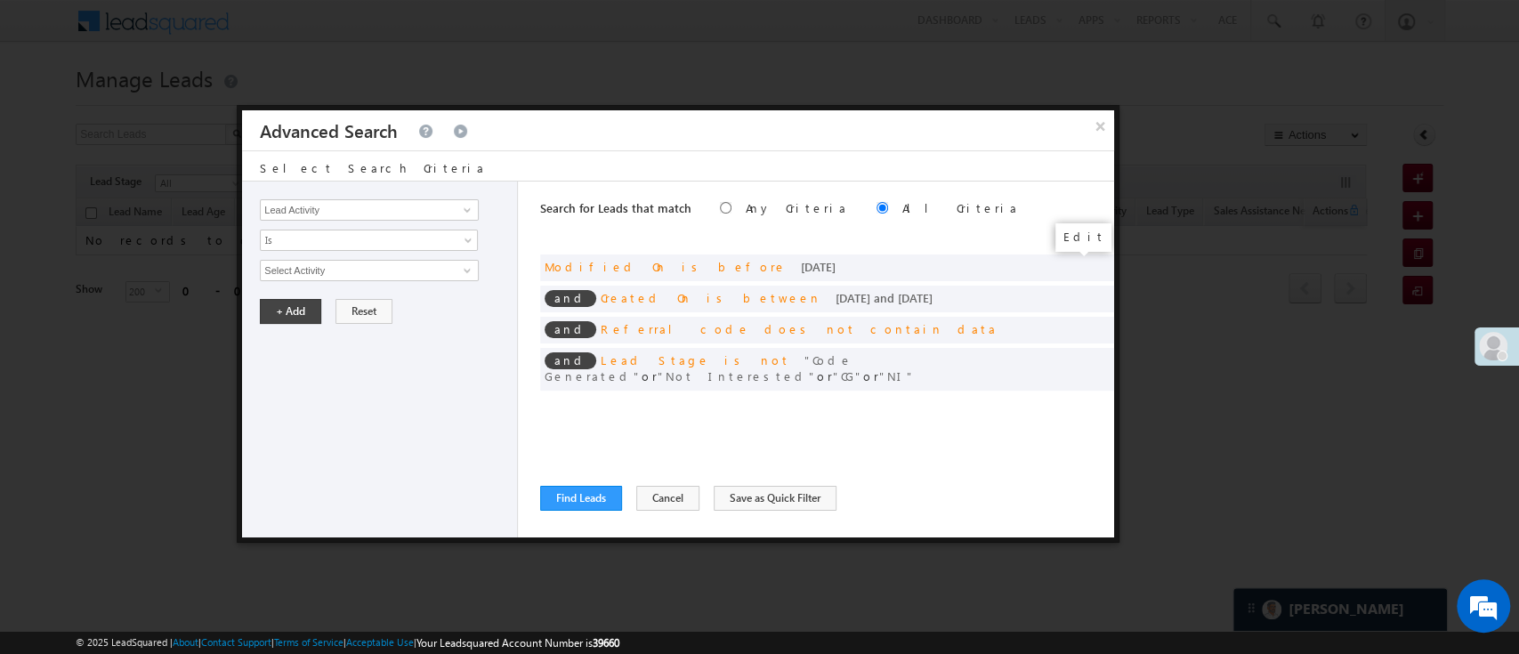
click at [0, 0] on span at bounding box center [0, 0] width 0 height 0
click at [1090, 266] on span at bounding box center [1095, 265] width 12 height 12
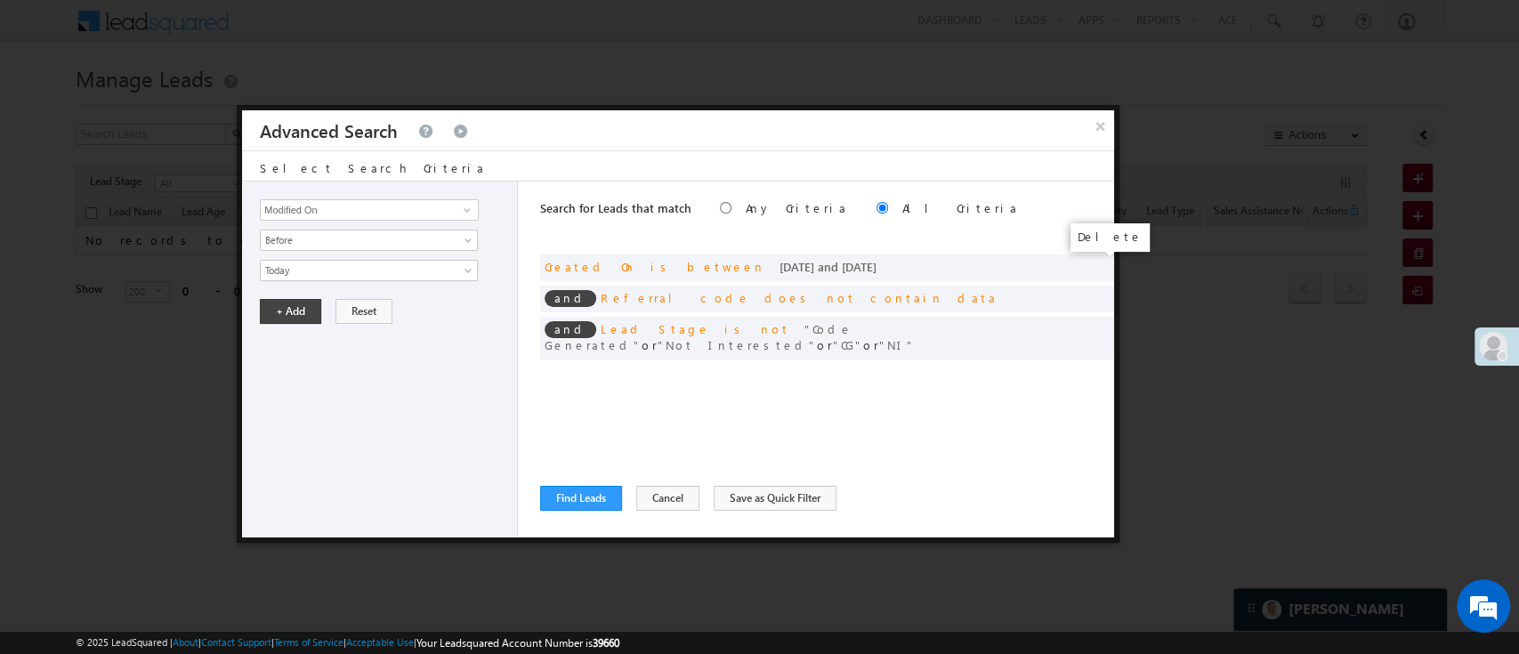
click at [0, 0] on span at bounding box center [0, 0] width 0 height 0
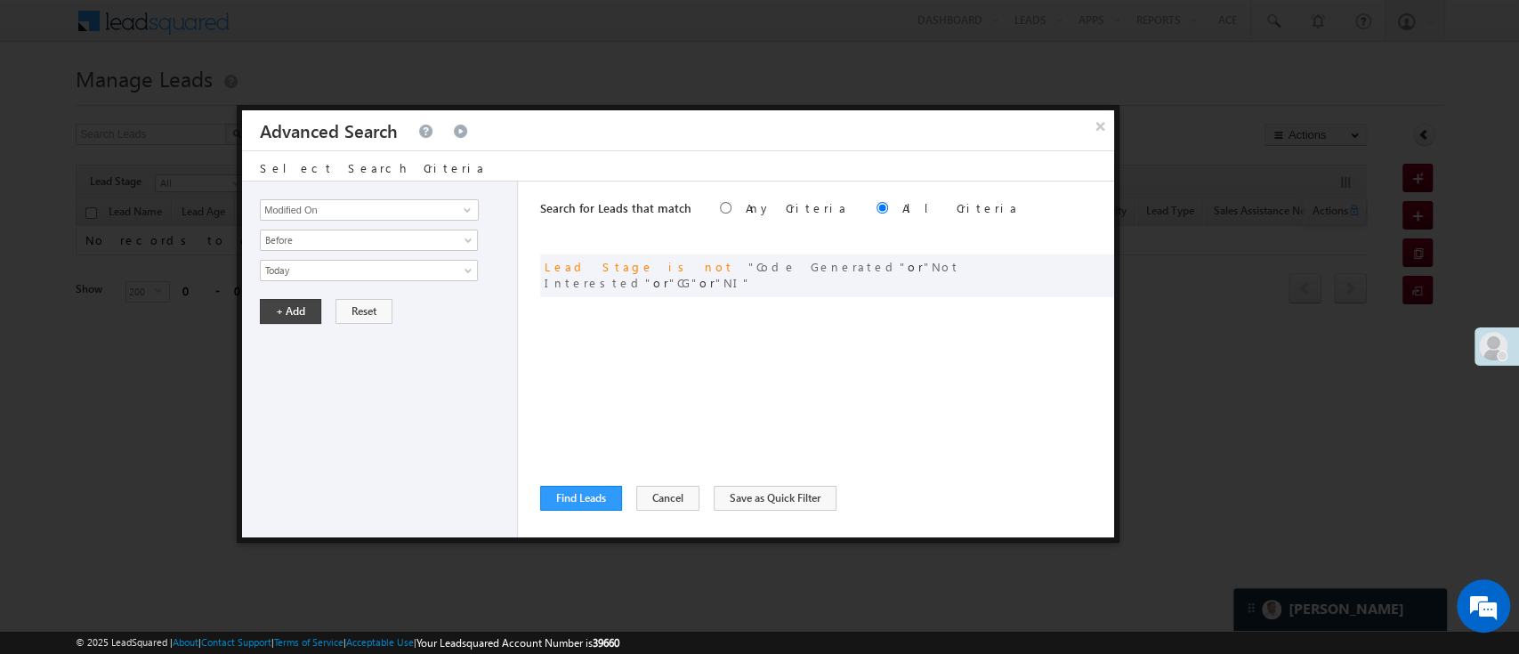
click at [0, 0] on span at bounding box center [0, 0] width 0 height 0
click at [465, 210] on span at bounding box center [467, 210] width 14 height 14
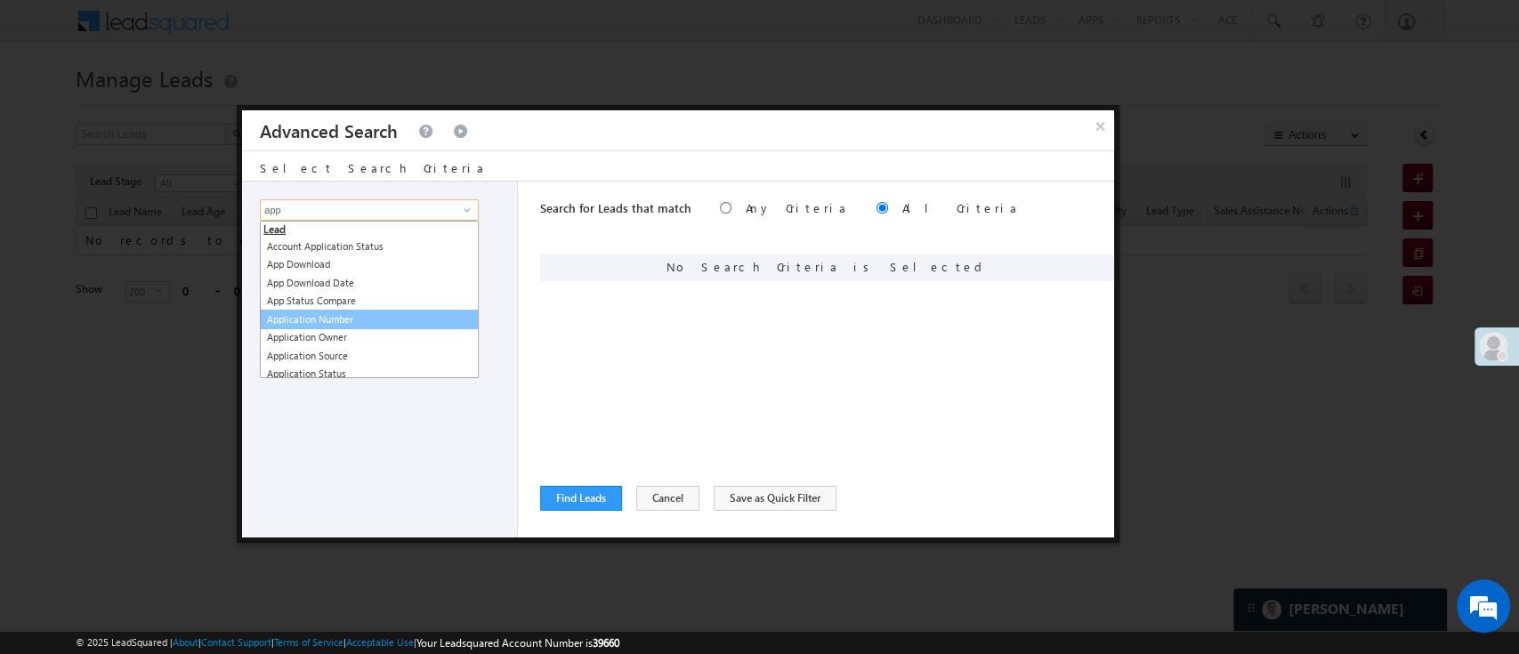
click at [417, 316] on link "Application Number" at bounding box center [369, 320] width 219 height 20
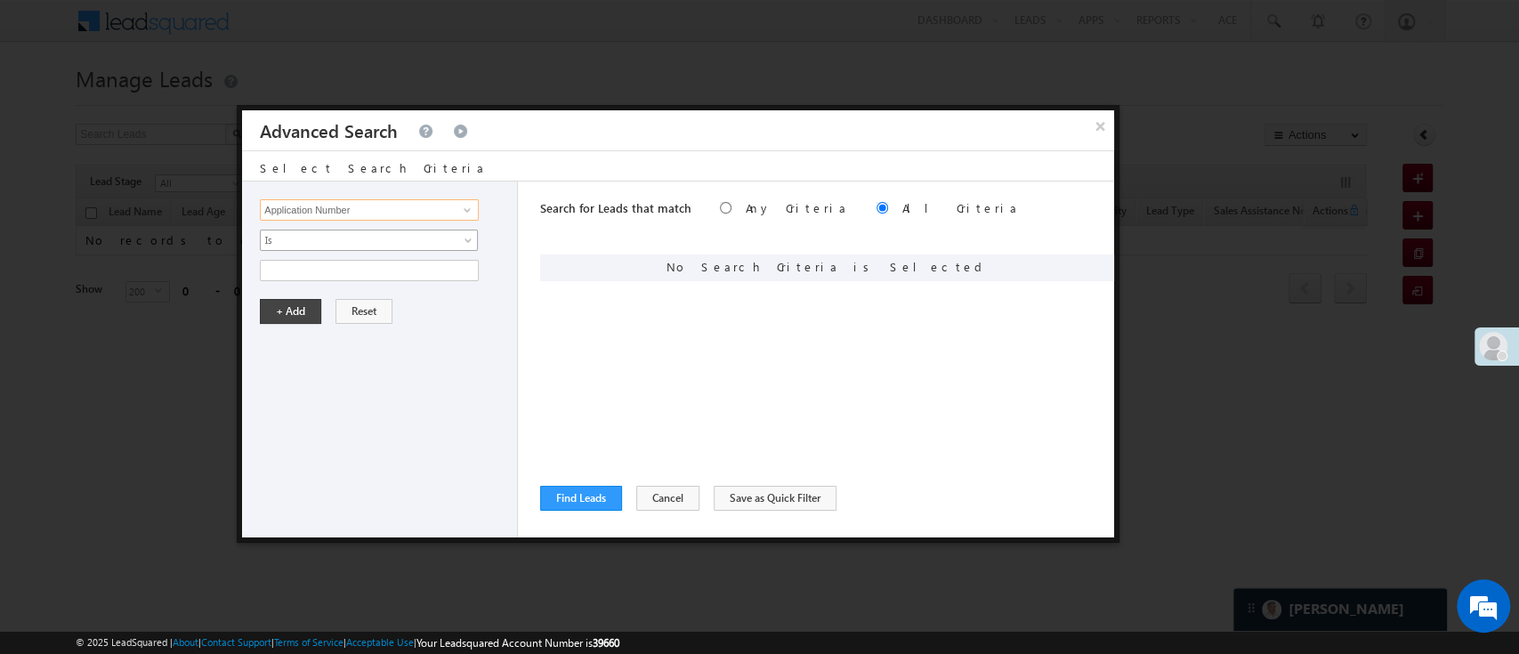
type input "Application Number"
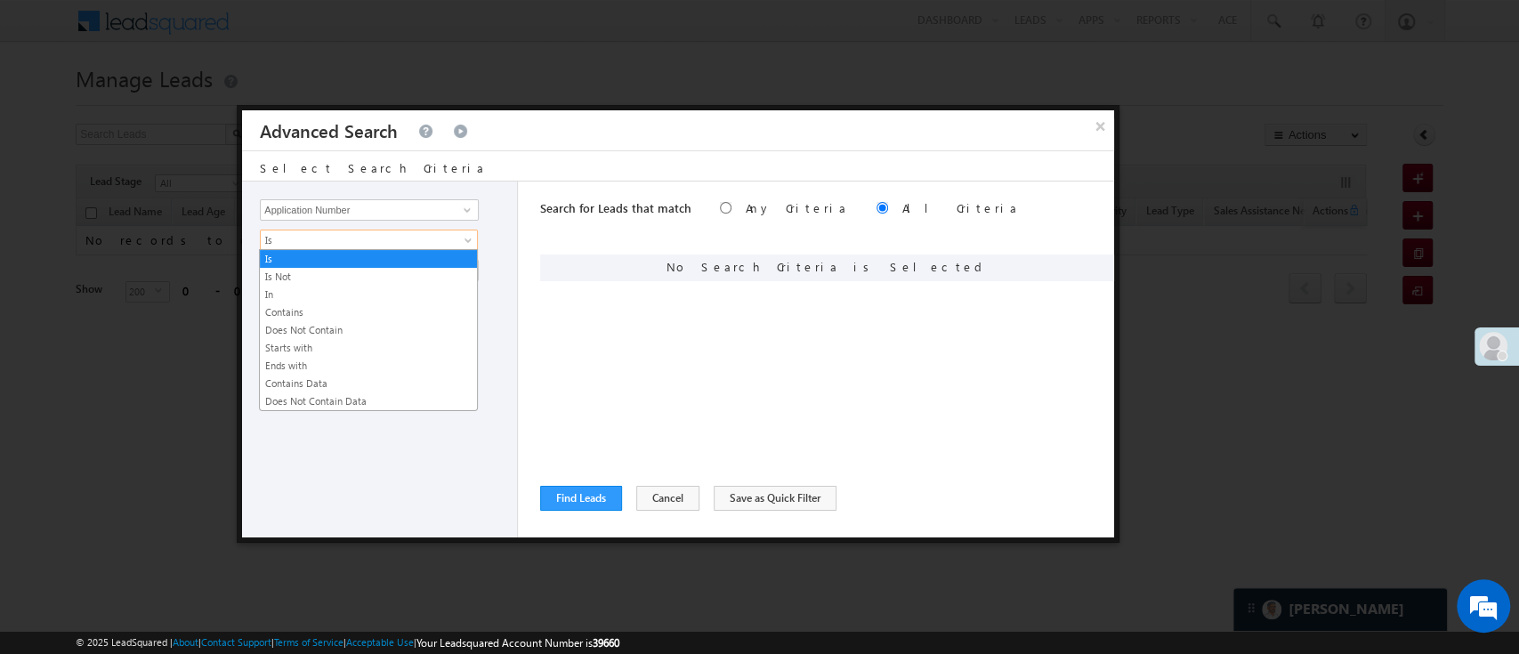
click at [406, 239] on span "Is" at bounding box center [357, 240] width 193 height 16
click at [363, 294] on link "In" at bounding box center [368, 295] width 217 height 16
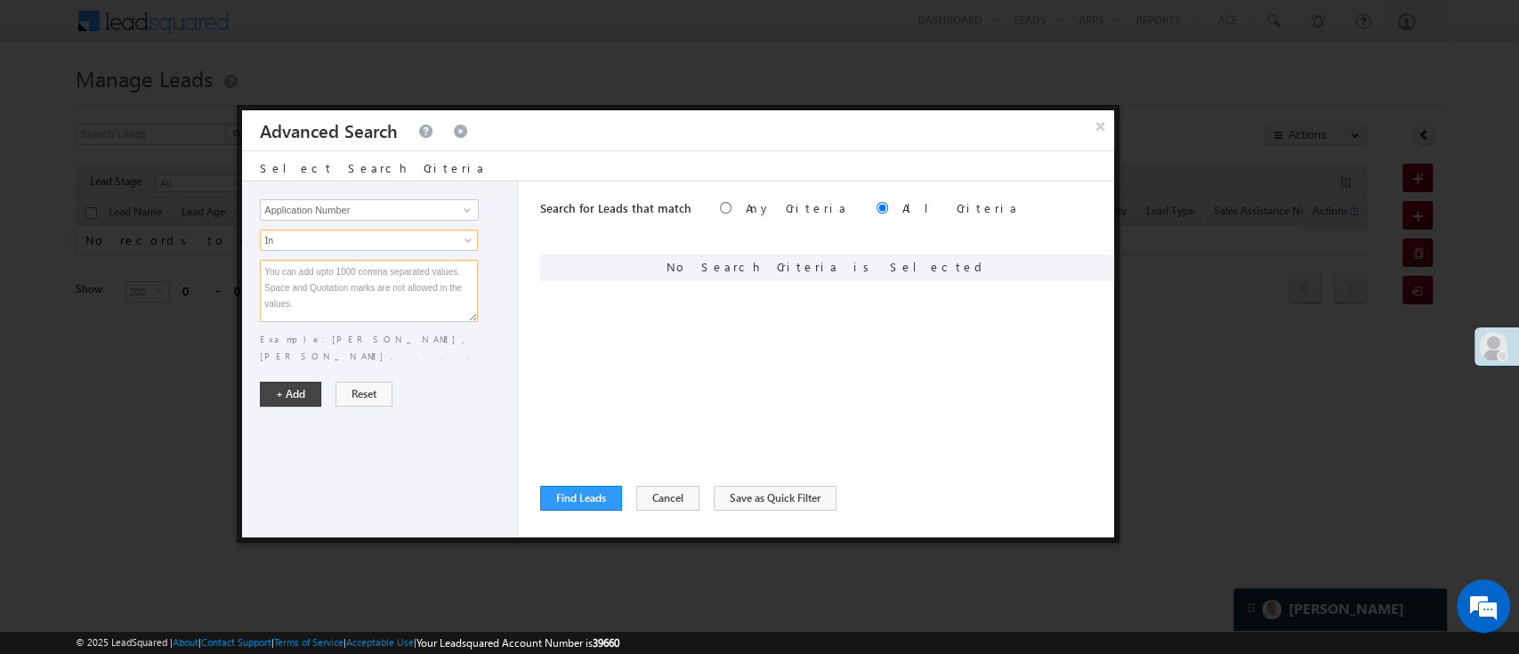
click at [363, 294] on textarea at bounding box center [369, 291] width 218 height 62
paste textarea "EQ28768255 EQ28648359 EQ28722462 EQ29097259 EQ28223215 EQ28646038 EQ28571342 EQ…"
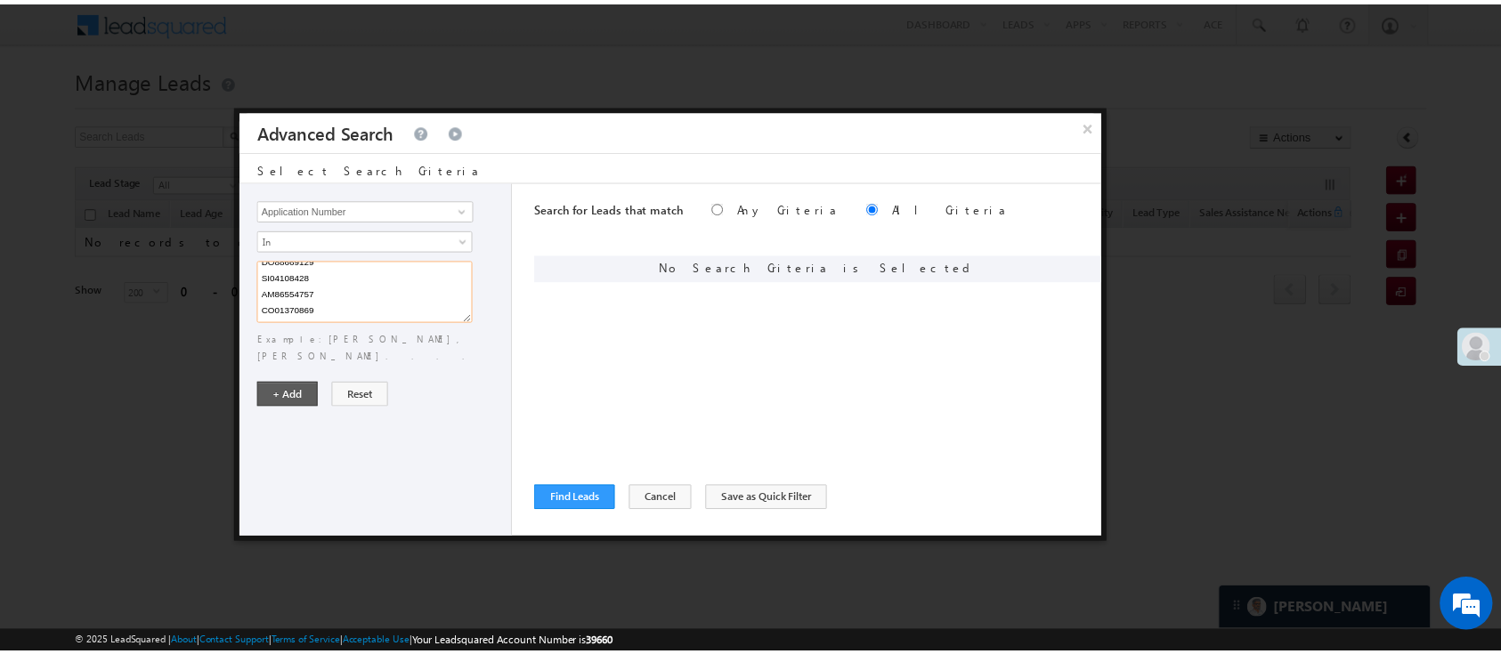
scroll to position [3166, 0]
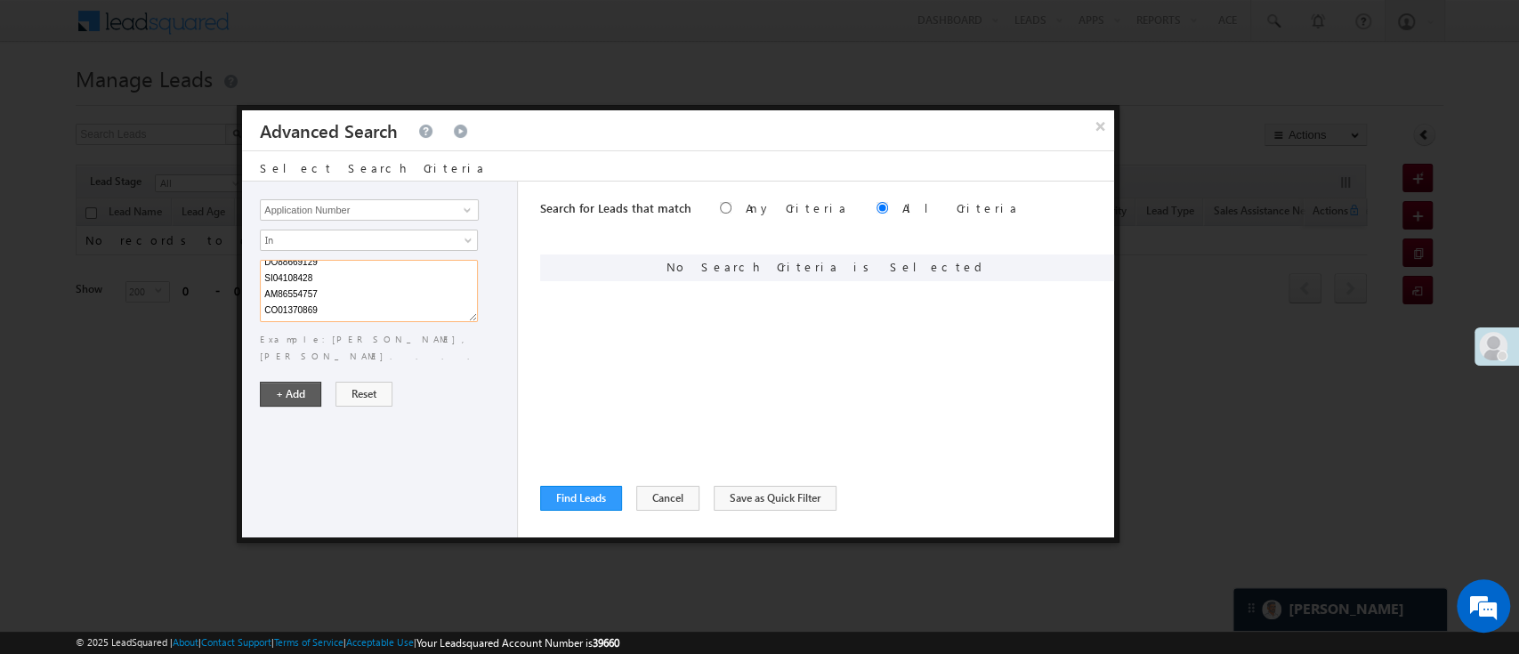
type textarea "EQ28768255 EQ28648359 EQ28722462 EQ29097259 EQ28223215 EQ28646038 EQ28571342 EQ…"
click at [306, 382] on button "+ Add" at bounding box center [290, 394] width 61 height 25
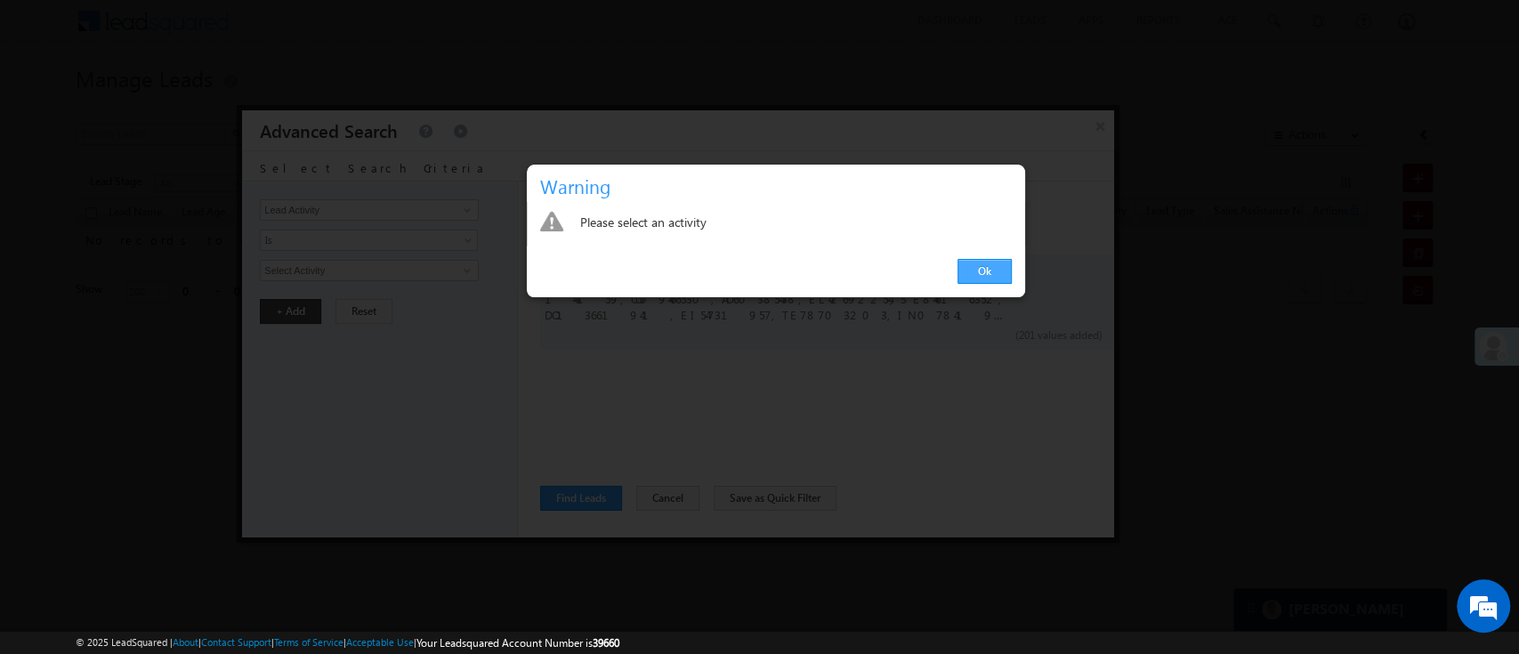
click at [980, 271] on link "Ok" at bounding box center [985, 271] width 54 height 25
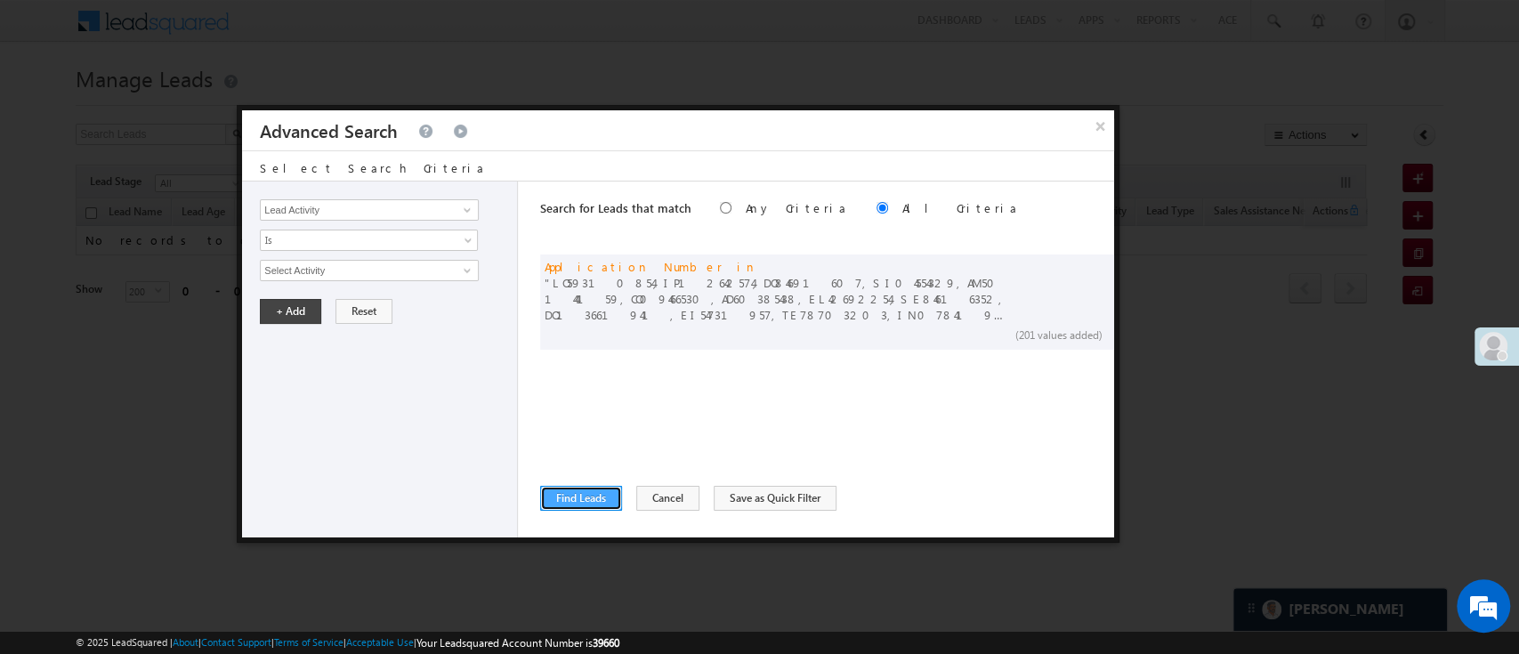
click at [602, 495] on button "Find Leads" at bounding box center [581, 498] width 82 height 25
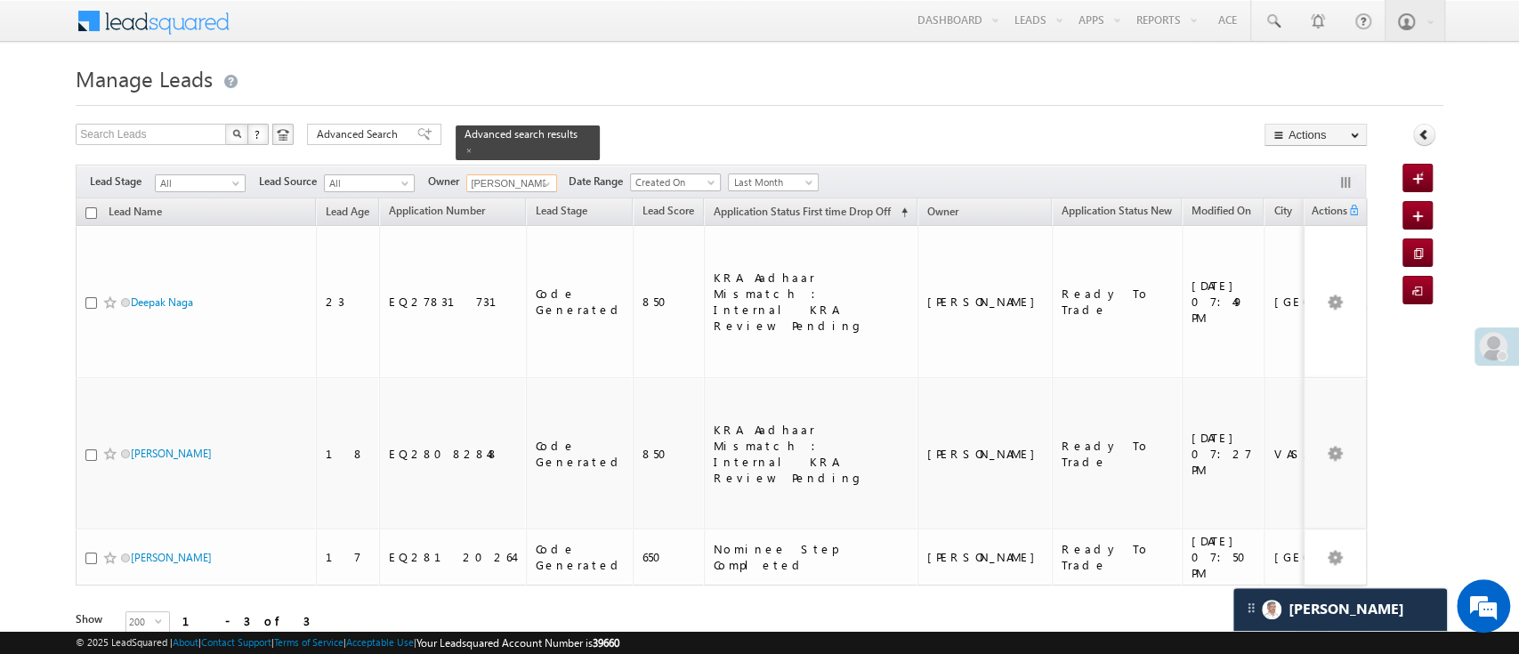
click at [546, 174] on input "Naseeba Khatoon" at bounding box center [511, 183] width 91 height 18
click at [759, 173] on span "Last Month" at bounding box center [773, 182] width 91 height 19
click at [760, 174] on span "Last Month" at bounding box center [771, 182] width 85 height 16
click at [765, 187] on link "All Time" at bounding box center [777, 191] width 90 height 16
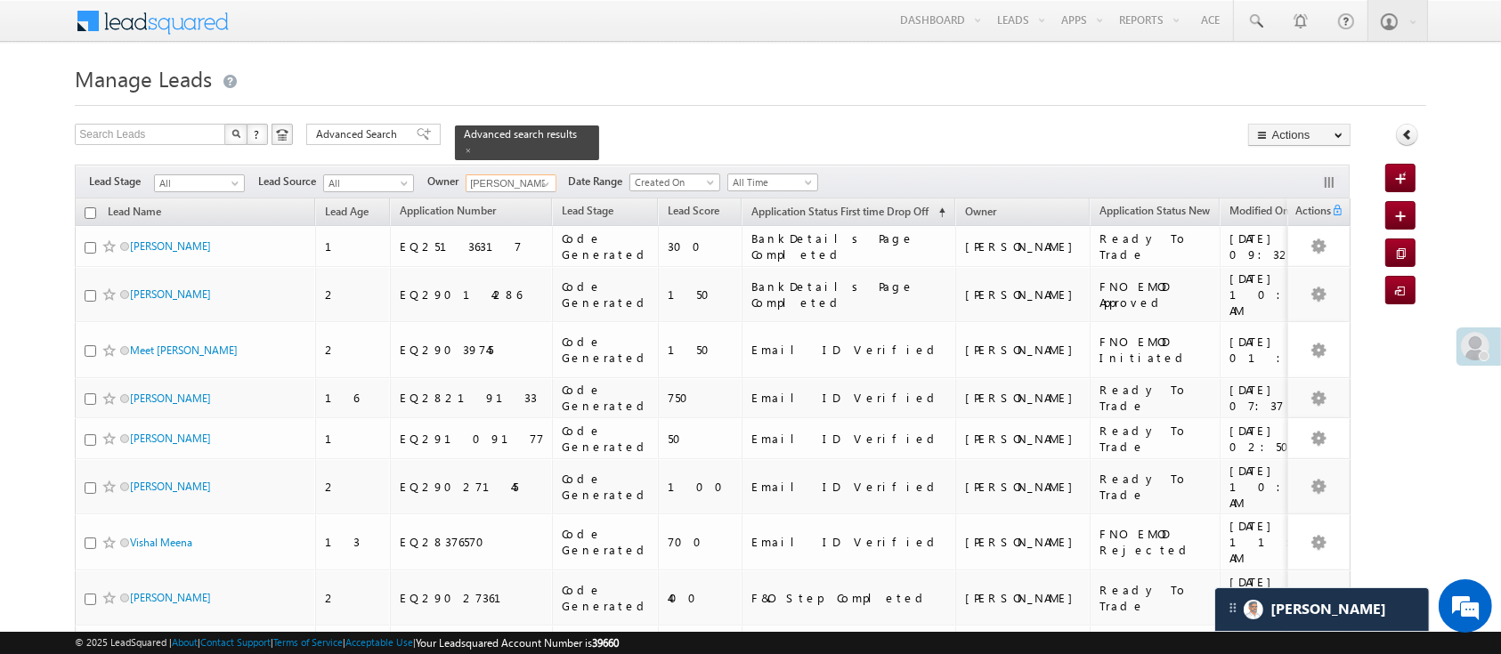
click at [531, 174] on input "Naseeba Khatoon" at bounding box center [510, 183] width 91 height 18
click at [534, 179] on link at bounding box center [543, 184] width 22 height 18
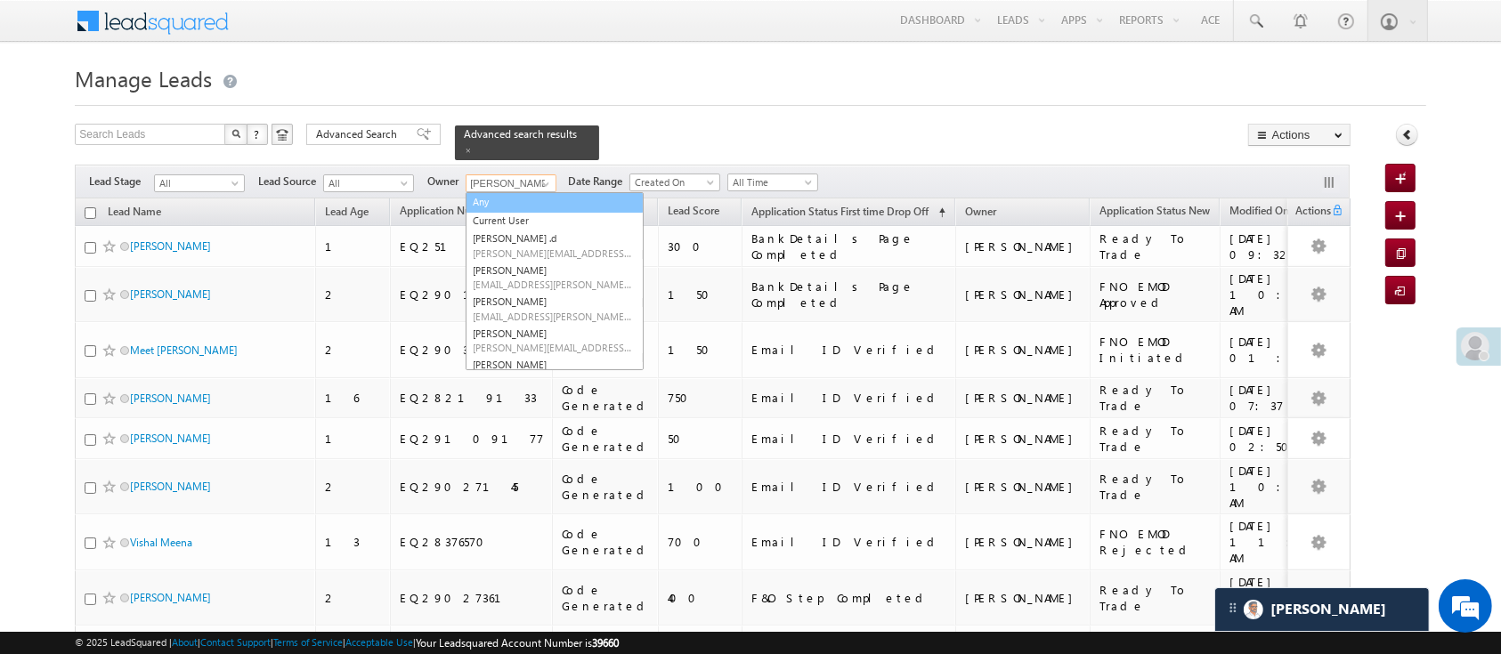
click at [533, 197] on link "Any" at bounding box center [554, 202] width 178 height 20
type input "Any"
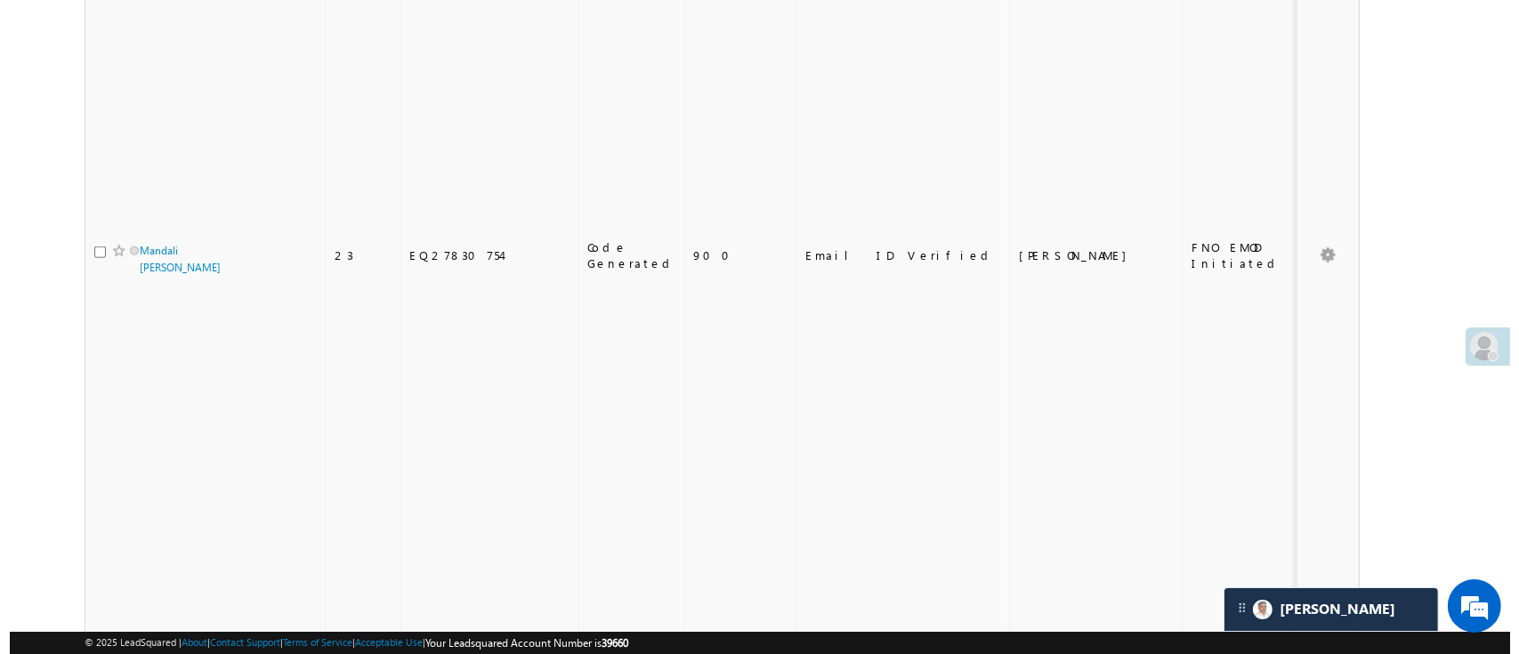
scroll to position [0, 0]
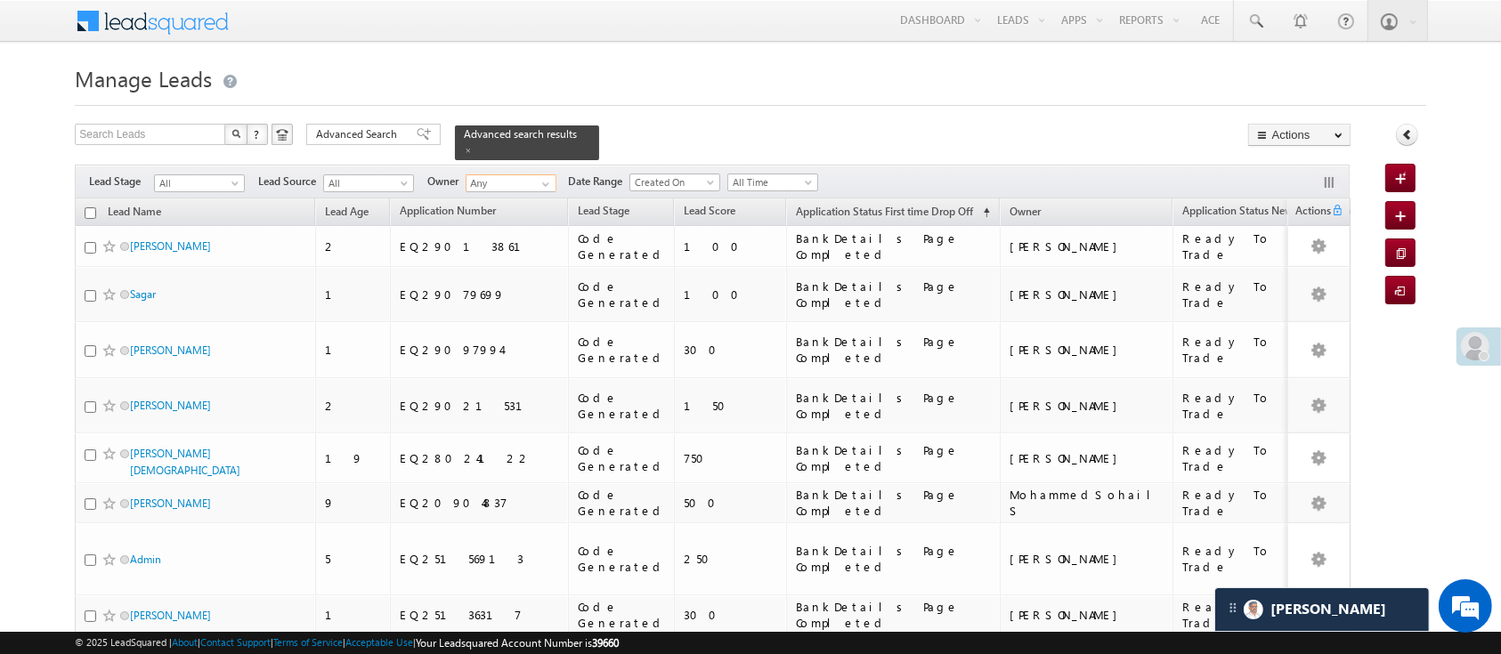
click at [93, 207] on input "checkbox" at bounding box center [91, 213] width 12 height 12
checkbox input "true"
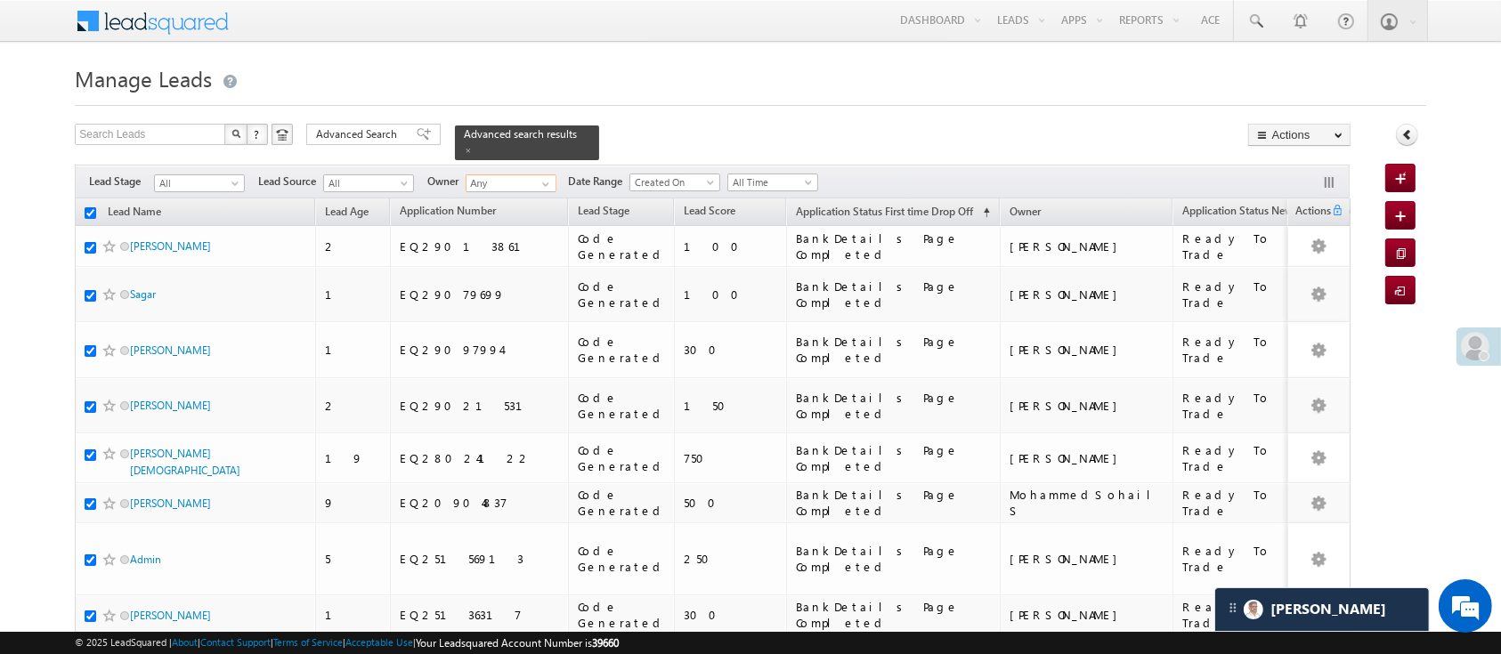
checkbox input "true"
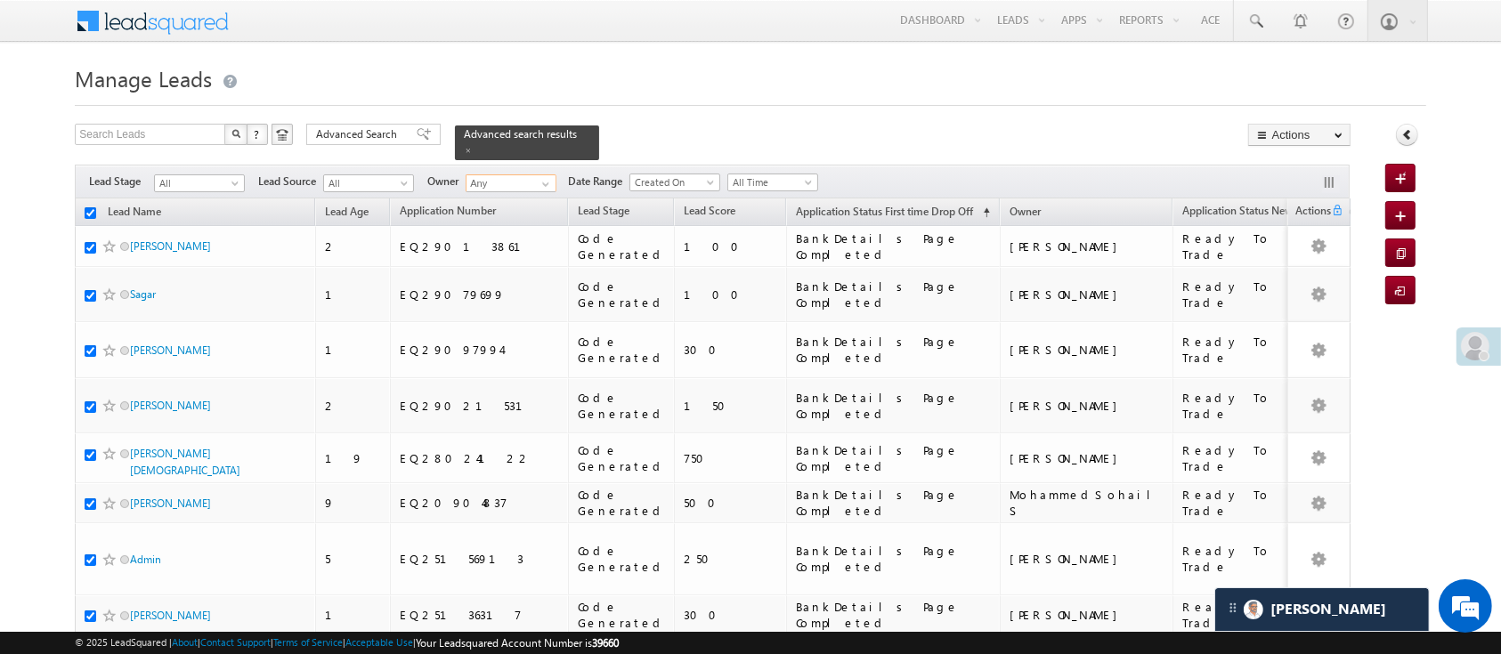
checkbox input "true"
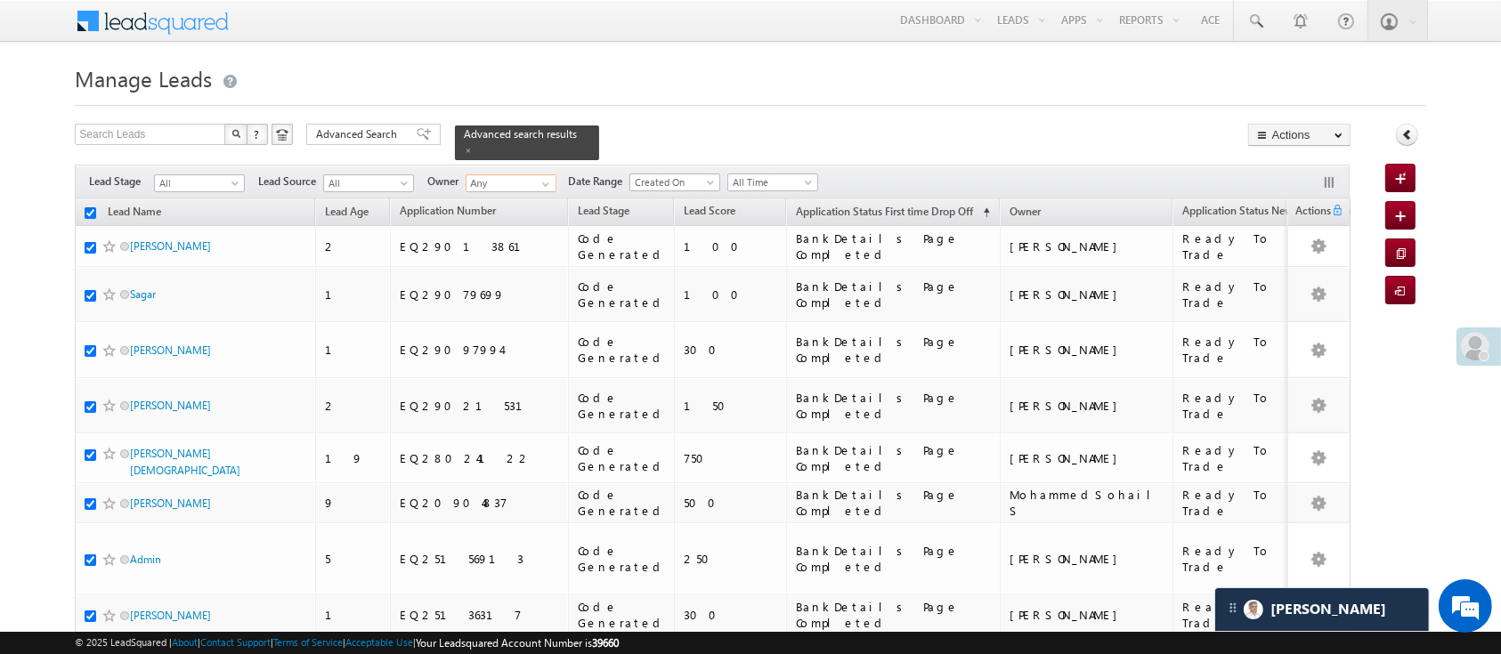
checkbox input "true"
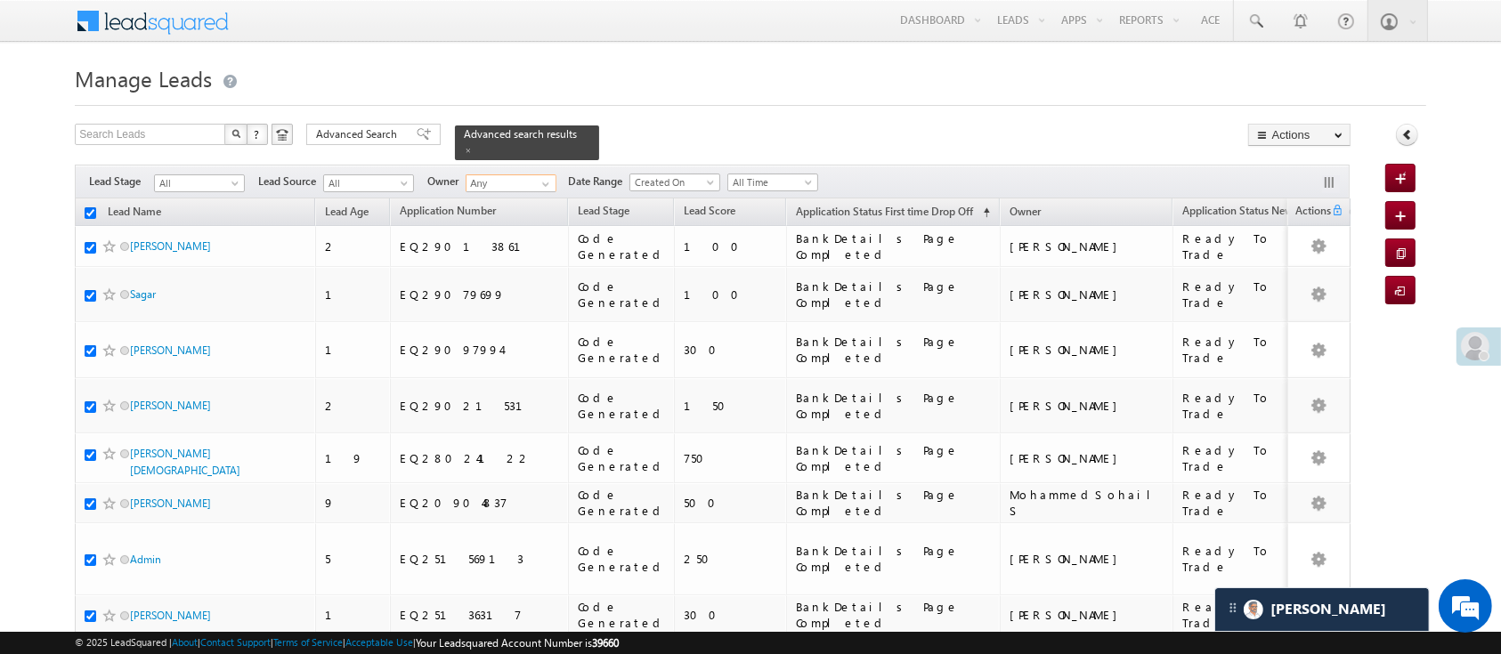
checkbox input "true"
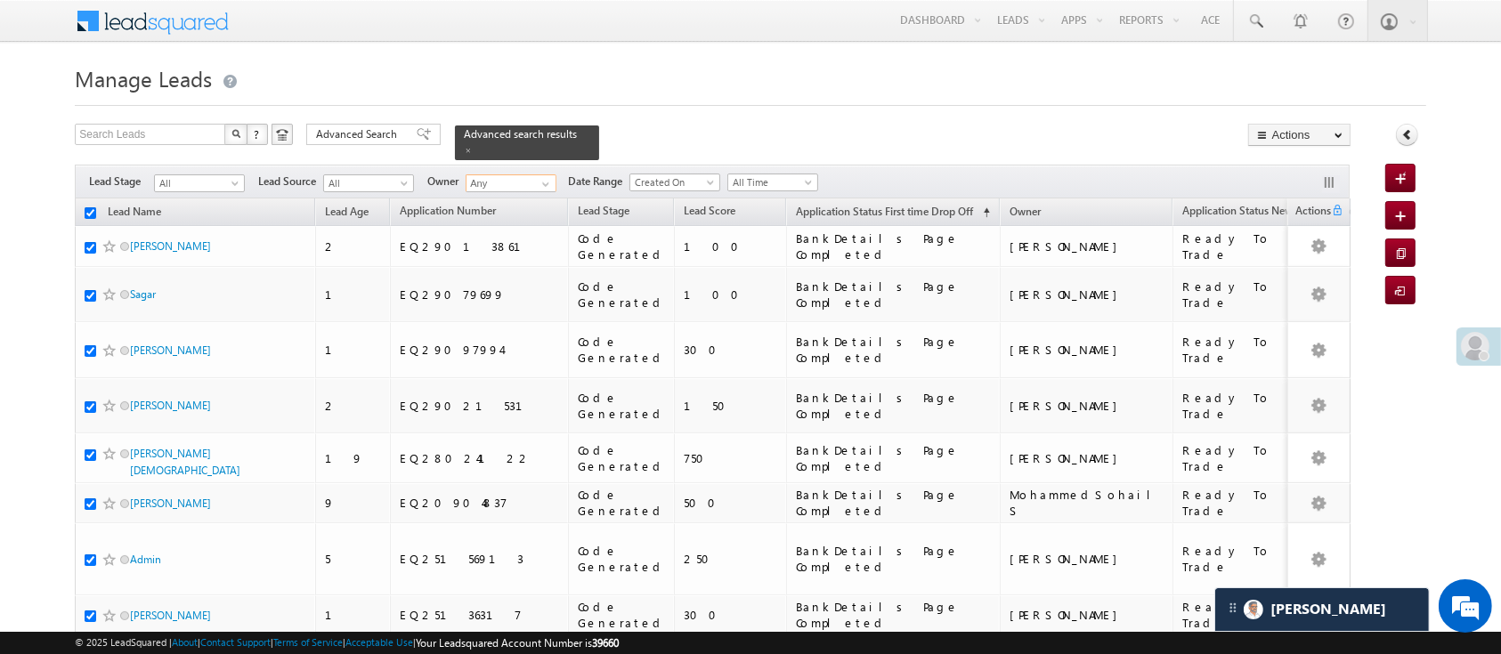
checkbox input "true"
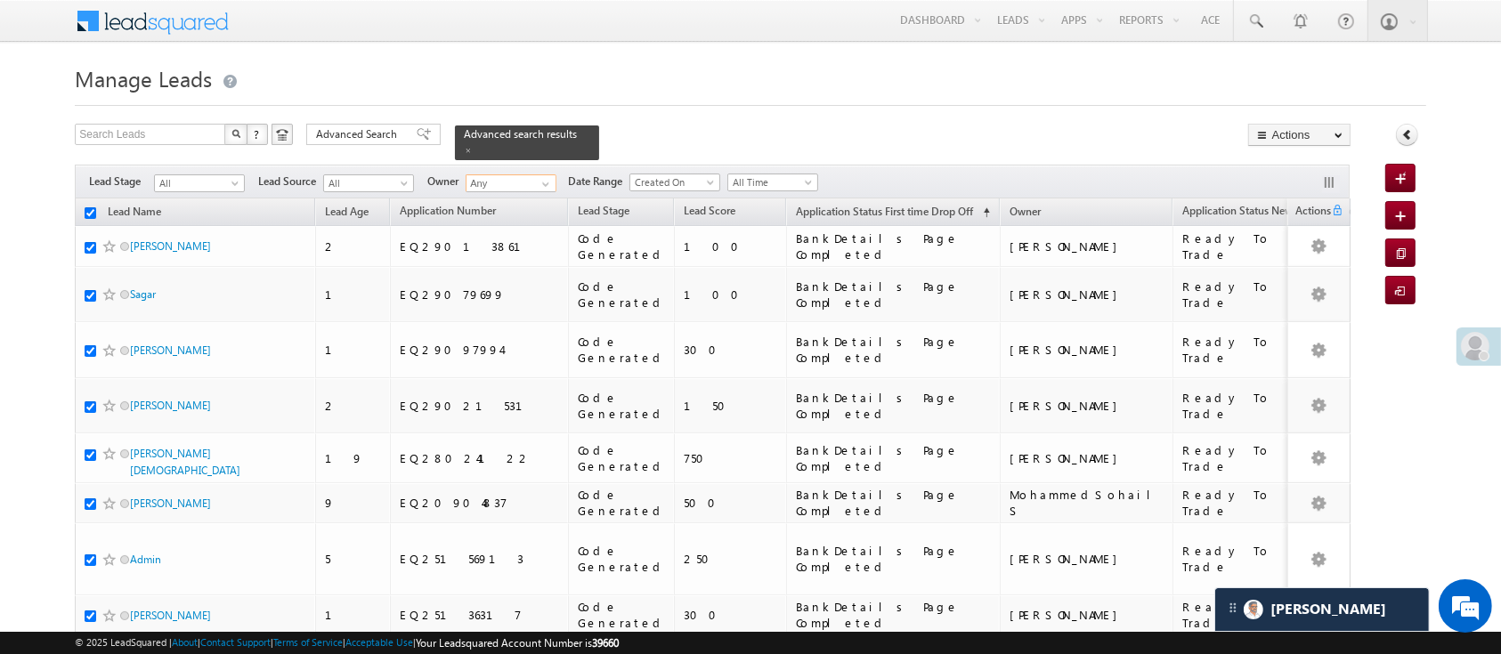
checkbox input "true"
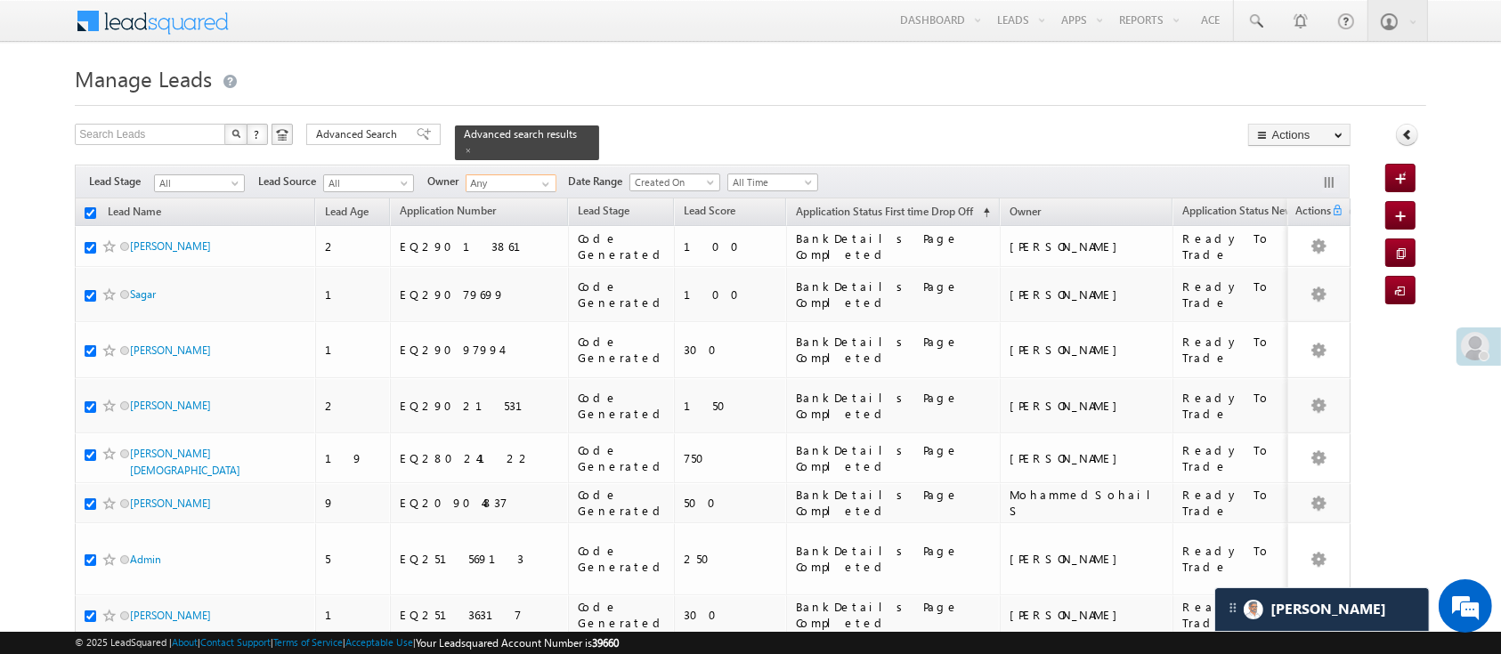
checkbox input "true"
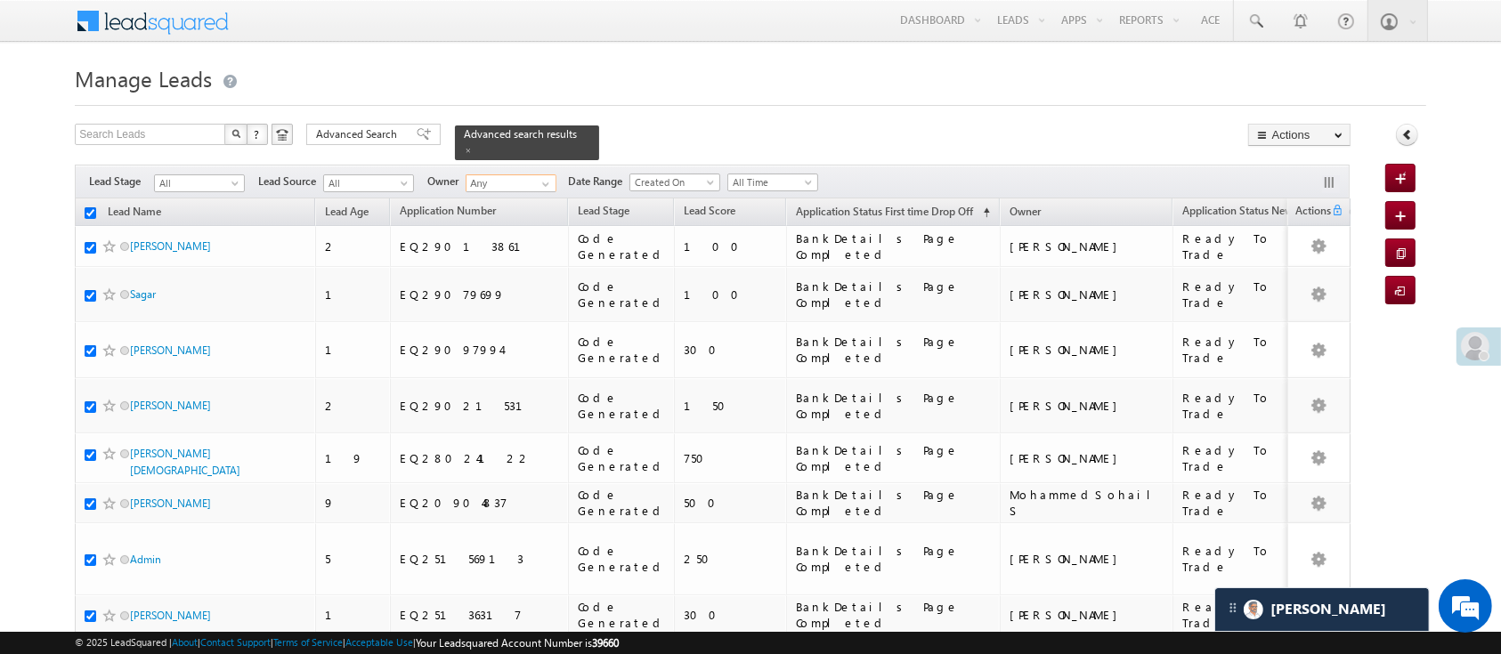
checkbox input "true"
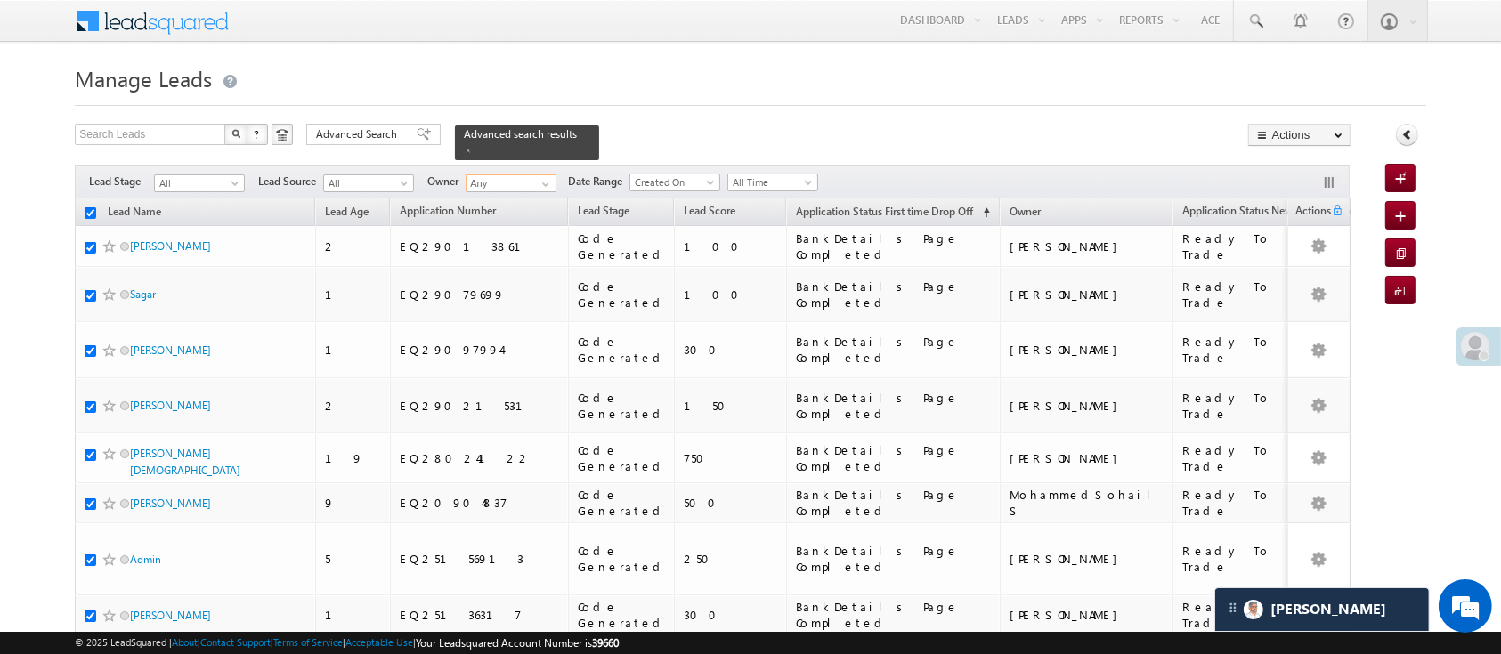
checkbox input "true"
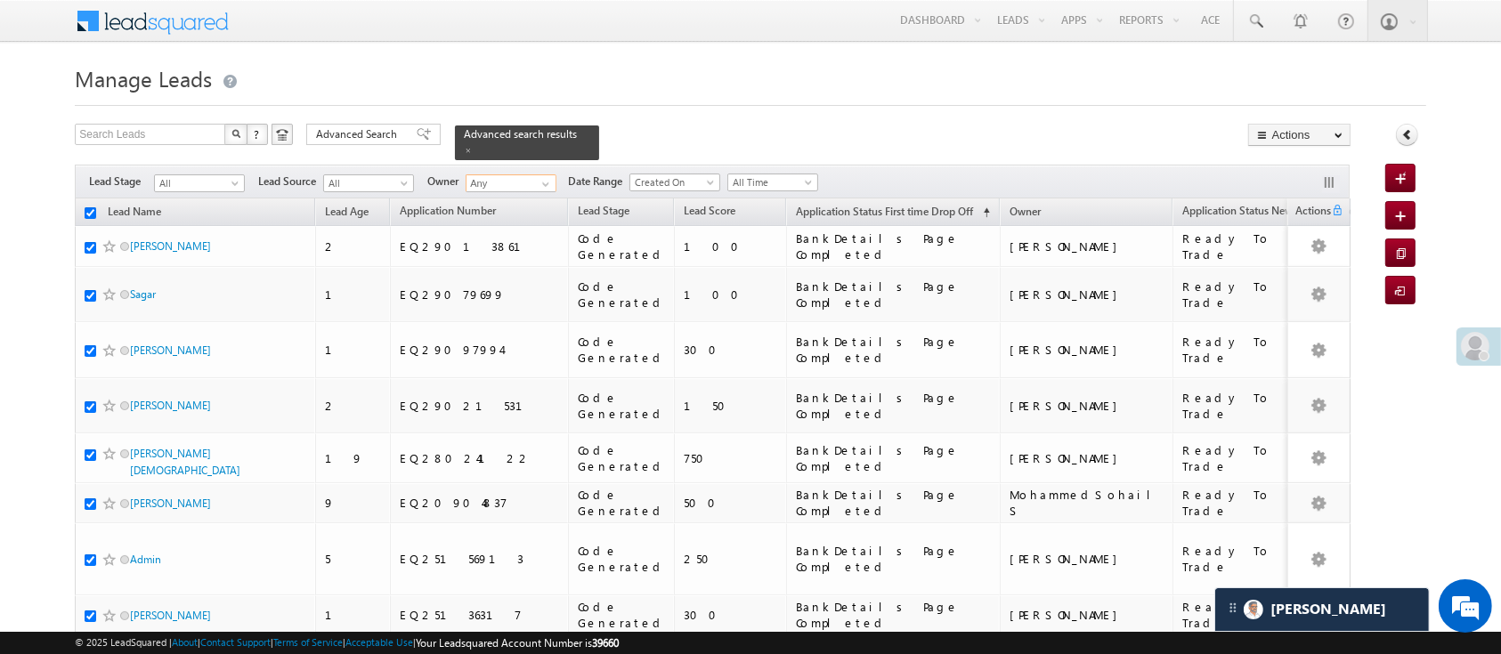
checkbox input "true"
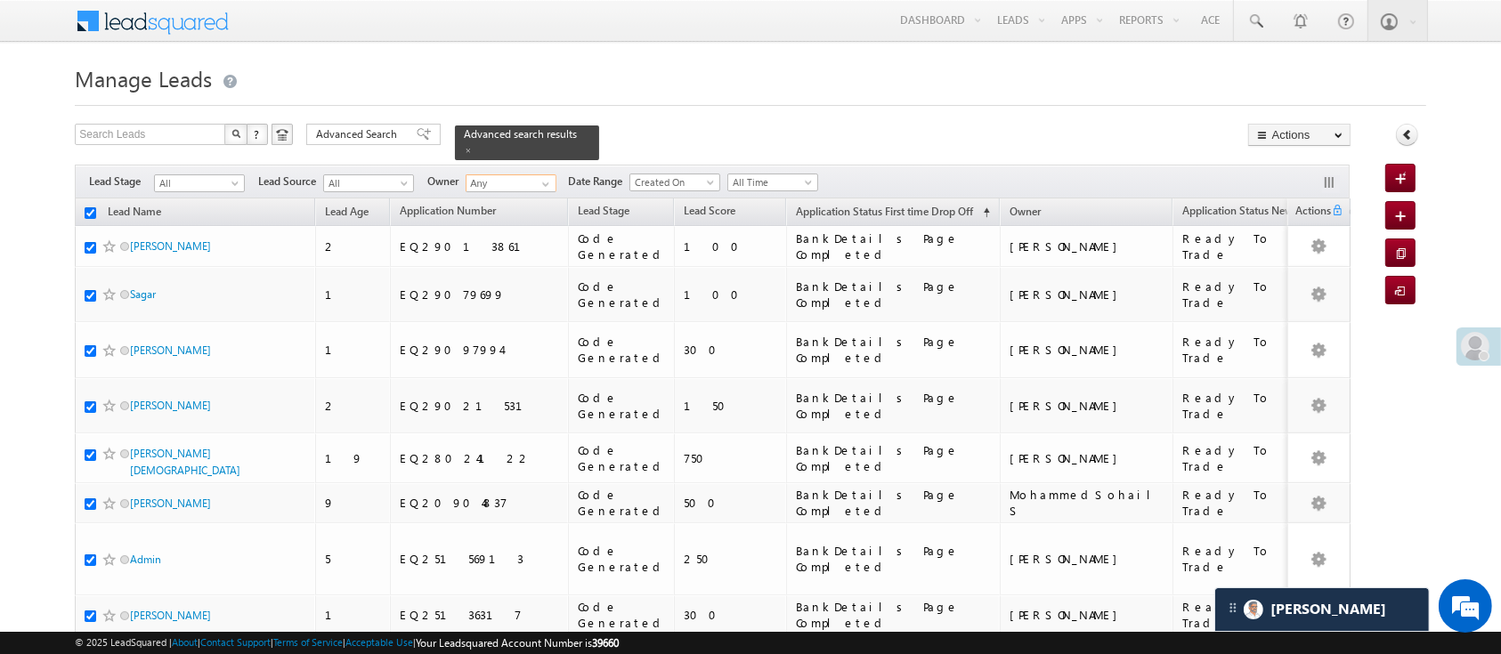
checkbox input "true"
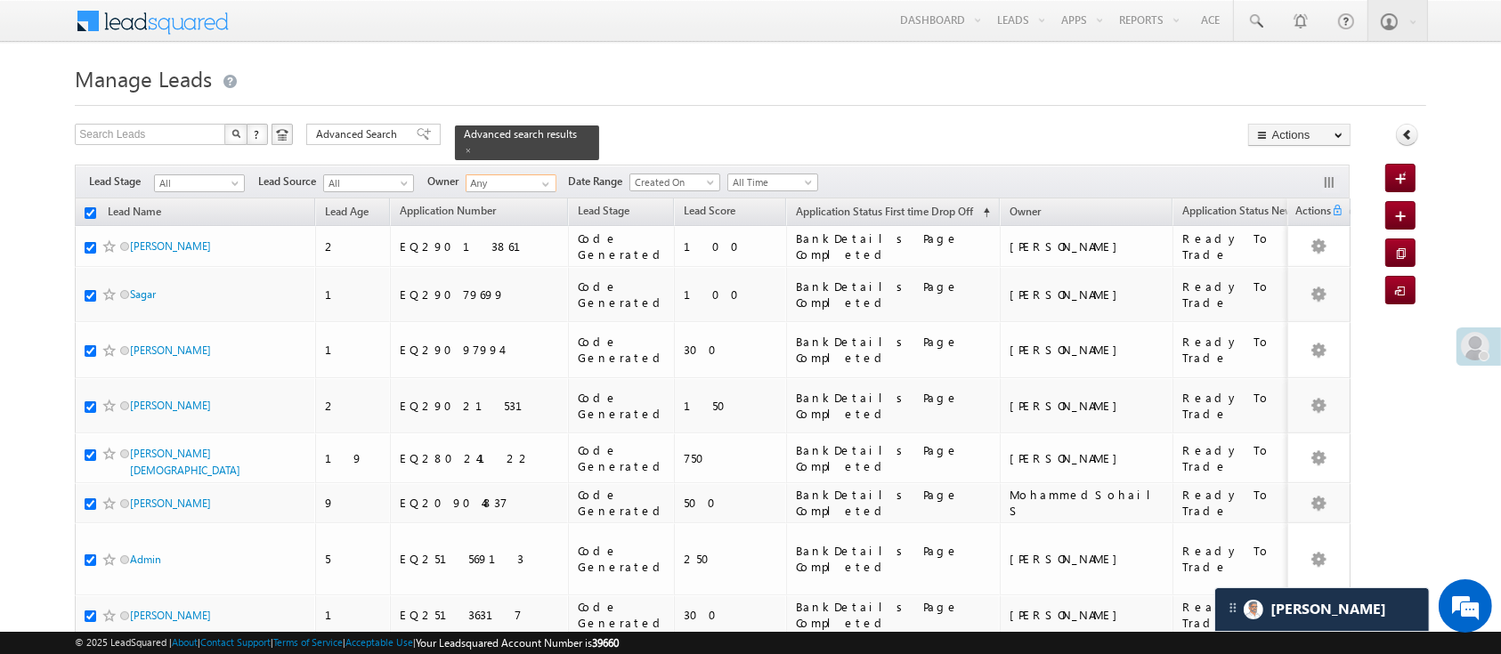
checkbox input "true"
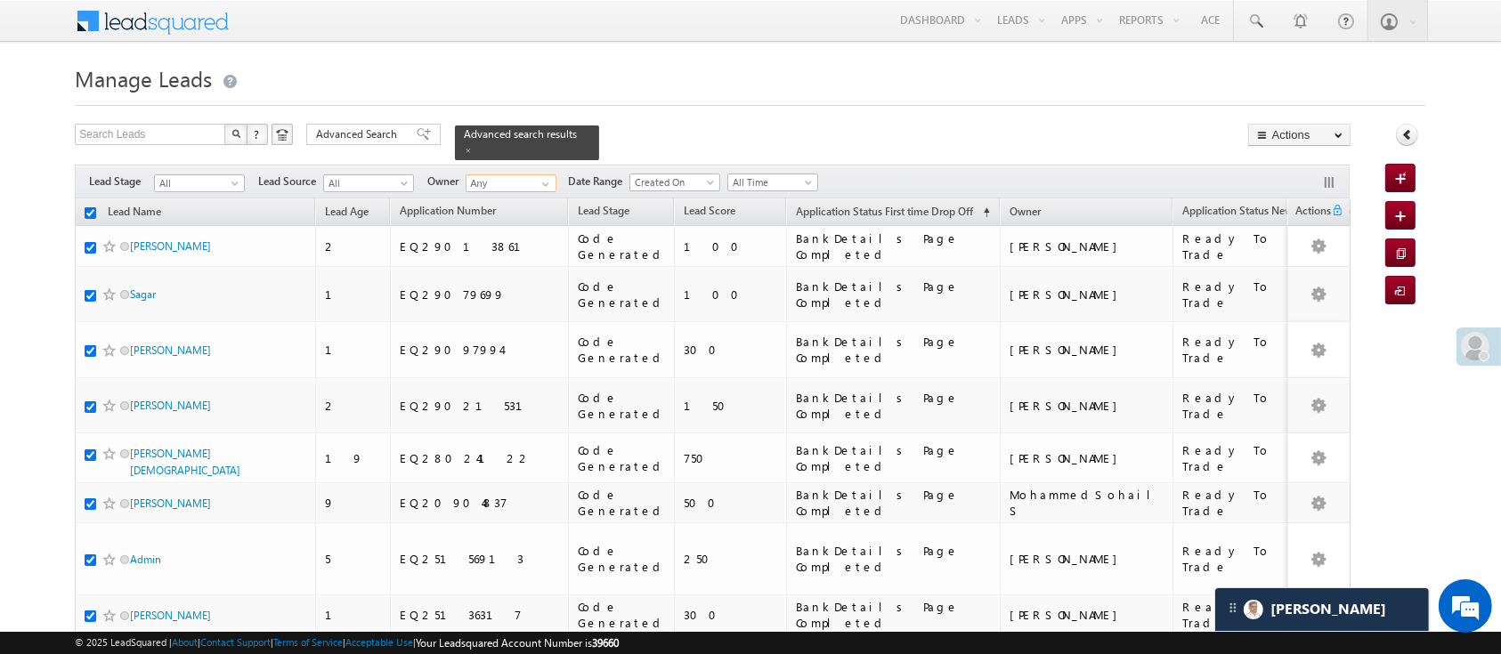
checkbox input "true"
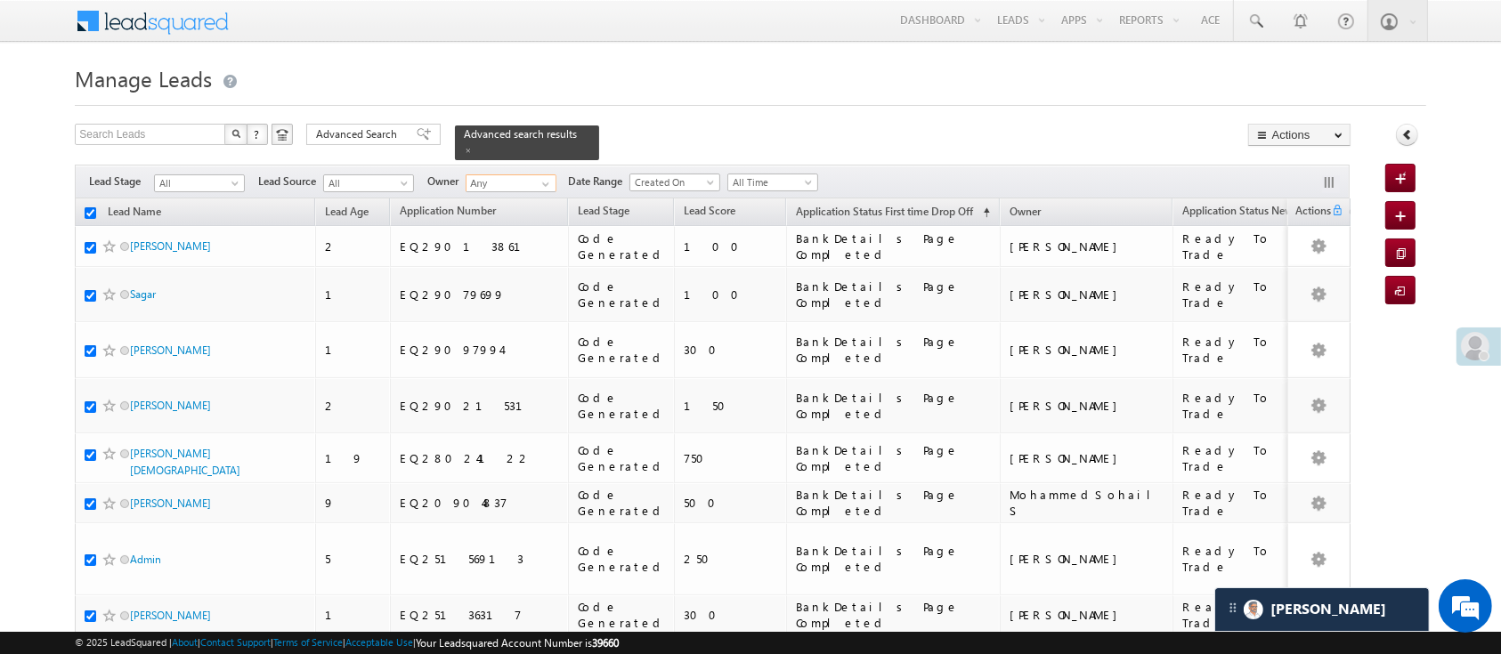
checkbox input "true"
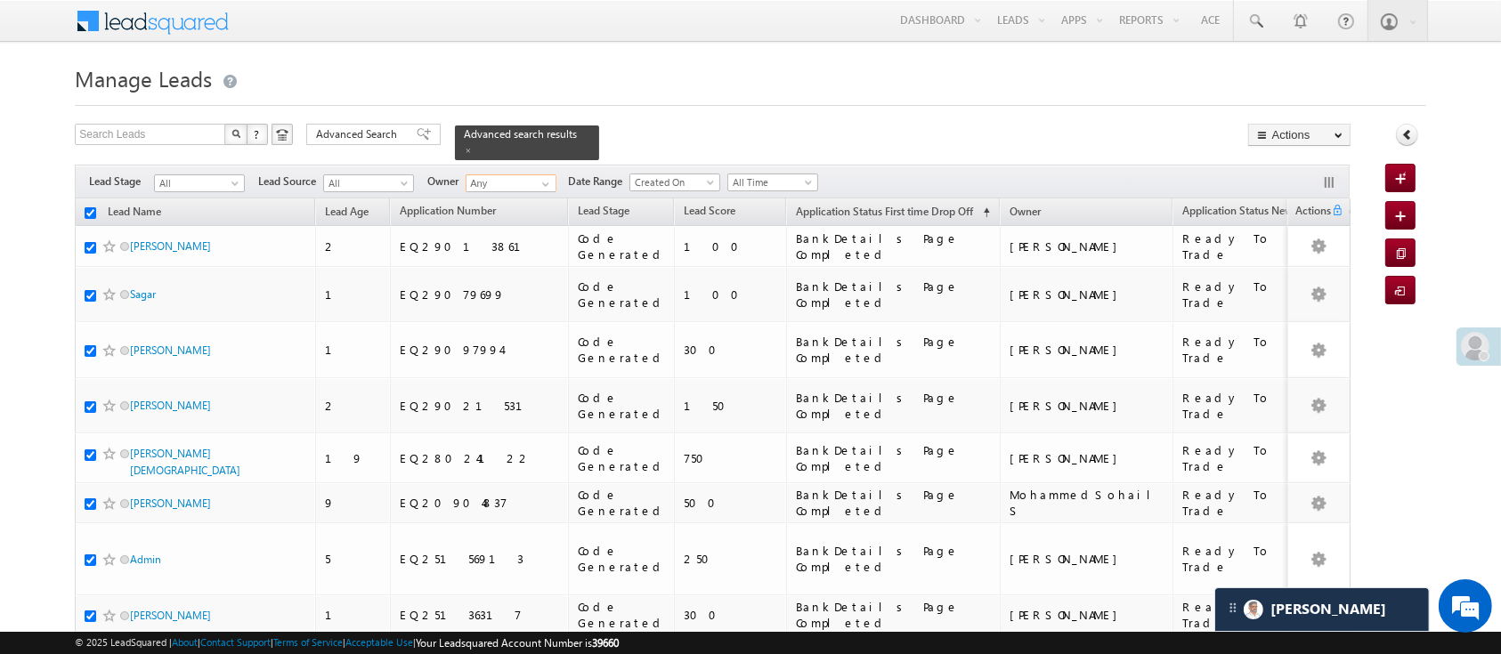
checkbox input "true"
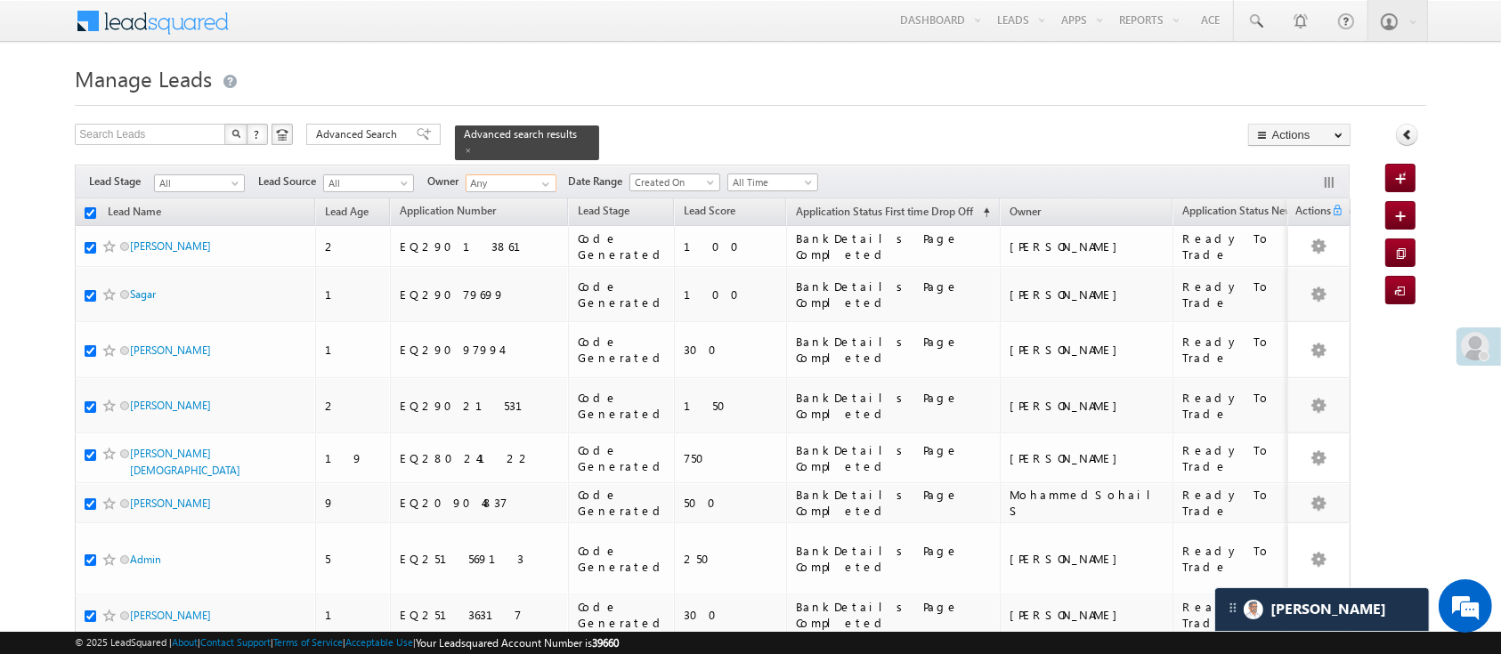
checkbox input "true"
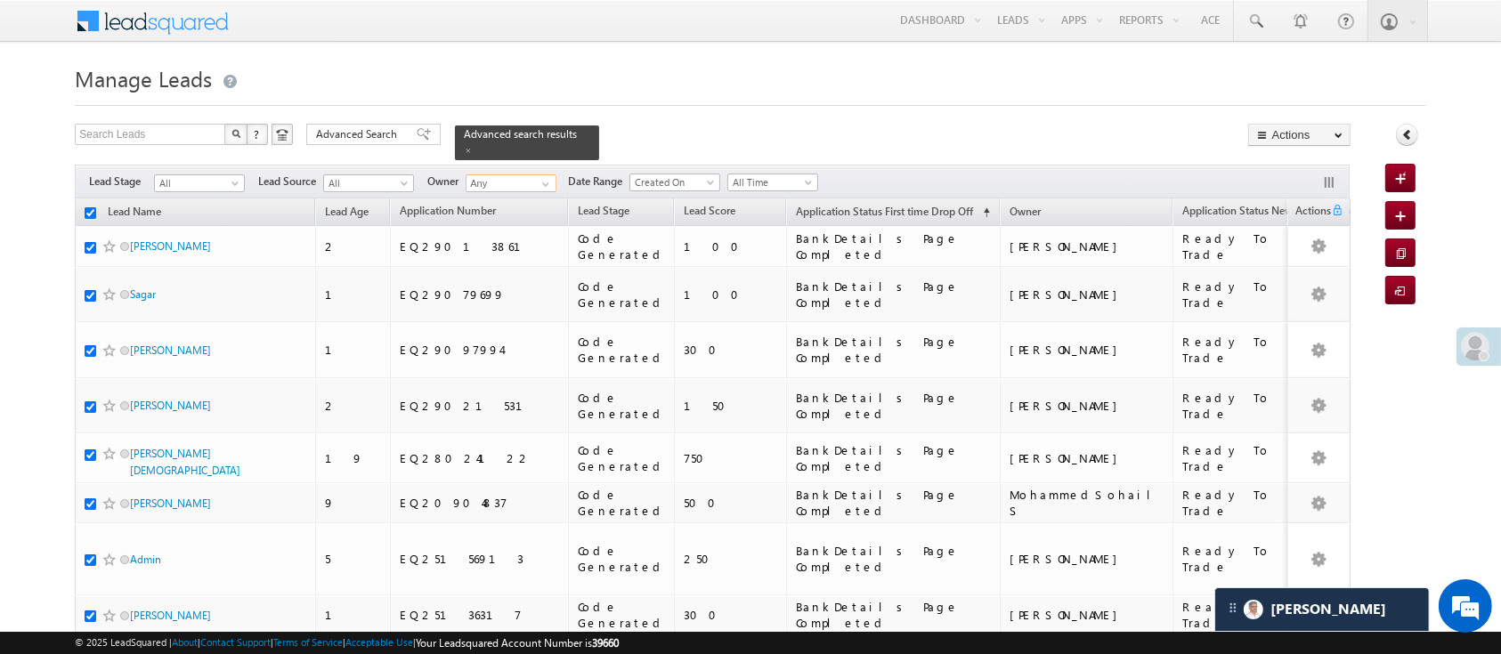
checkbox input "true"
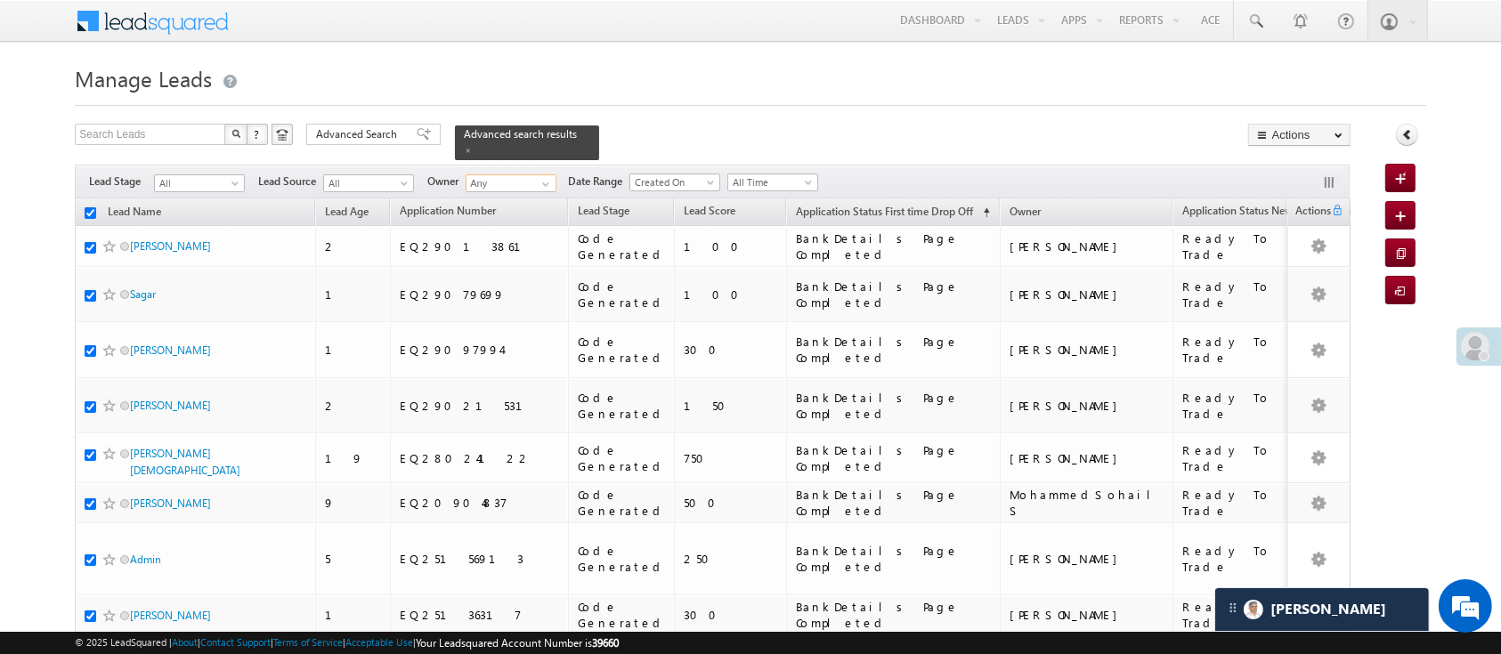
checkbox input "true"
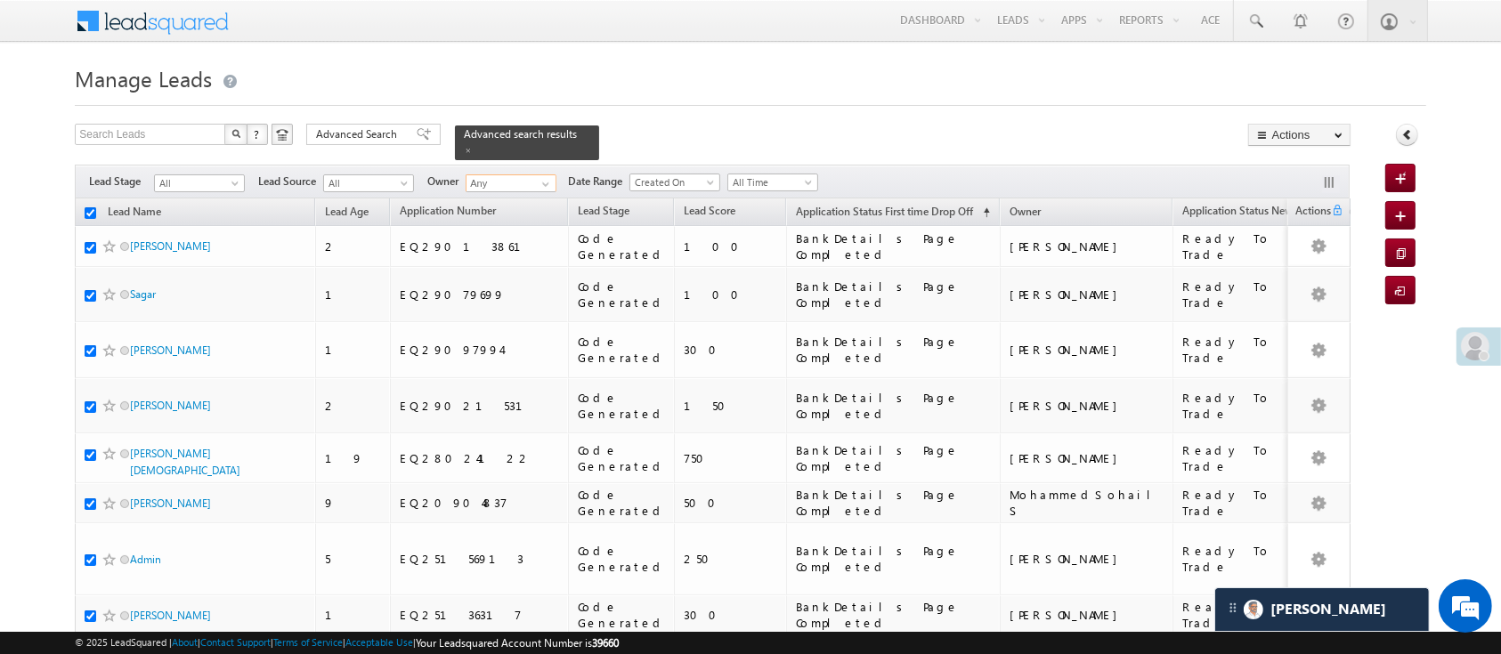
checkbox input "true"
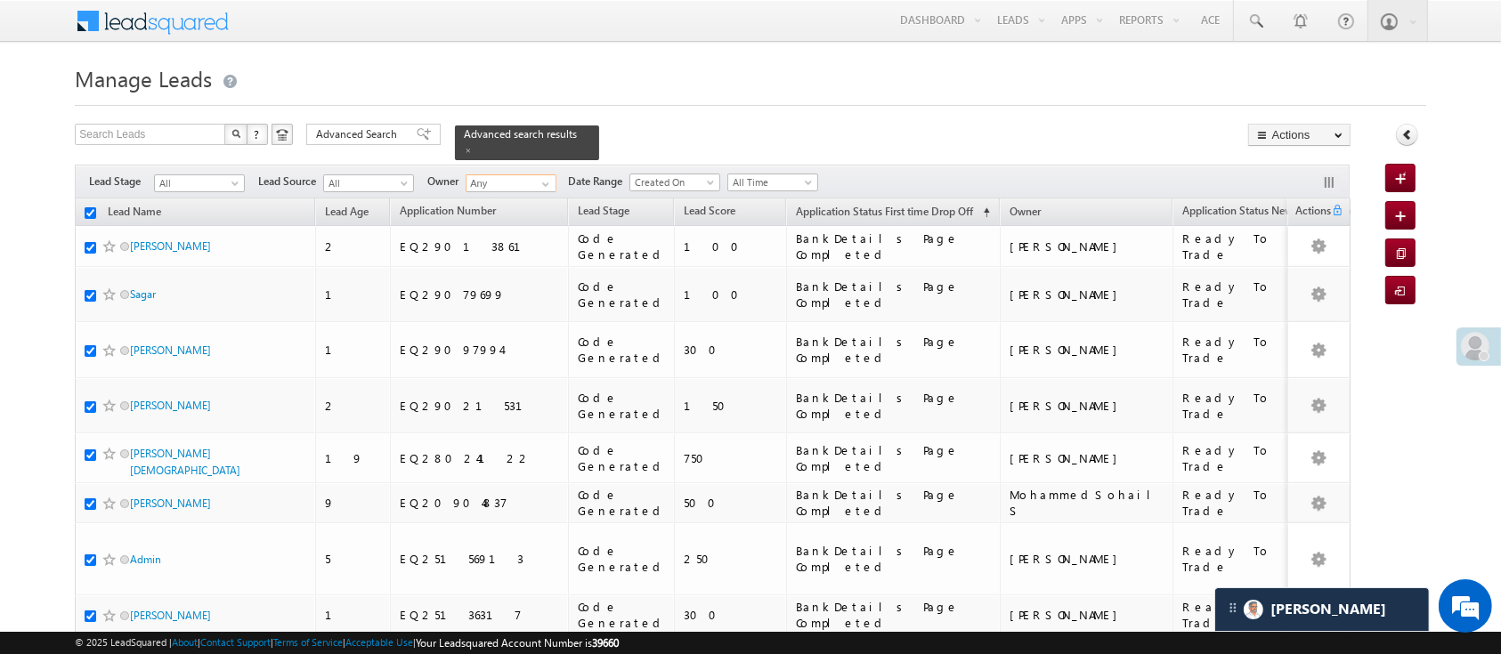
checkbox input "true"
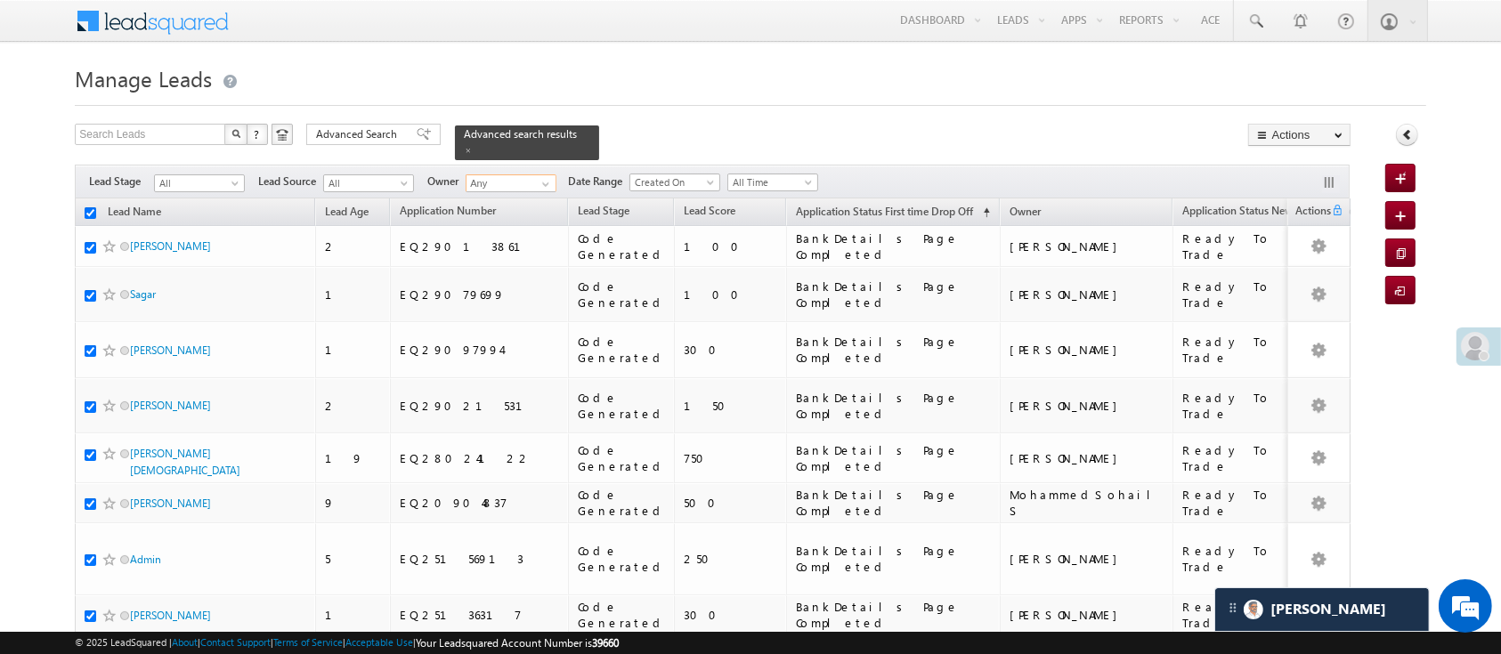
checkbox input "true"
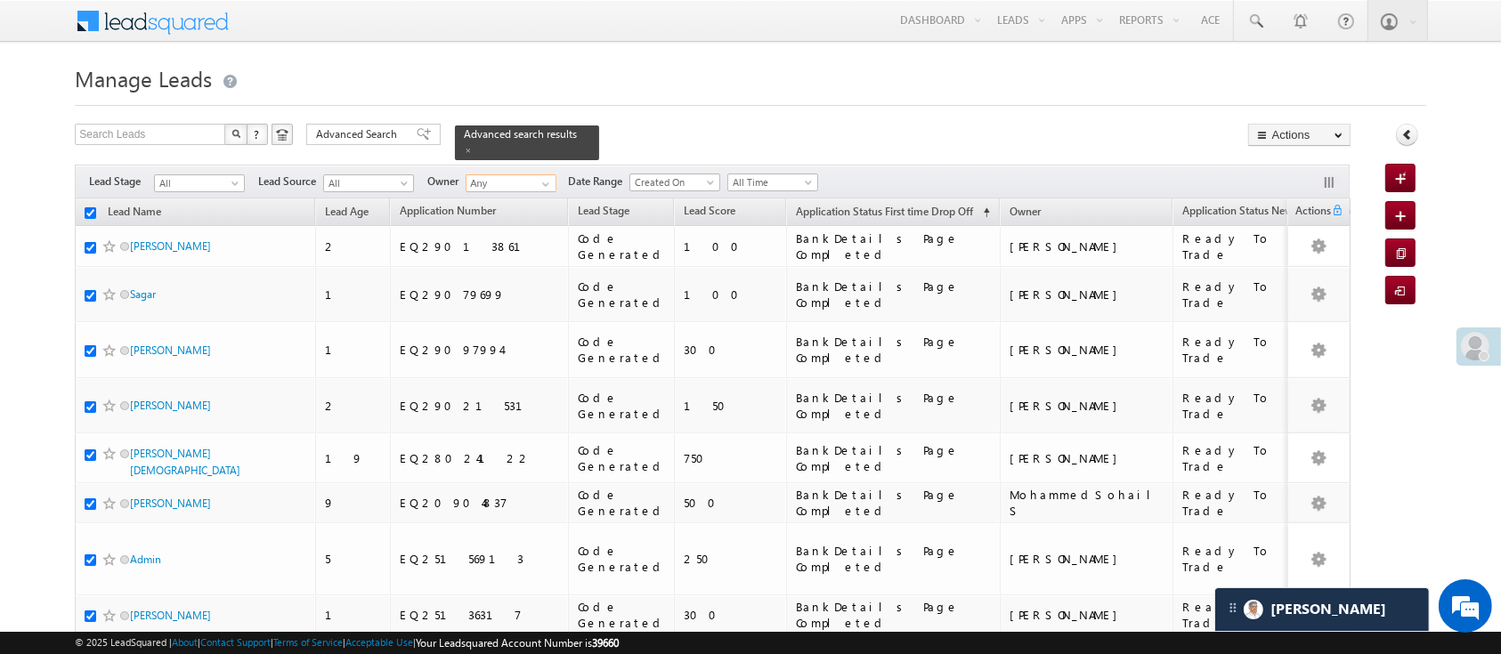
checkbox input "true"
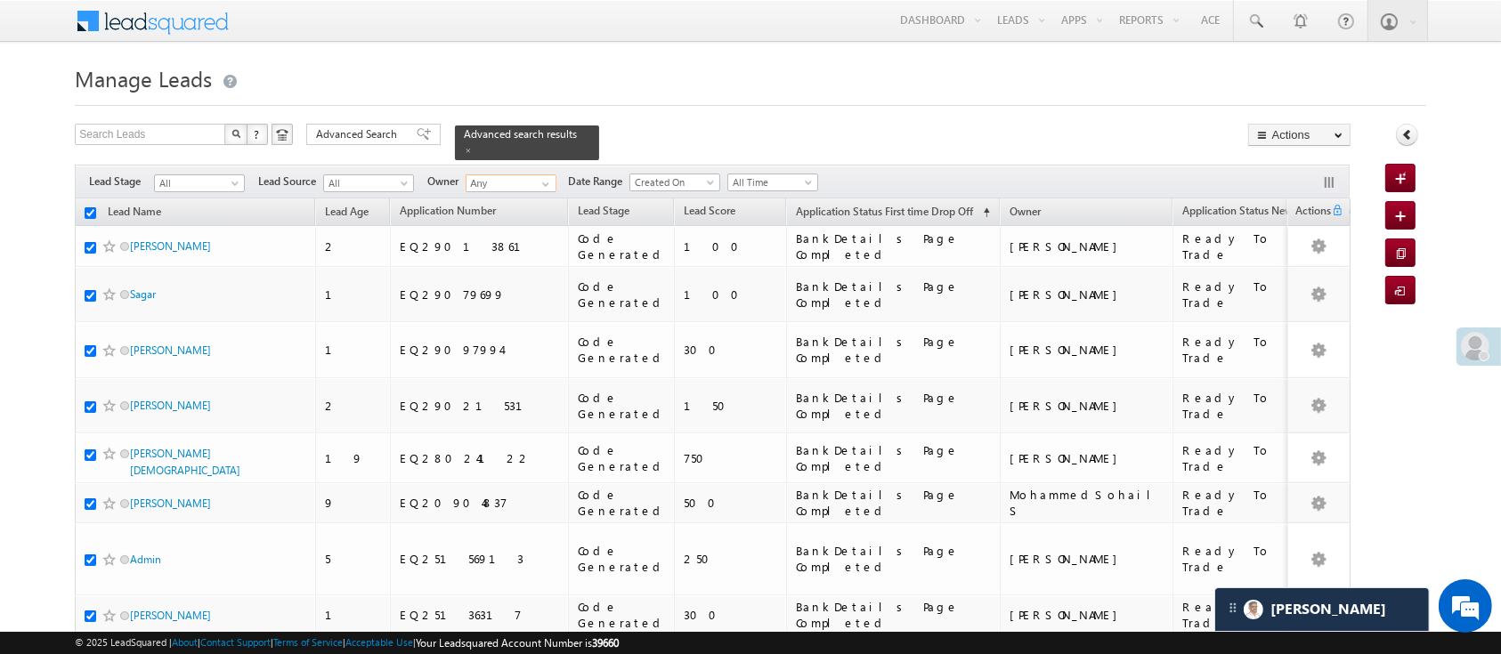
checkbox input "true"
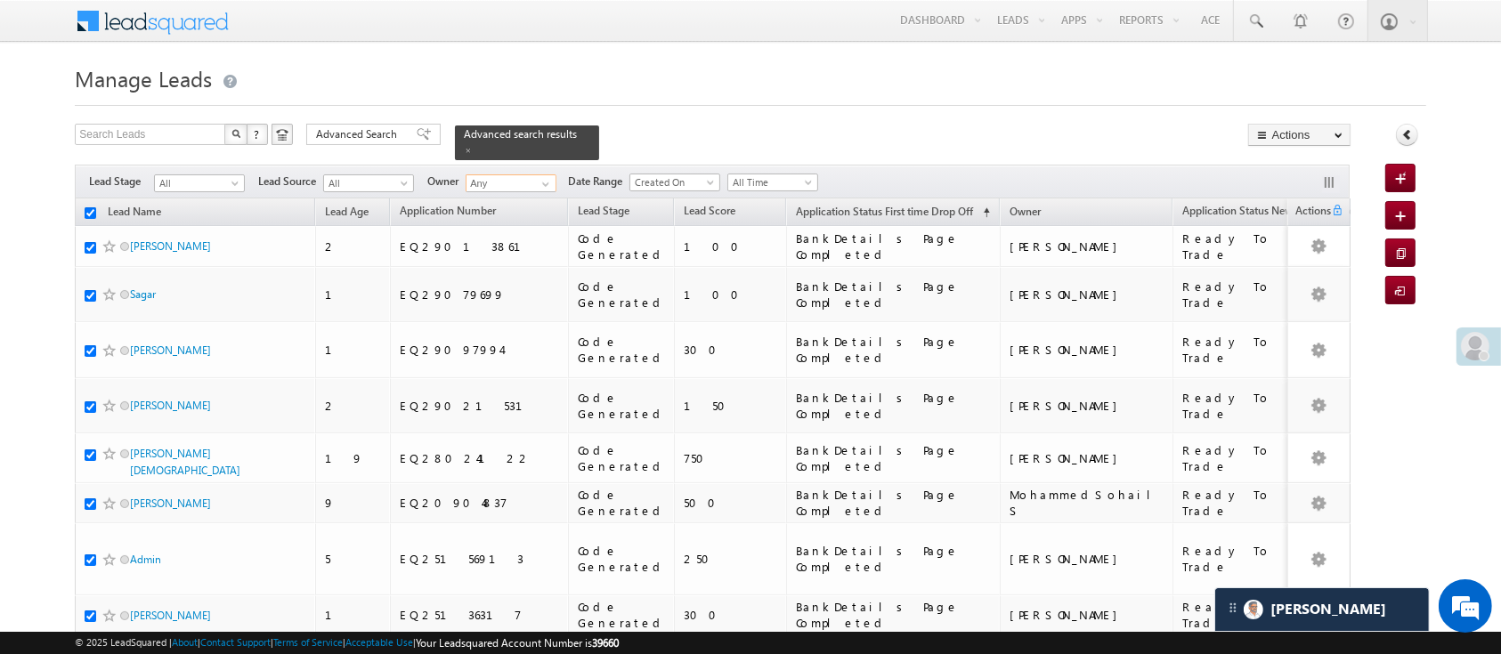
checkbox input "true"
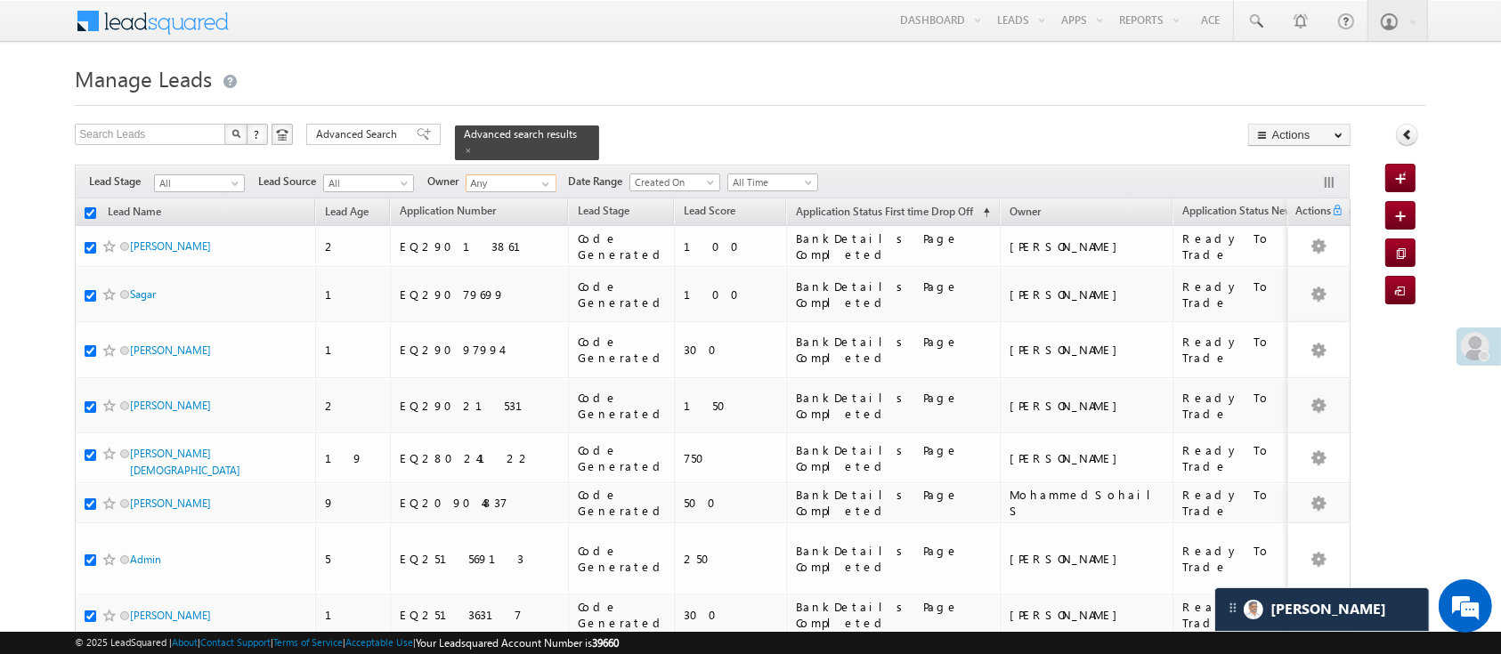
checkbox input "true"
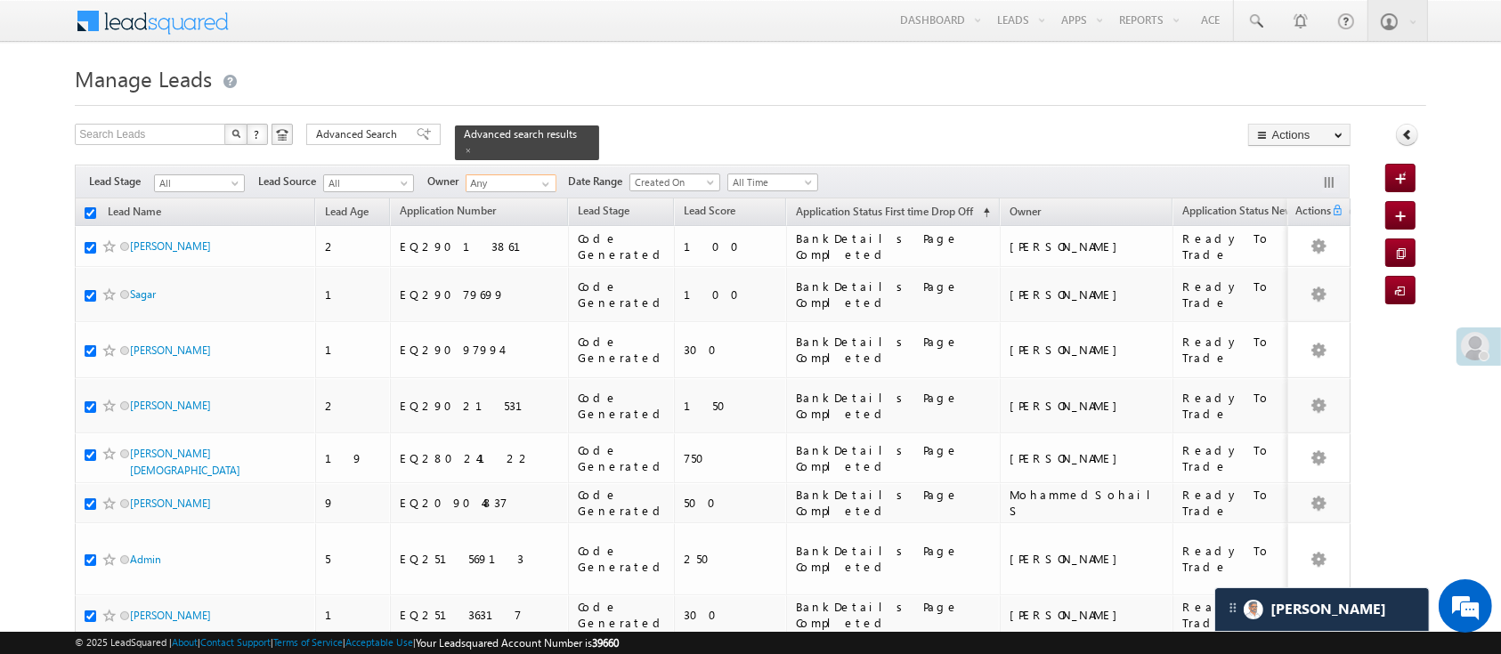
checkbox input "true"
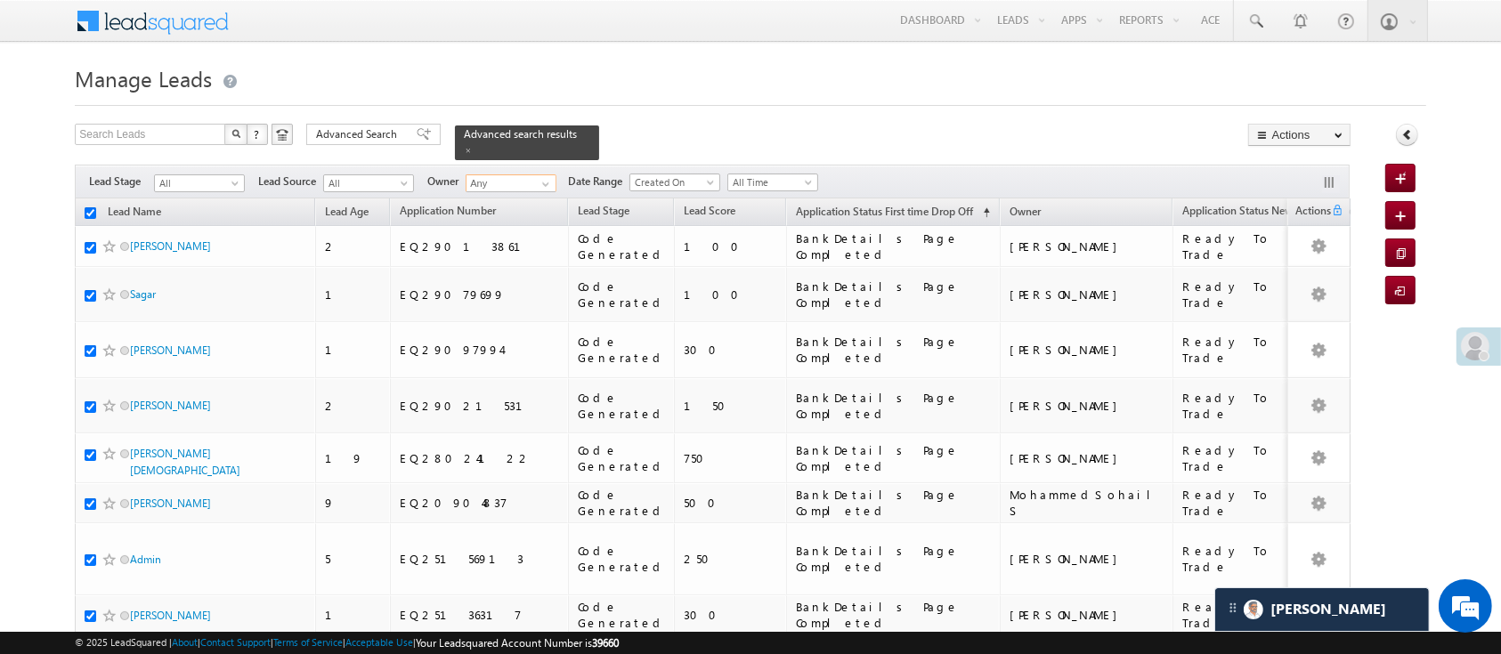
checkbox input "true"
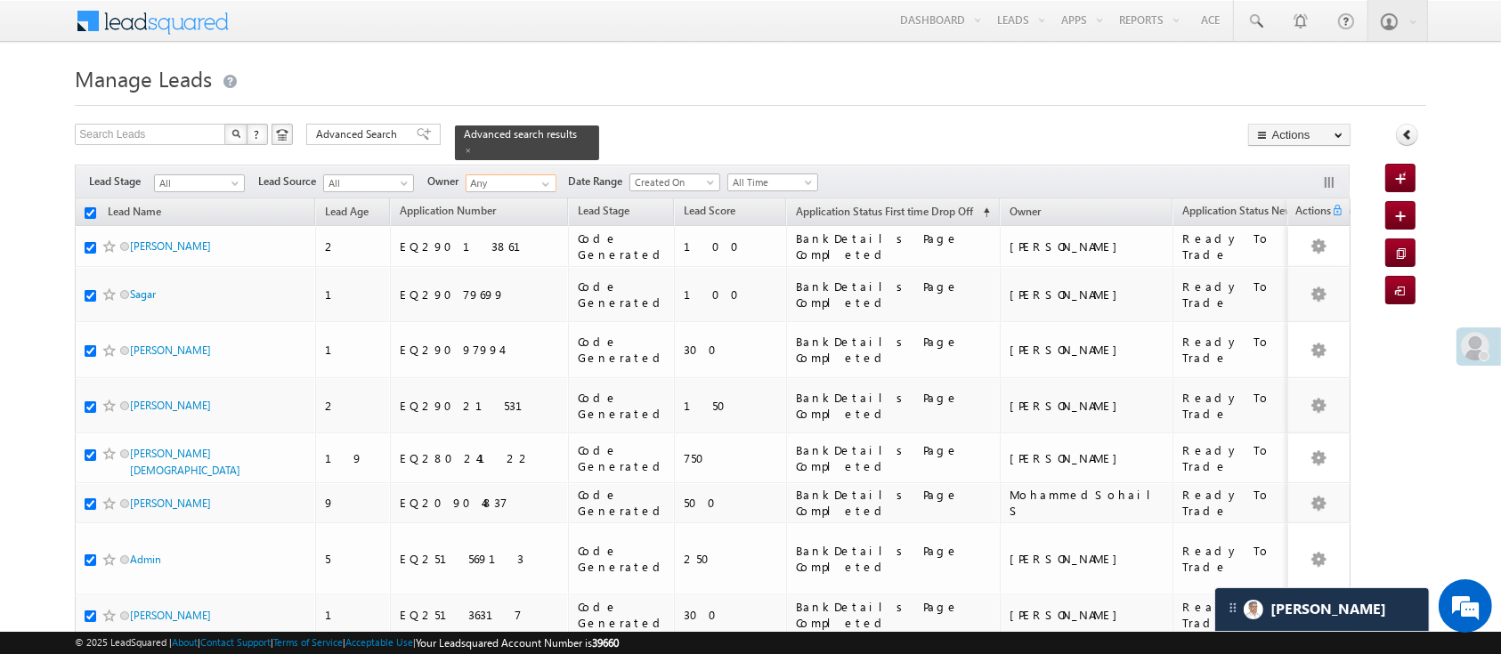
checkbox input "true"
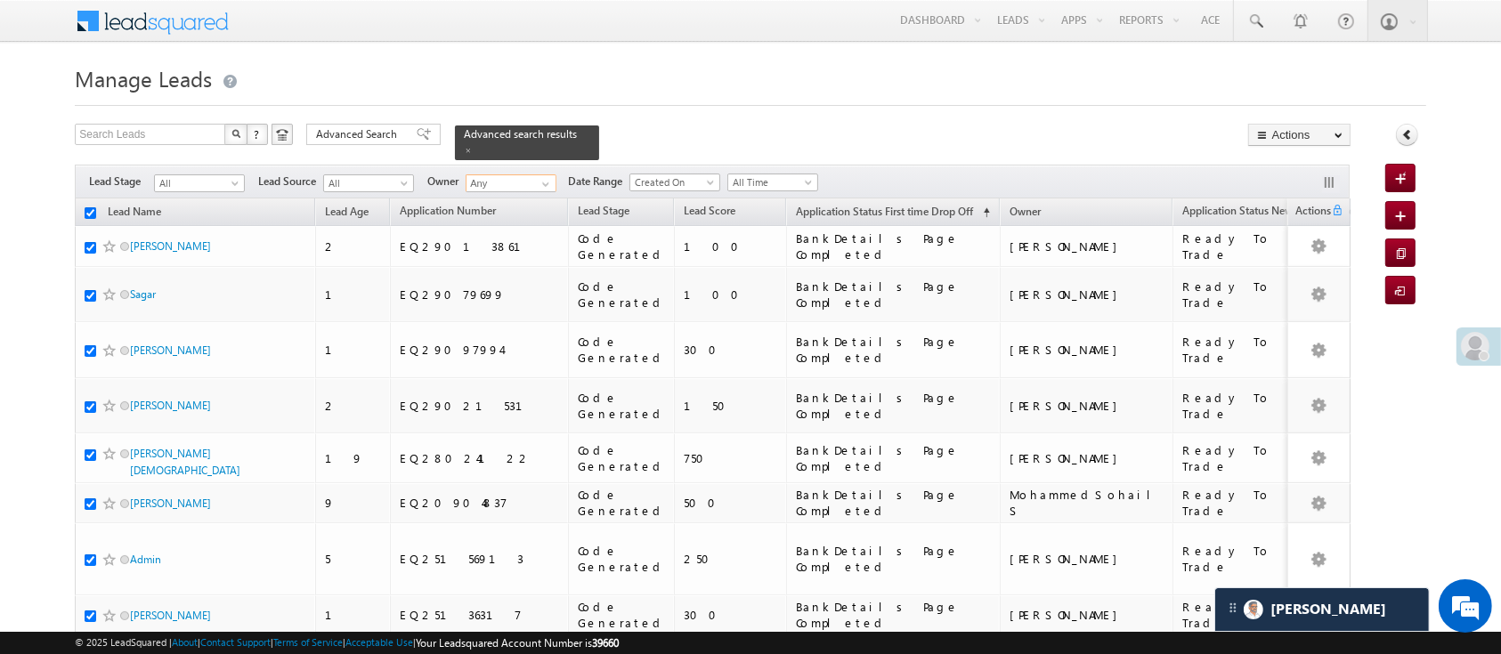
checkbox input "true"
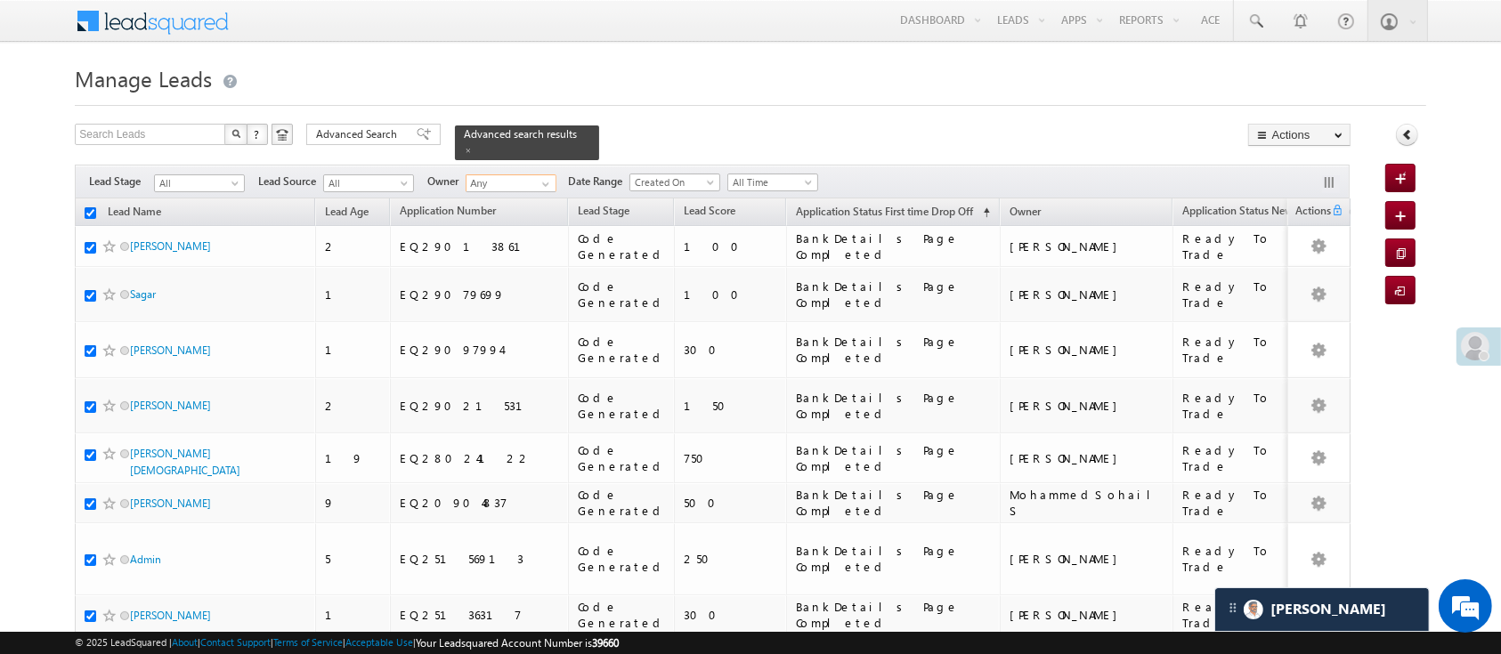
checkbox input "true"
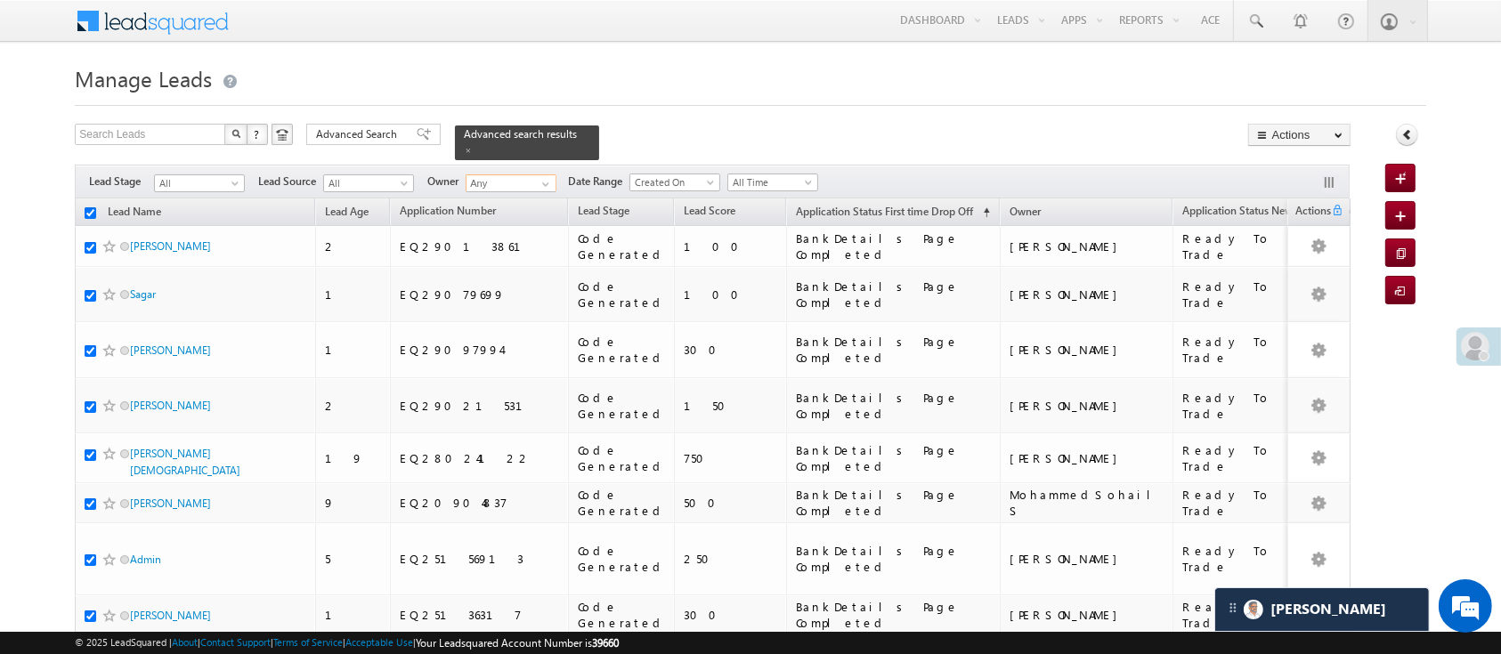
checkbox input "true"
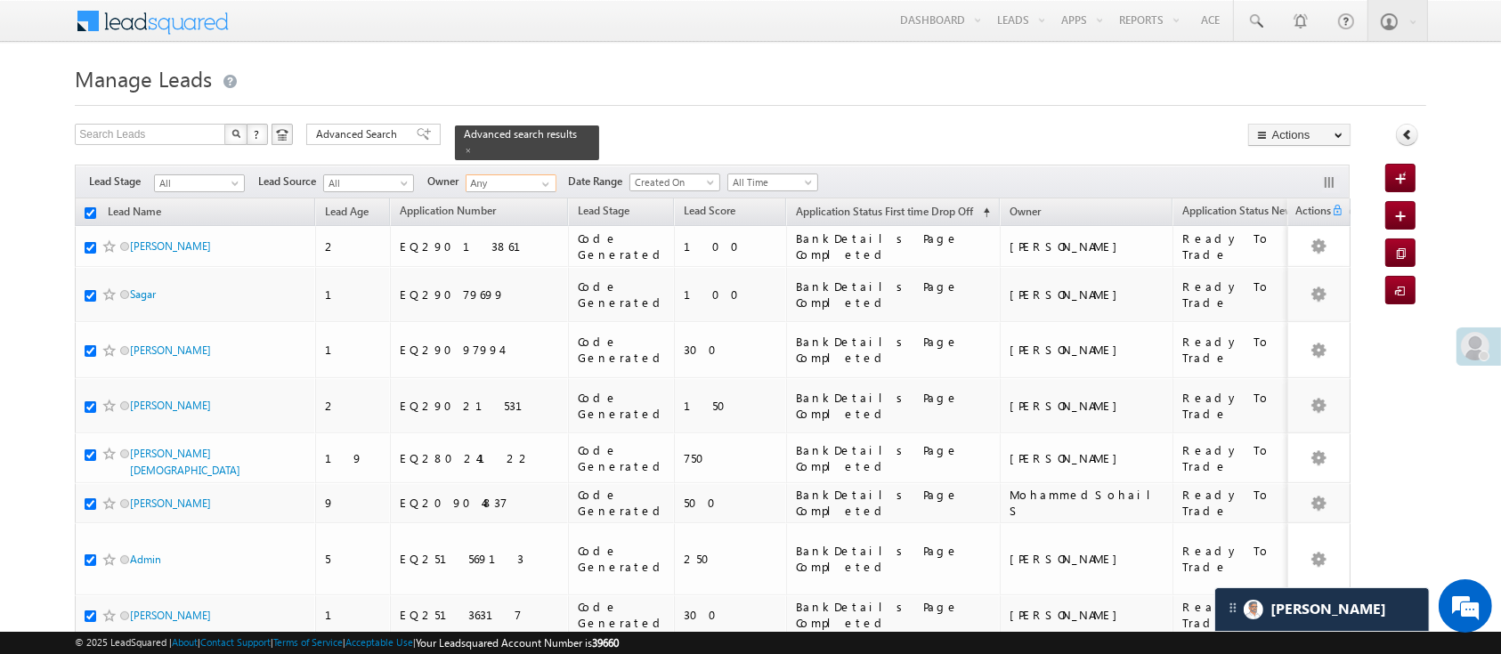
checkbox input "true"
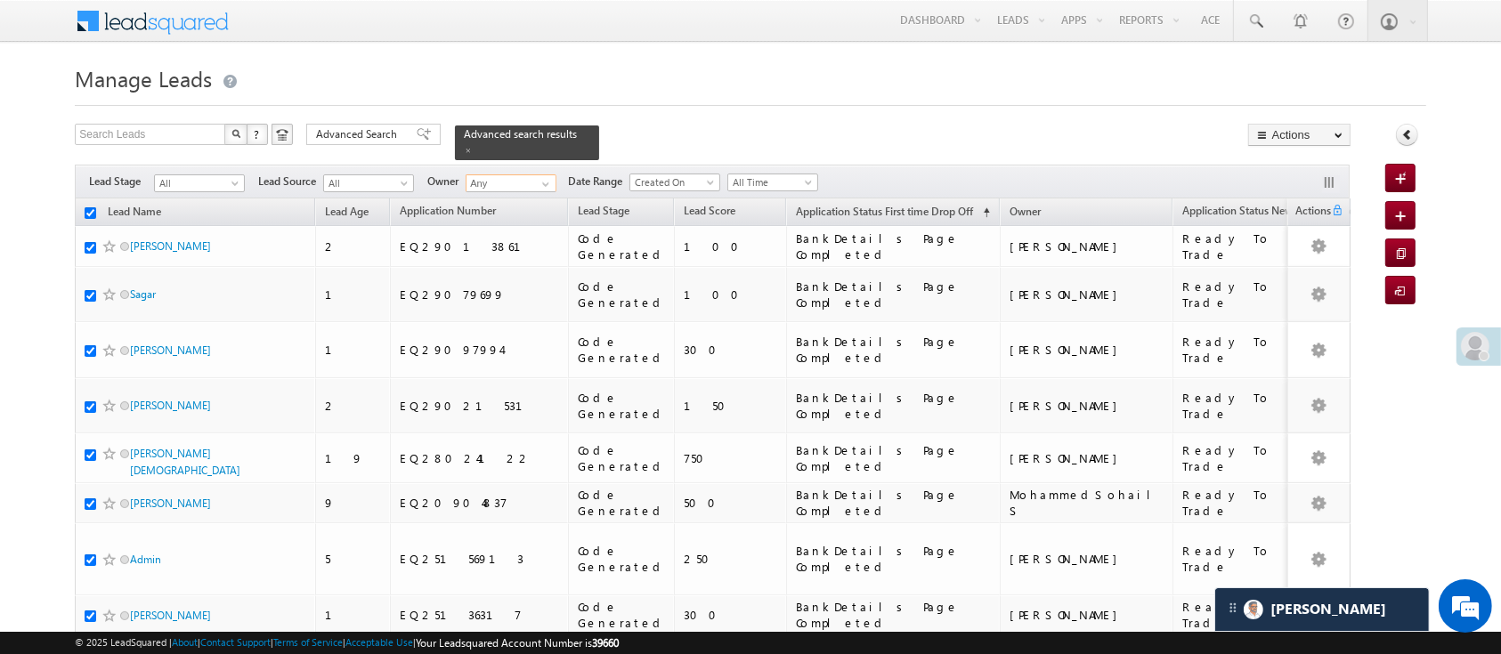
checkbox input "true"
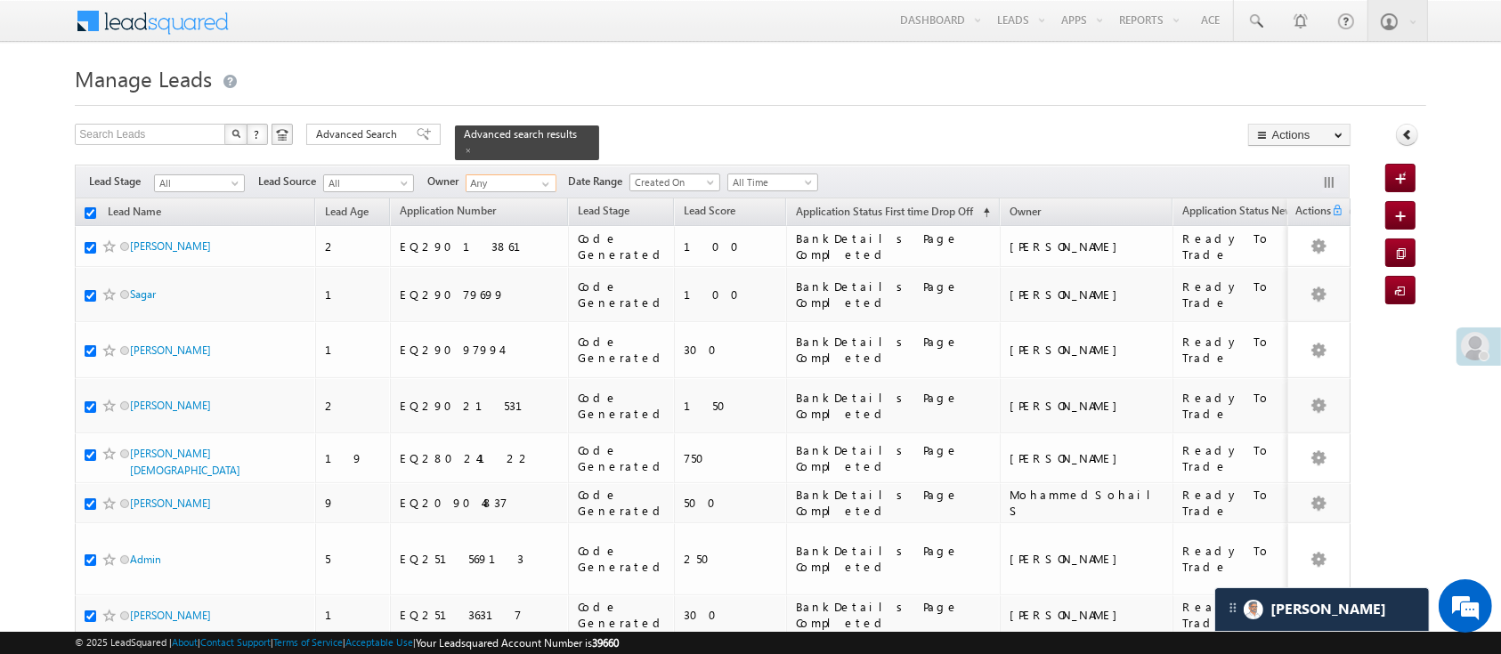
checkbox input "true"
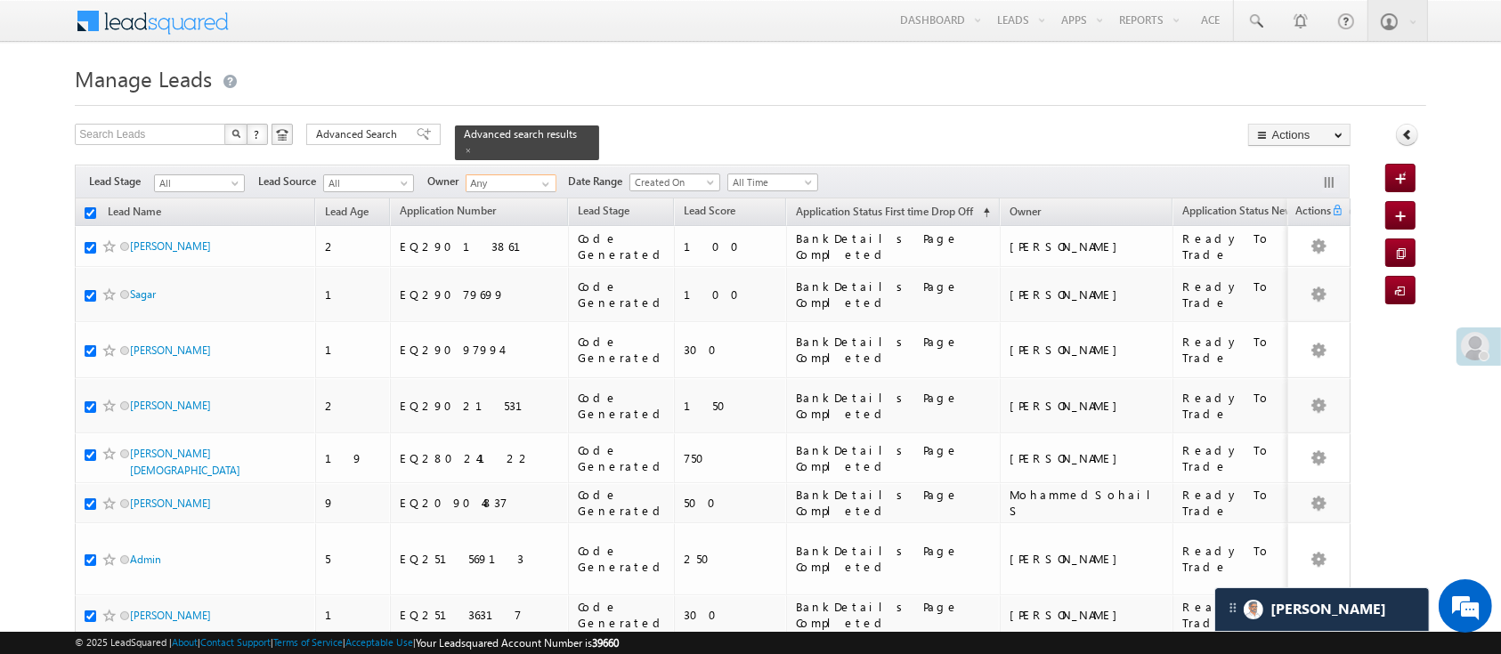
checkbox input "true"
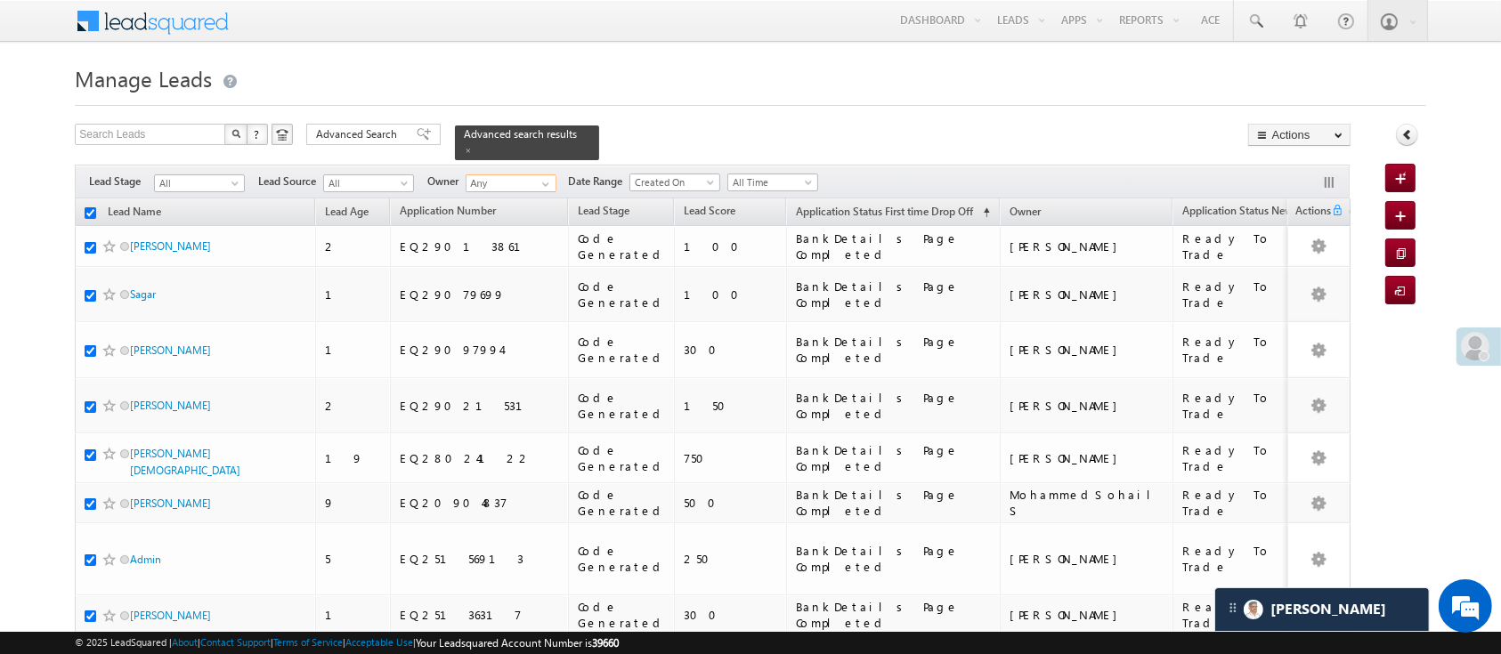
checkbox input "true"
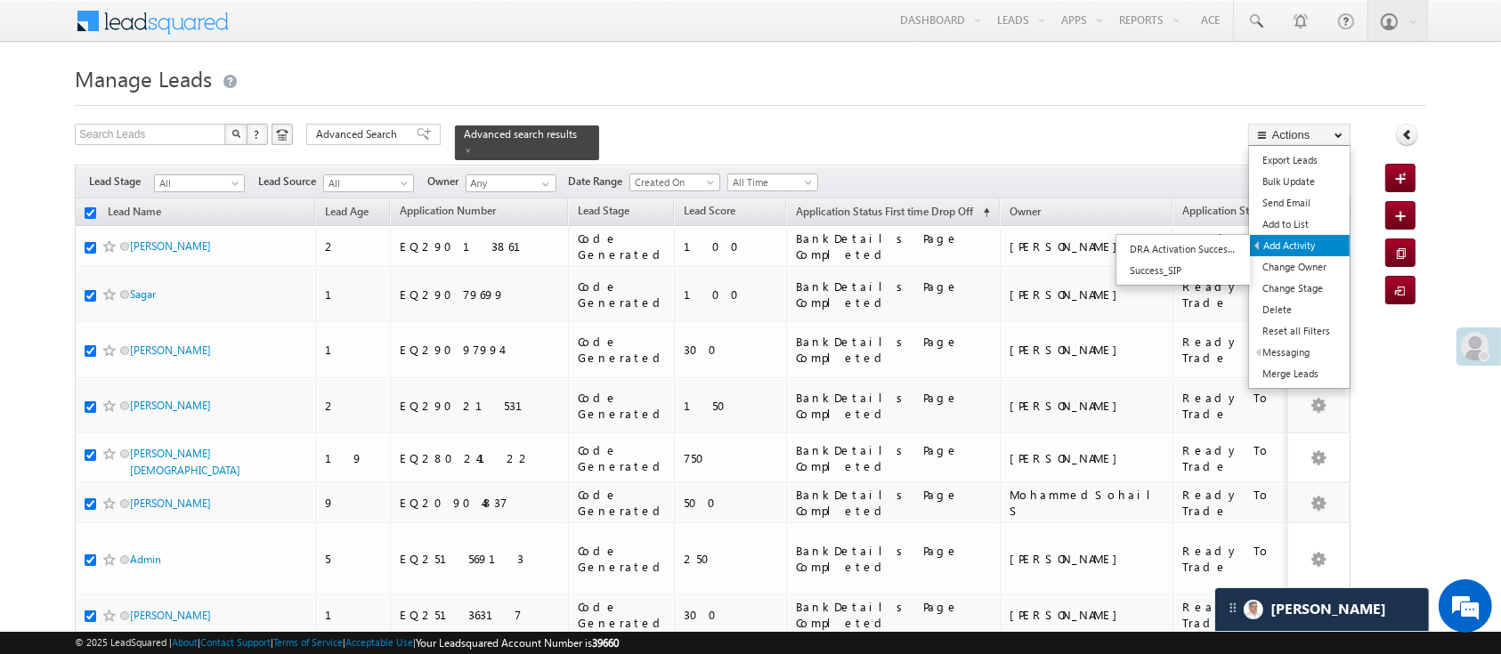
click at [1305, 242] on link "Add Activity" at bounding box center [1300, 245] width 100 height 21
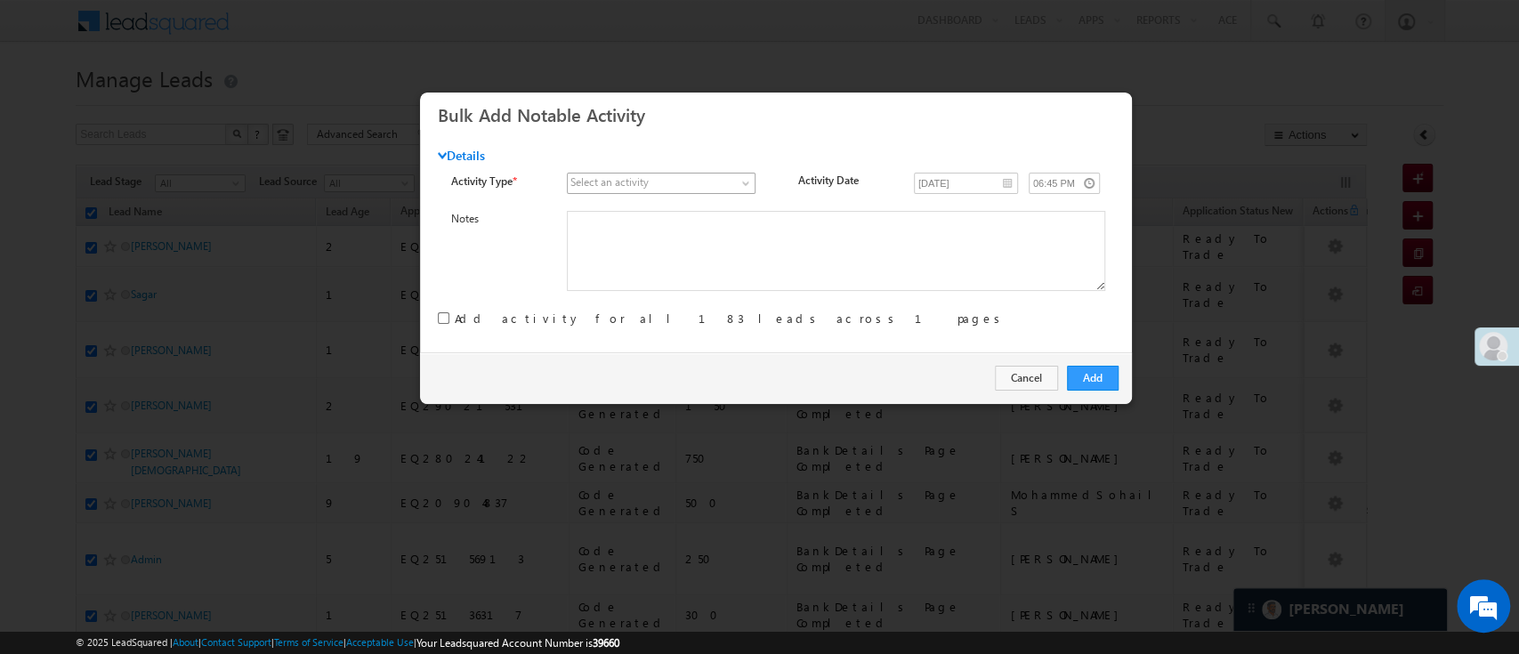
click at [741, 180] on span at bounding box center [748, 187] width 14 height 14
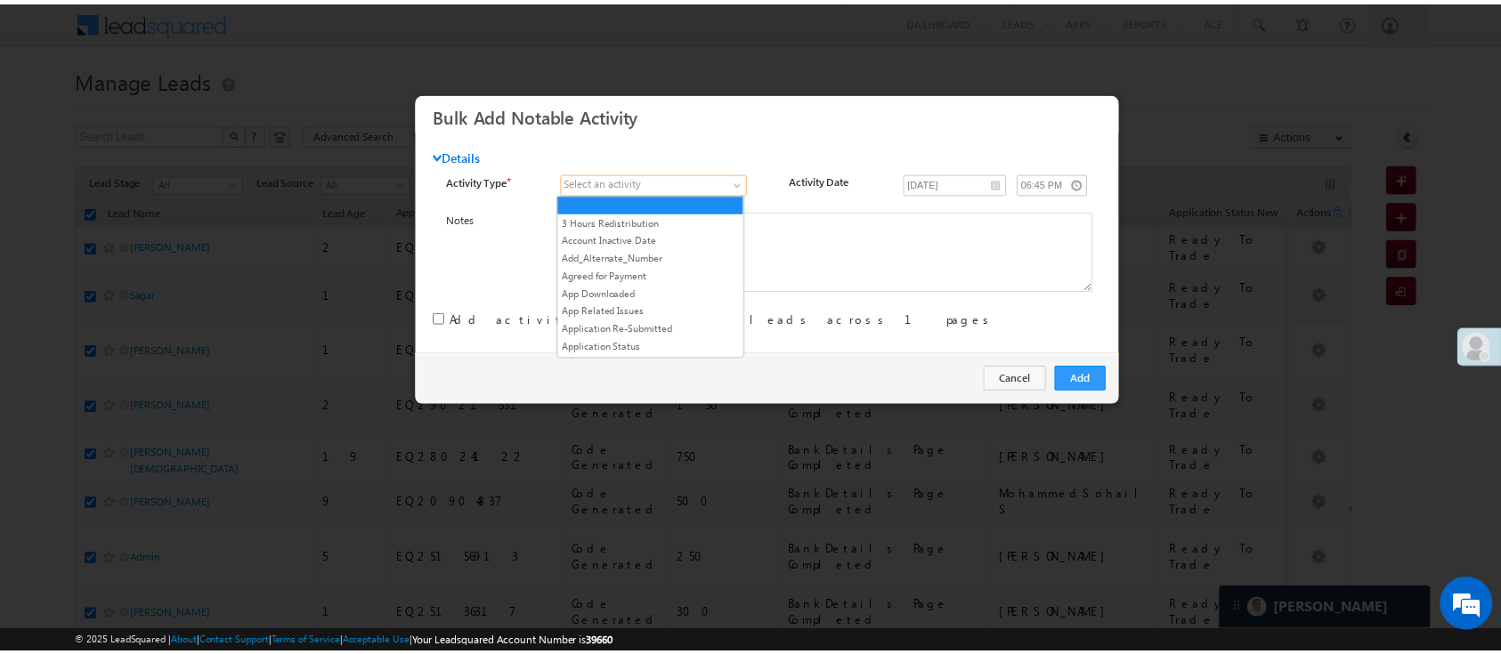
scroll to position [2279, 0]
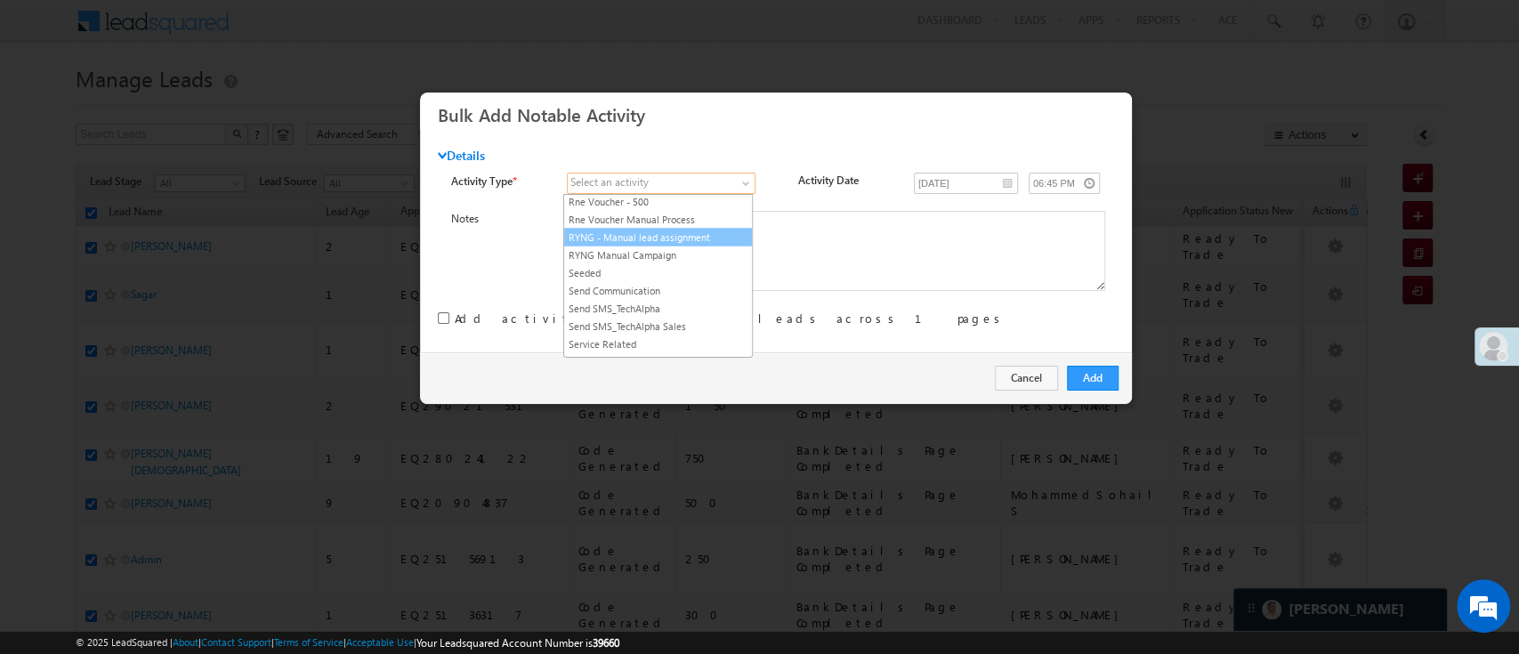
click at [683, 245] on link "RYNG - Manual lead assignment" at bounding box center [658, 237] width 188 height 16
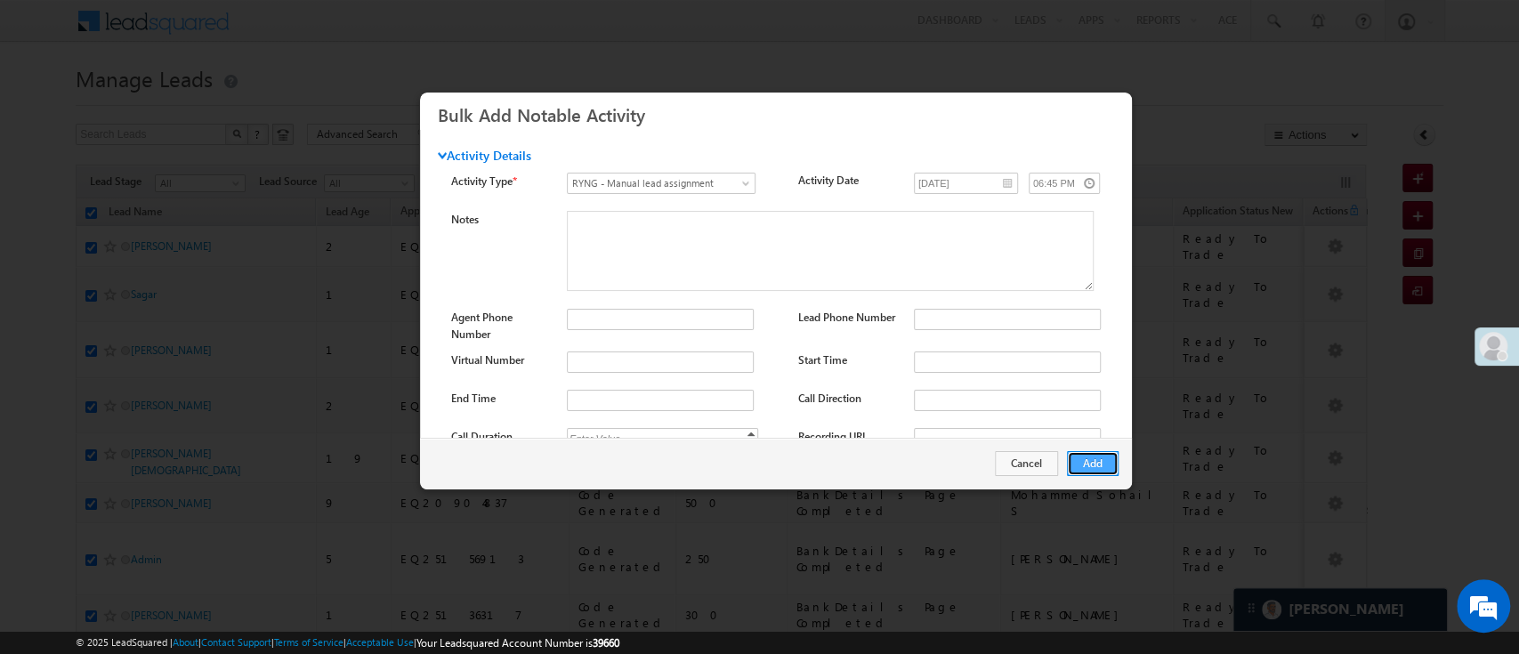
click at [1092, 466] on button "Add" at bounding box center [1093, 463] width 52 height 25
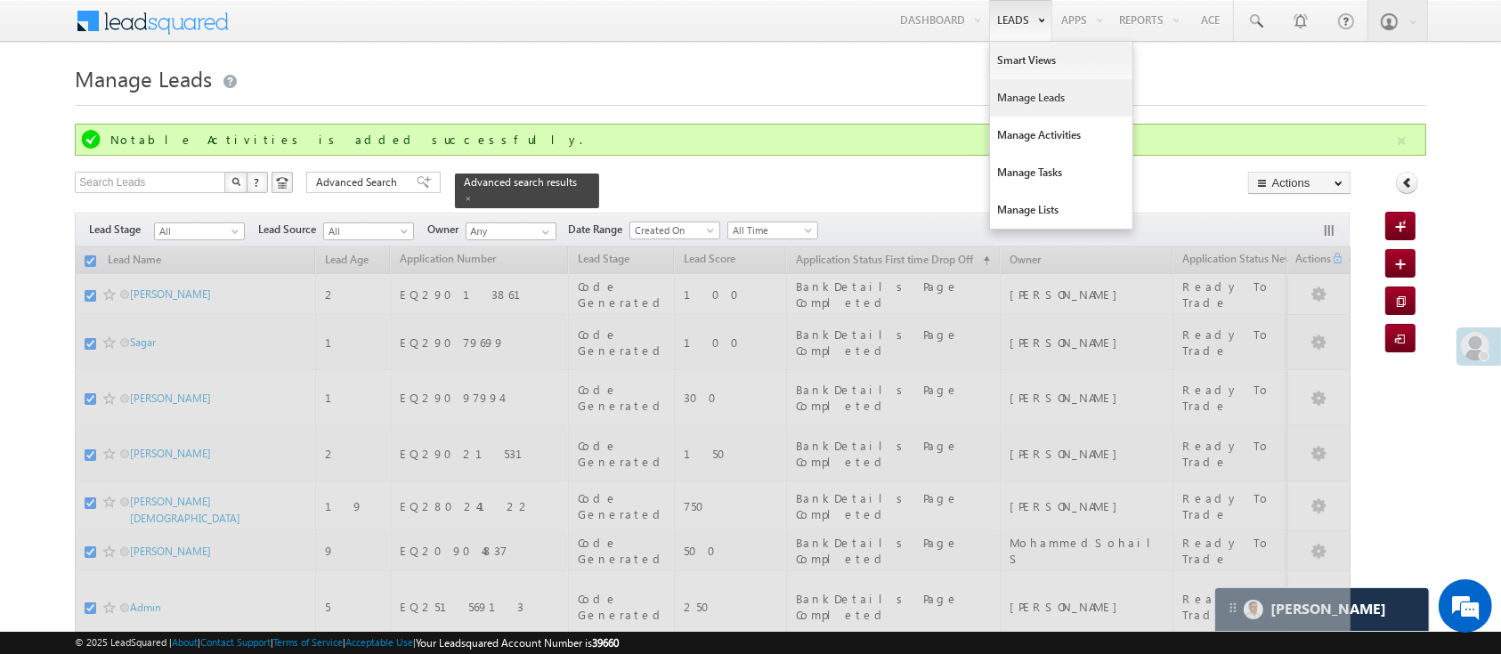
checkbox input "false"
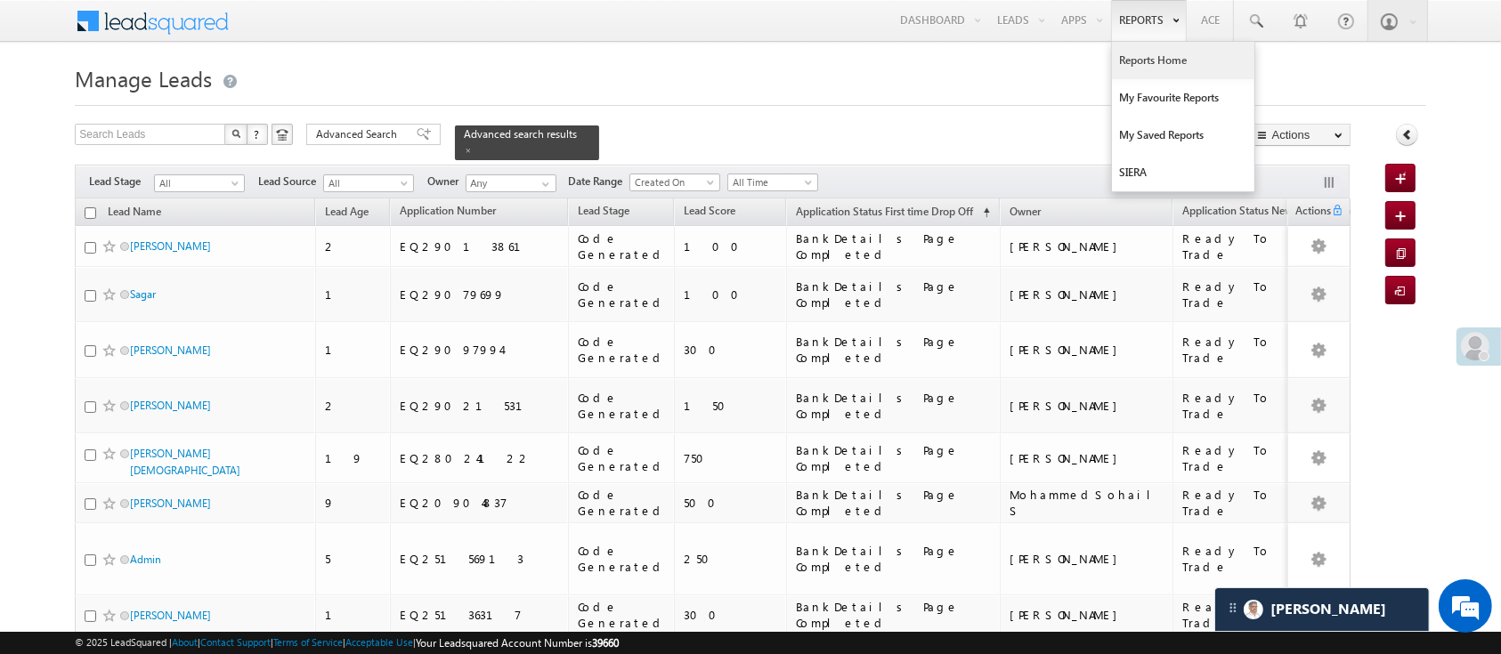
click at [1155, 67] on link "Reports Home" at bounding box center [1183, 60] width 142 height 37
